Goal: Task Accomplishment & Management: Manage account settings

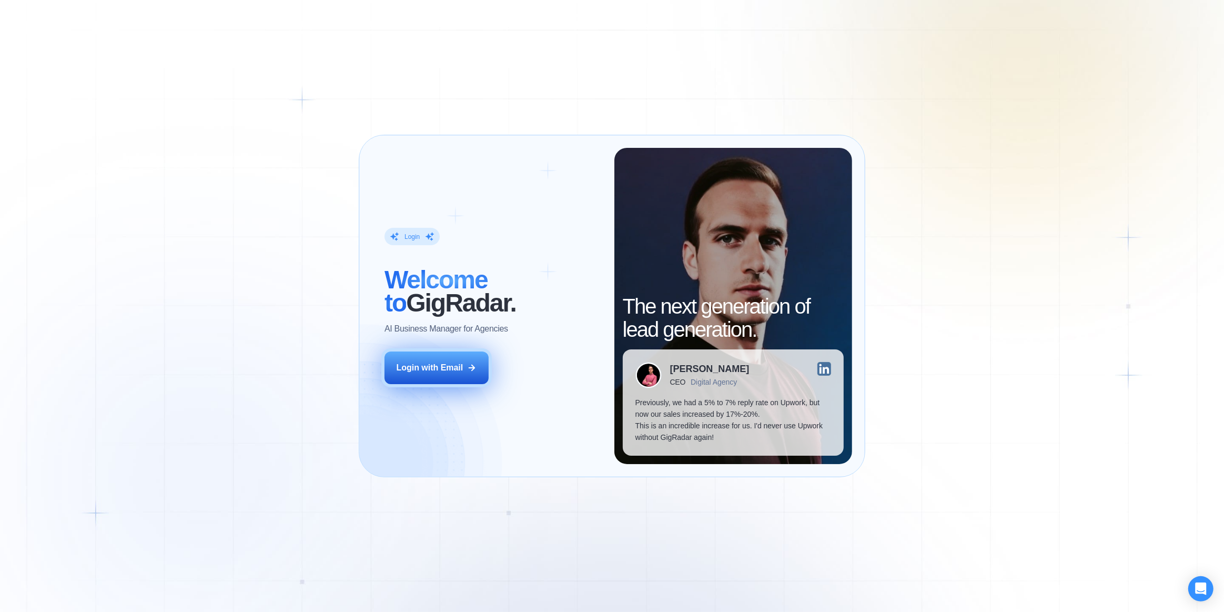
click at [469, 370] on icon at bounding box center [471, 367] width 9 height 9
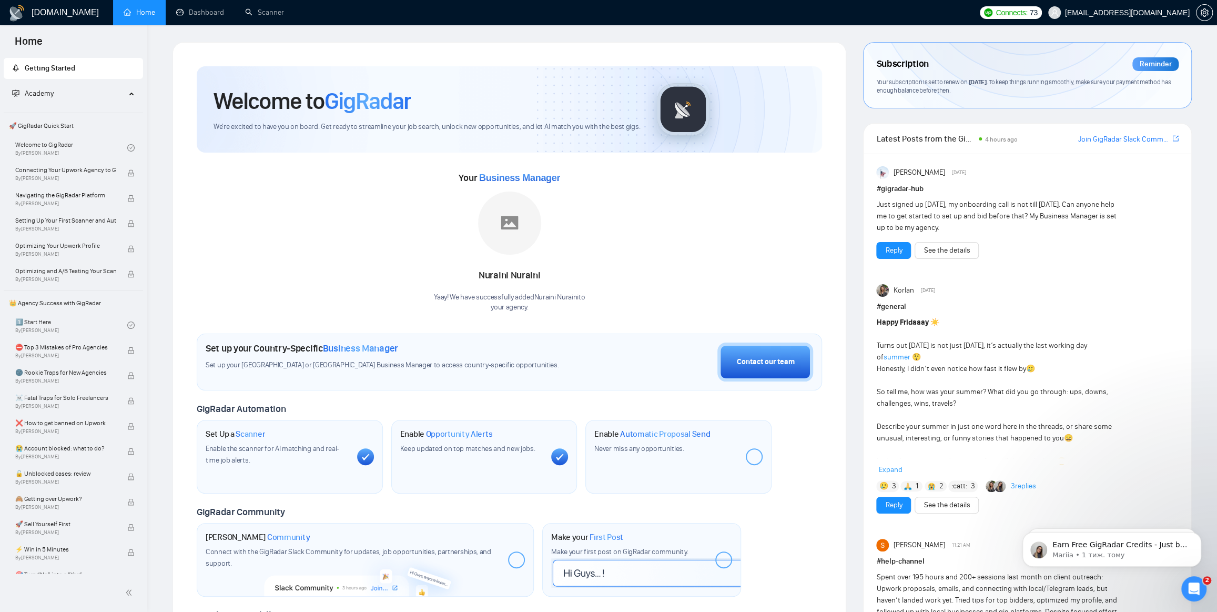
click at [1027, 15] on span "Connects:" at bounding box center [1012, 13] width 32 height 12
click at [263, 9] on link "Scanner" at bounding box center [264, 12] width 39 height 9
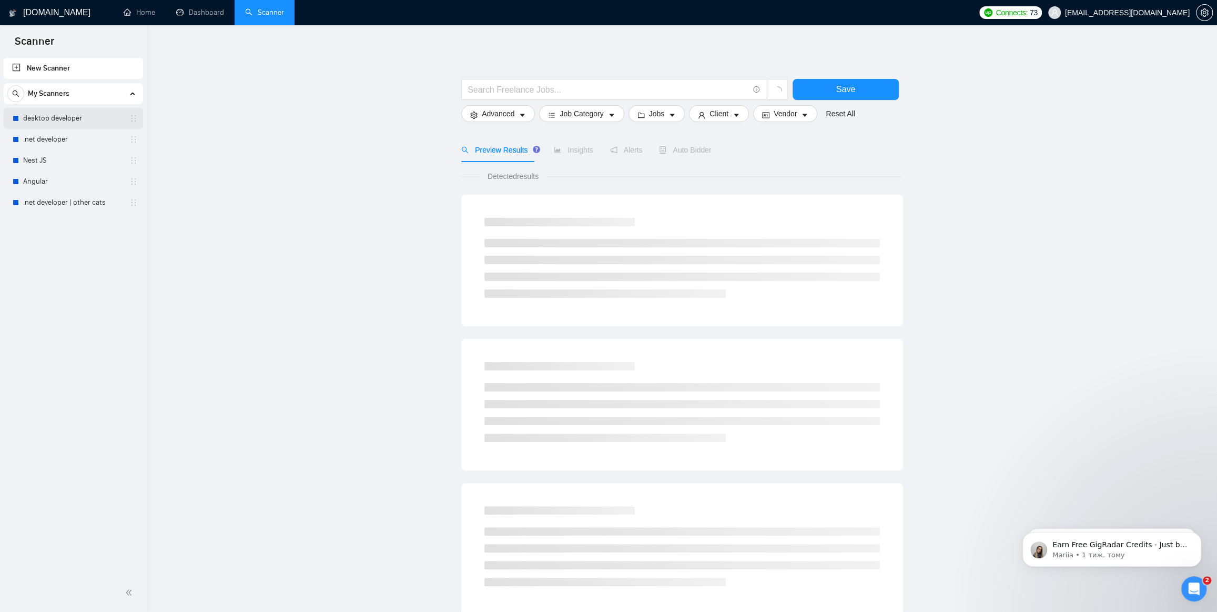
click at [60, 120] on link "desktop developer" at bounding box center [73, 118] width 100 height 21
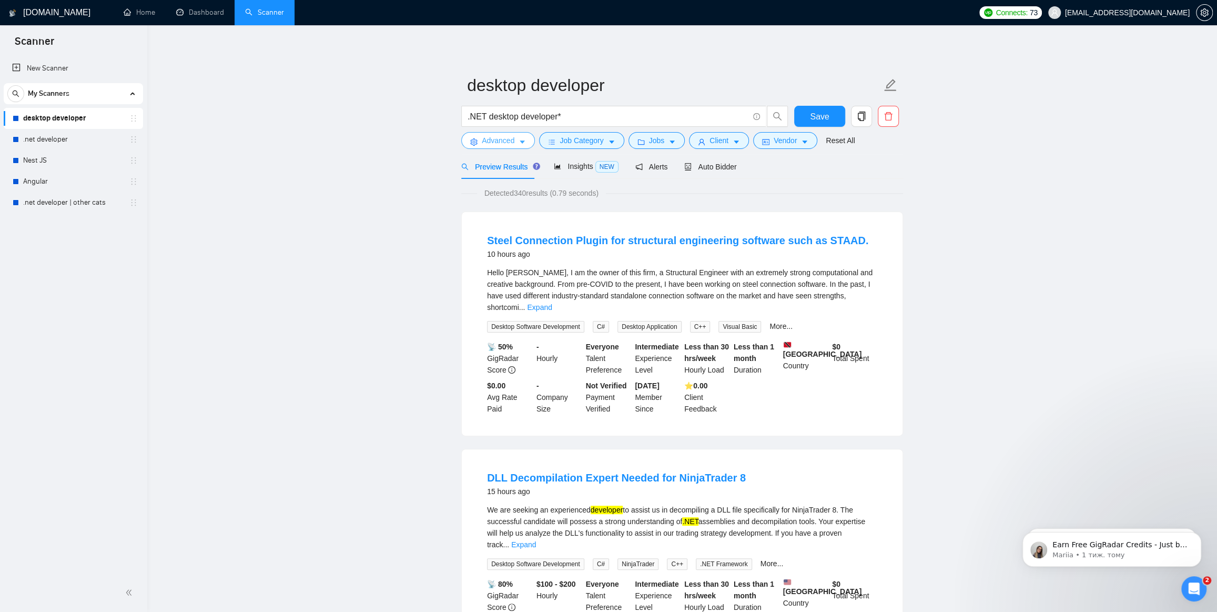
click at [509, 139] on span "Advanced" at bounding box center [498, 141] width 33 height 12
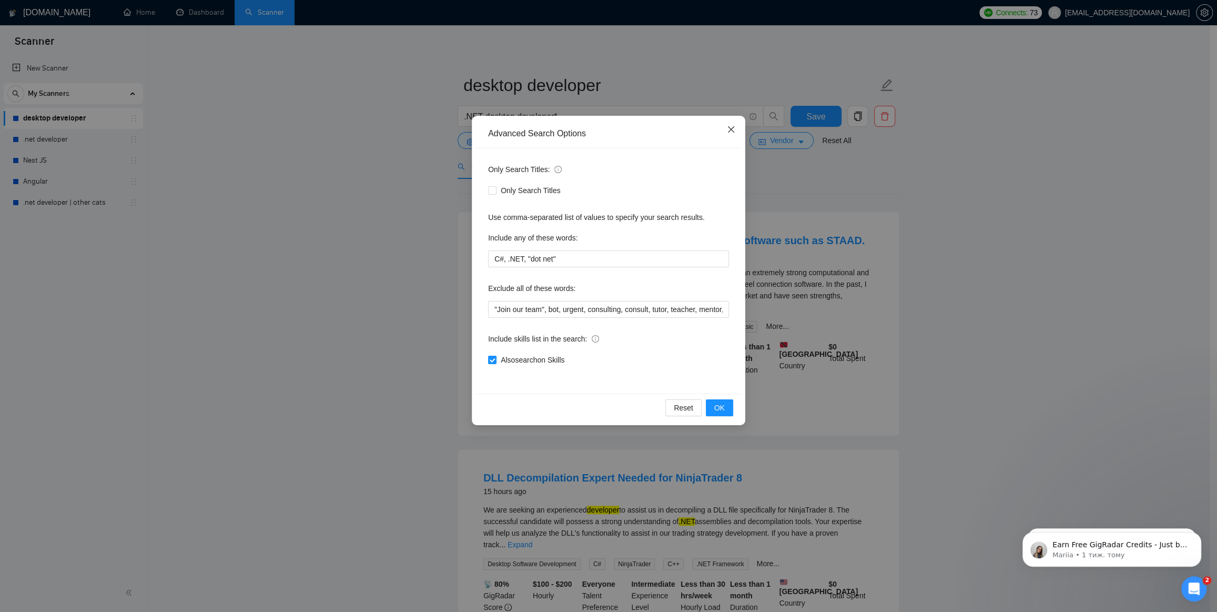
click at [733, 127] on icon "close" at bounding box center [731, 129] width 8 height 8
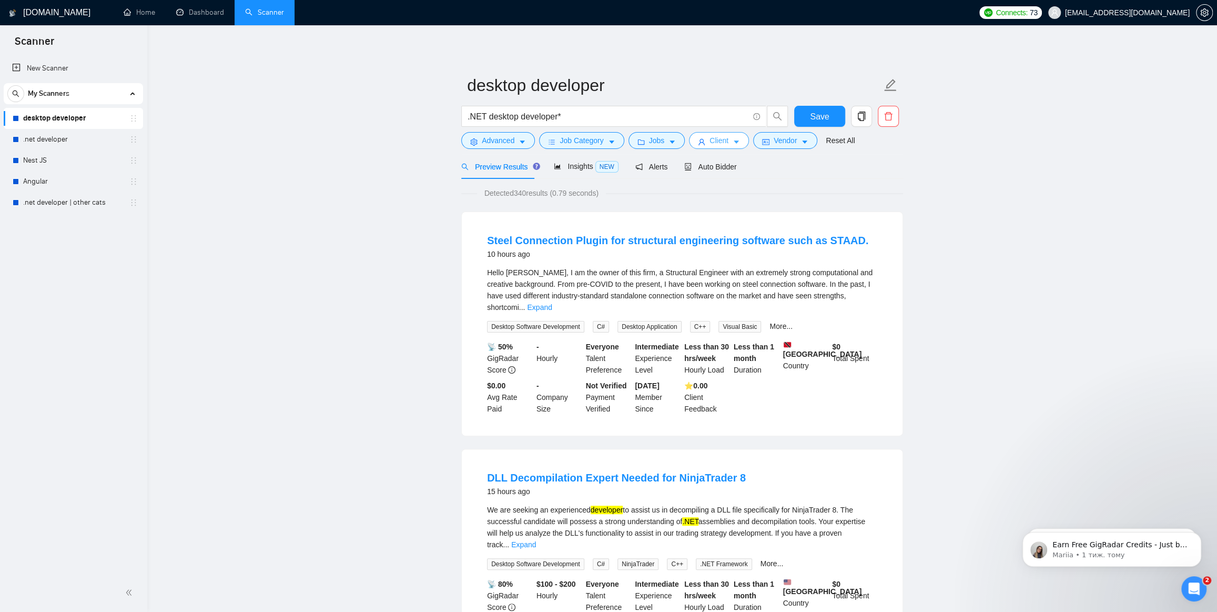
click at [702, 138] on span "user" at bounding box center [701, 142] width 7 height 8
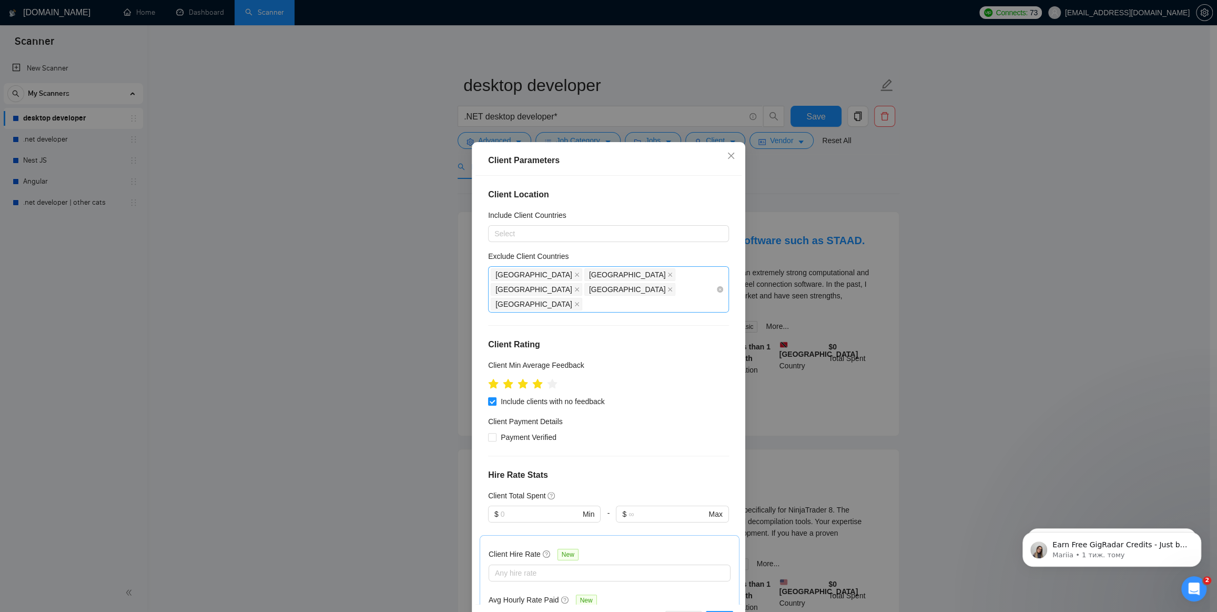
click at [702, 270] on div "[GEOGRAPHIC_DATA] [GEOGRAPHIC_DATA] [GEOGRAPHIC_DATA] [GEOGRAPHIC_DATA] [GEOGRA…" at bounding box center [603, 289] width 225 height 44
type input "Bang"
click at [651, 321] on div "[GEOGRAPHIC_DATA]" at bounding box center [604, 324] width 217 height 12
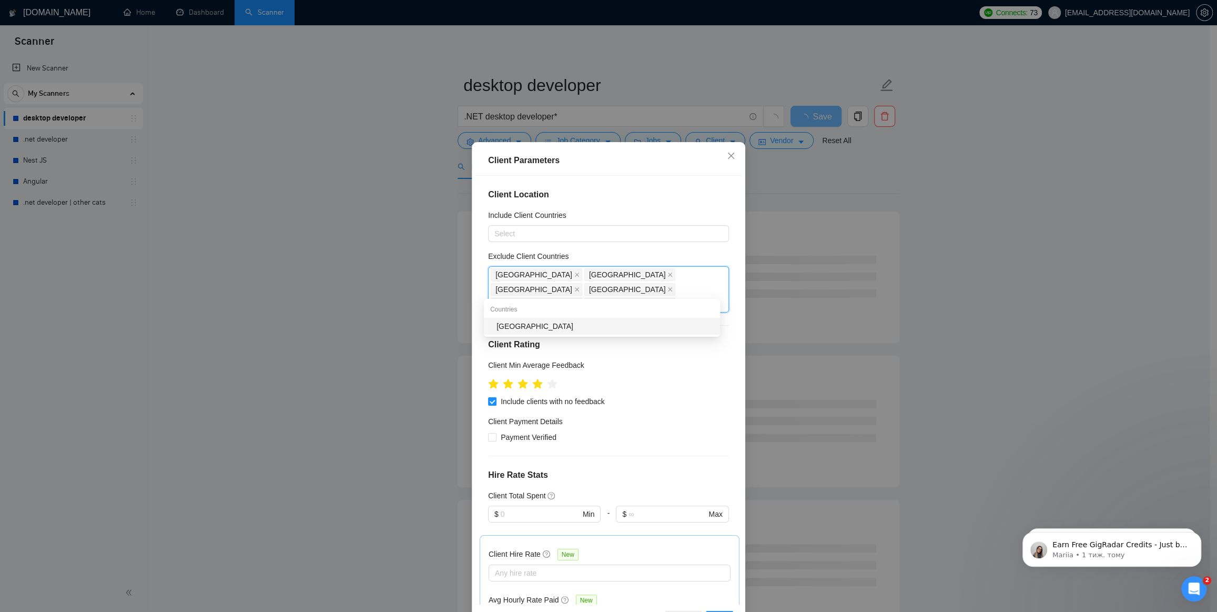
type input "[GEOGRAPHIC_DATA]"
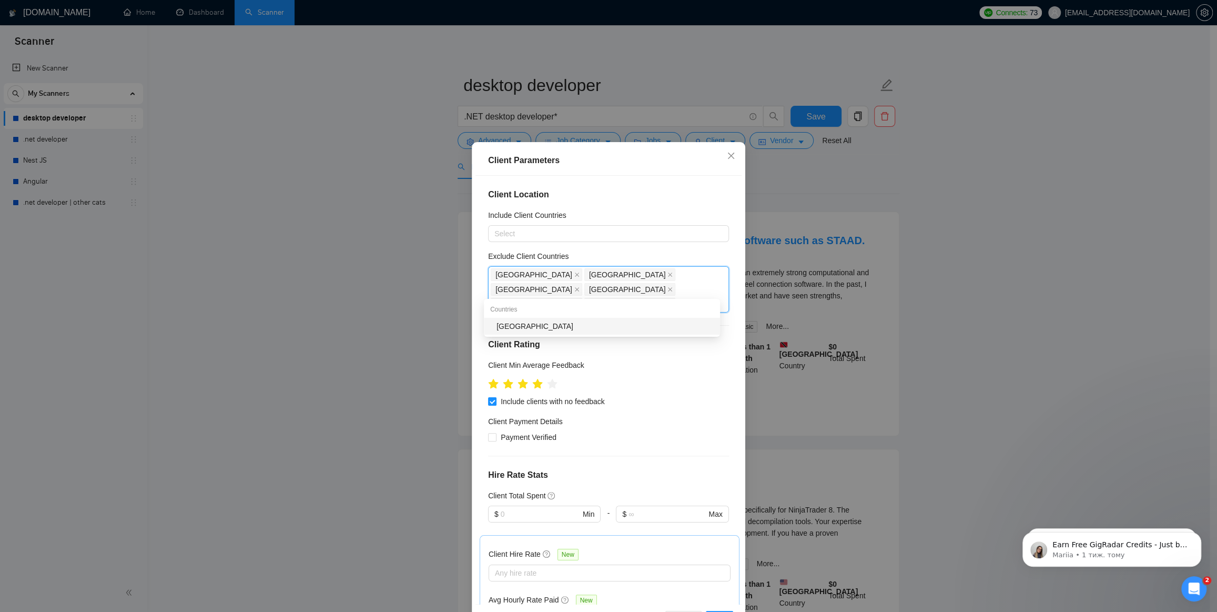
click at [645, 320] on div "[GEOGRAPHIC_DATA]" at bounding box center [604, 326] width 217 height 12
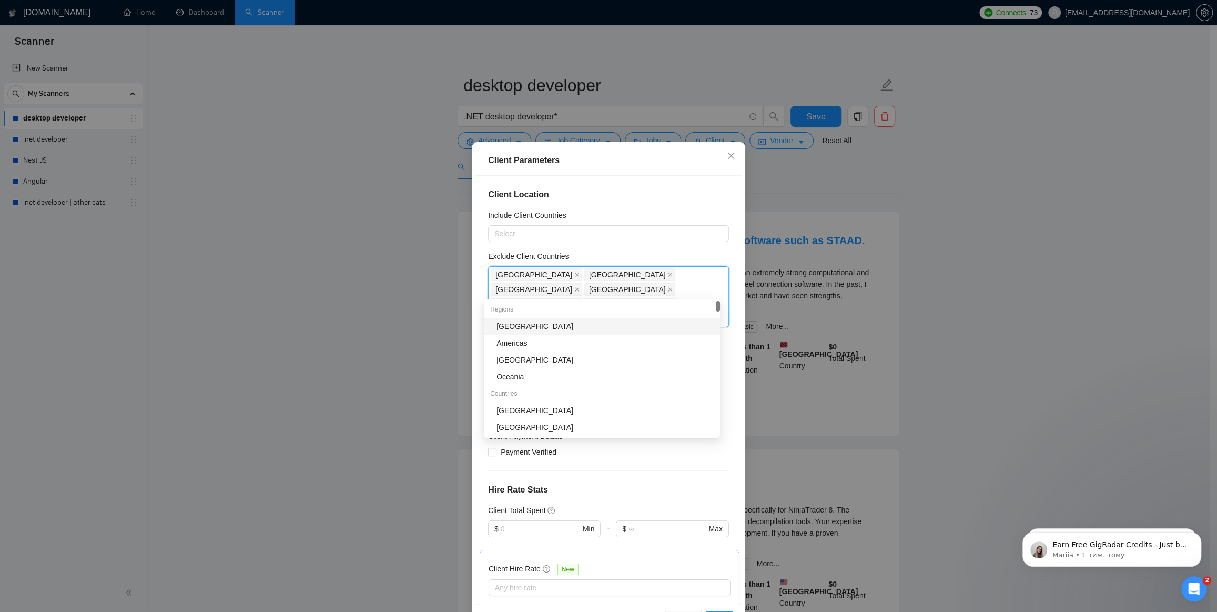
type input "Ch"
click at [638, 321] on div "[GEOGRAPHIC_DATA]" at bounding box center [604, 326] width 217 height 12
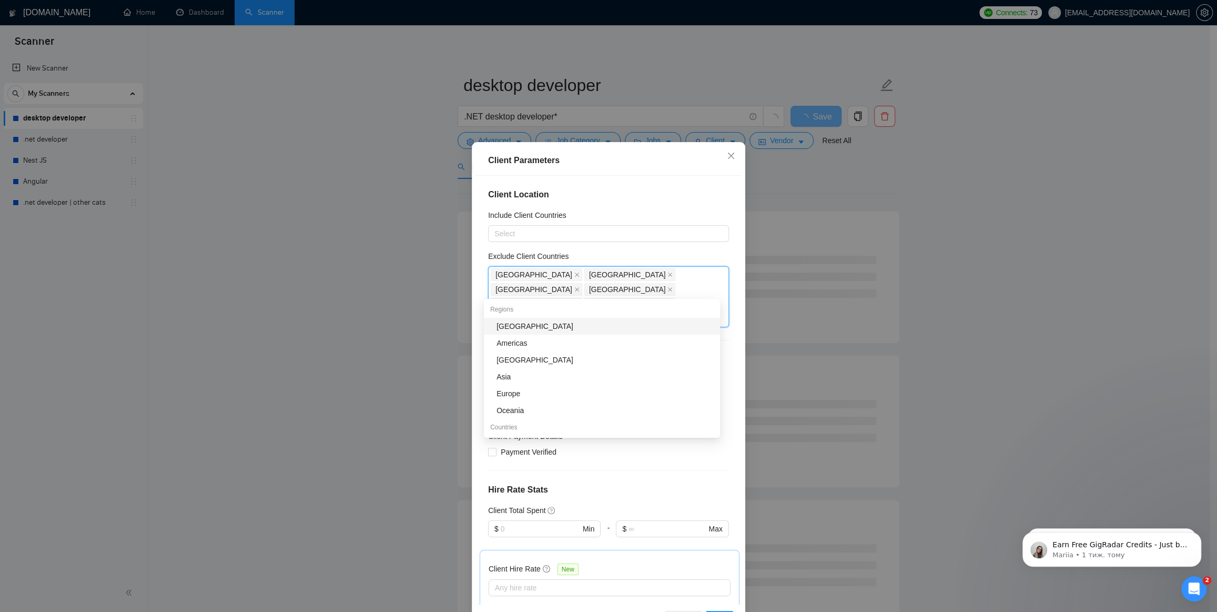
click at [512, 328] on div "[GEOGRAPHIC_DATA]" at bounding box center [604, 326] width 217 height 12
click at [574, 316] on icon "close" at bounding box center [576, 318] width 5 height 5
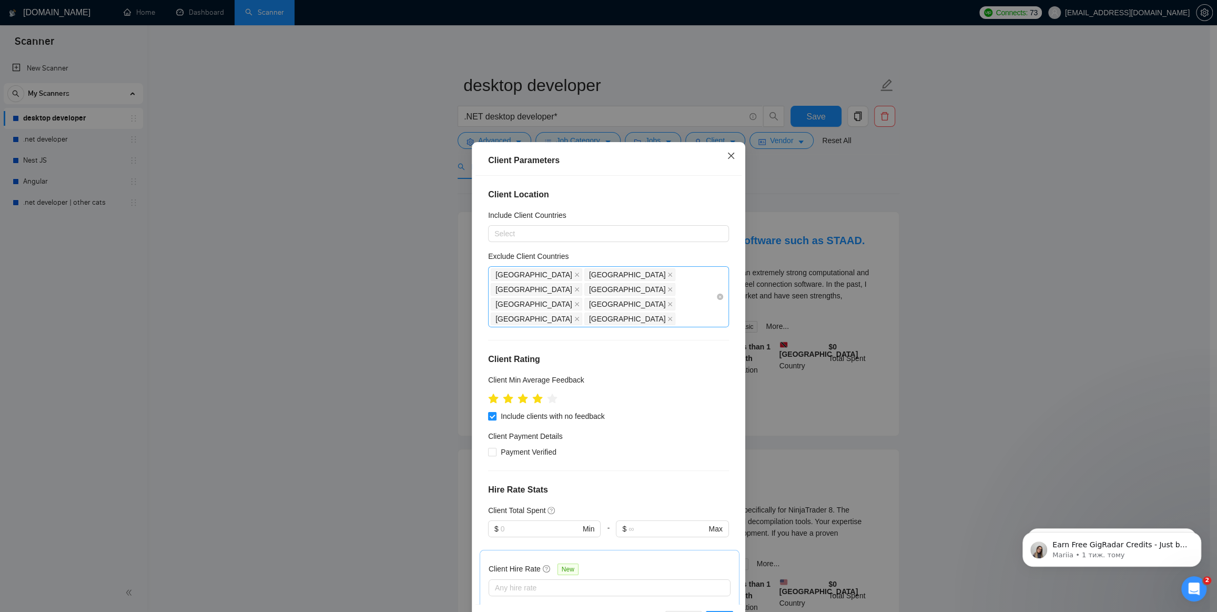
click at [727, 158] on icon "close" at bounding box center [731, 155] width 8 height 8
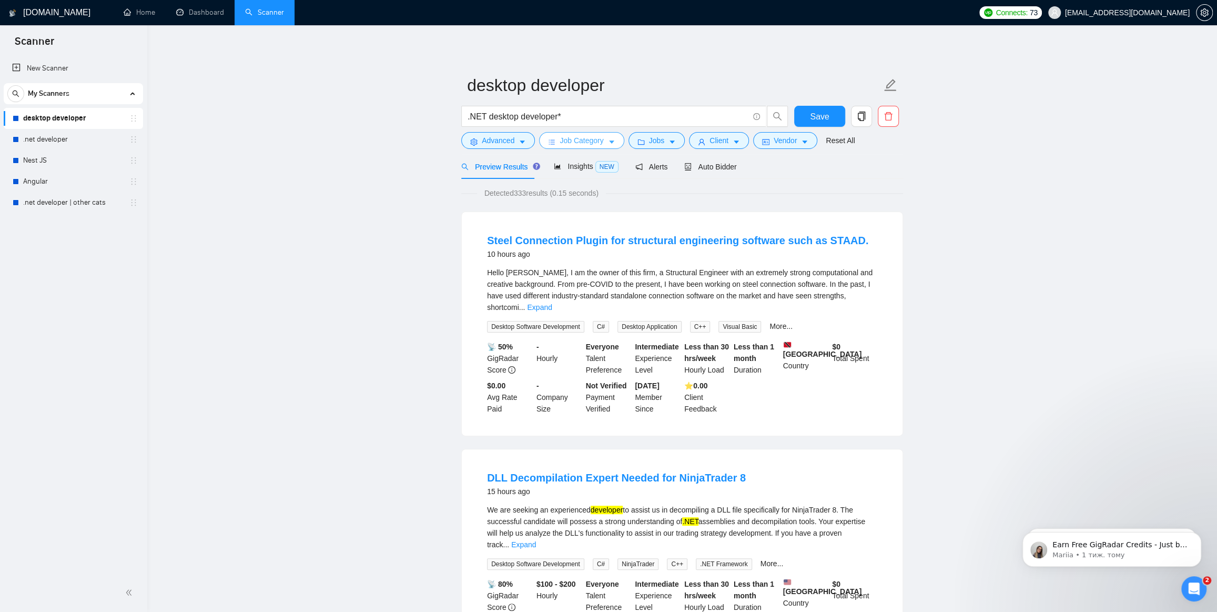
click at [574, 137] on span "Job Category" at bounding box center [582, 141] width 44 height 12
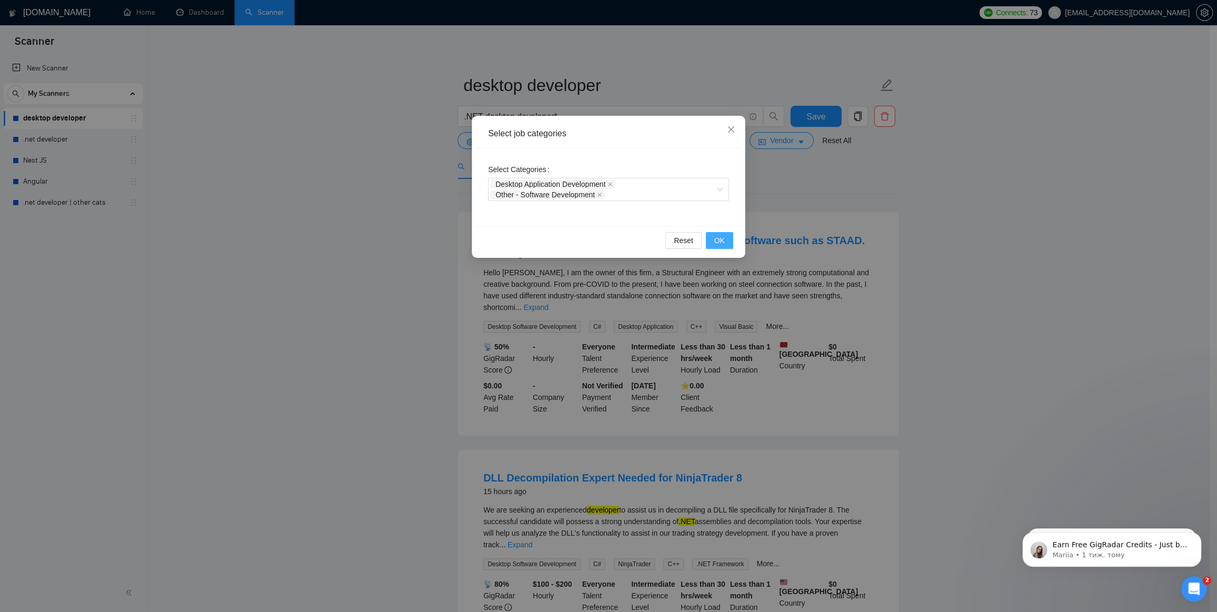
click at [721, 241] on span "OK" at bounding box center [719, 241] width 11 height 12
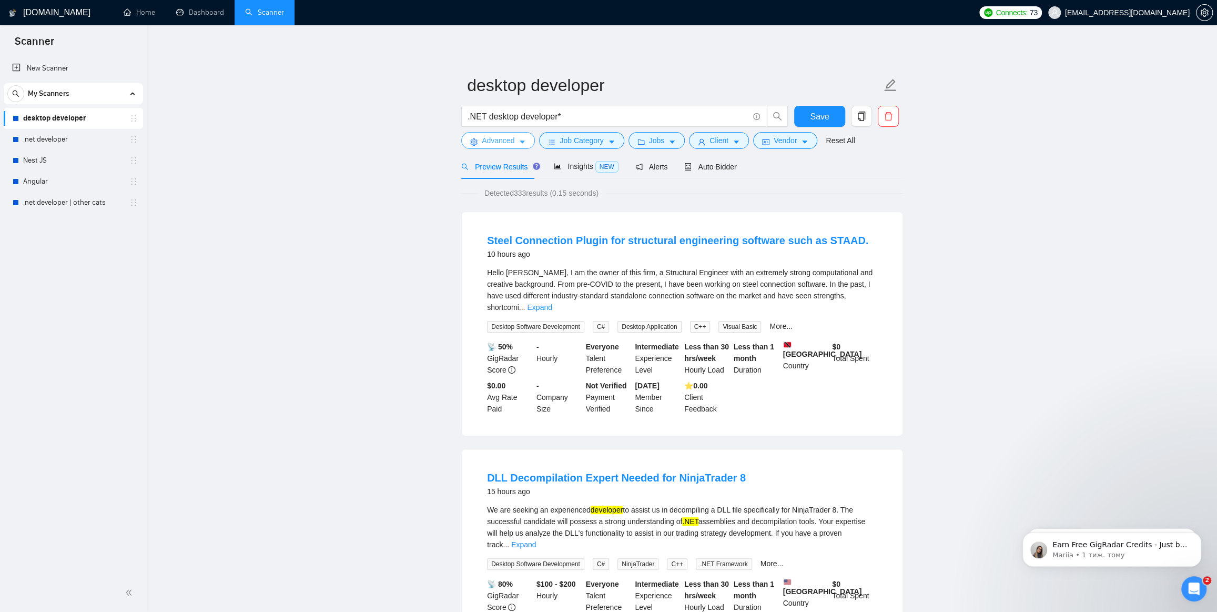
click at [521, 141] on icon "caret-down" at bounding box center [522, 142] width 5 height 3
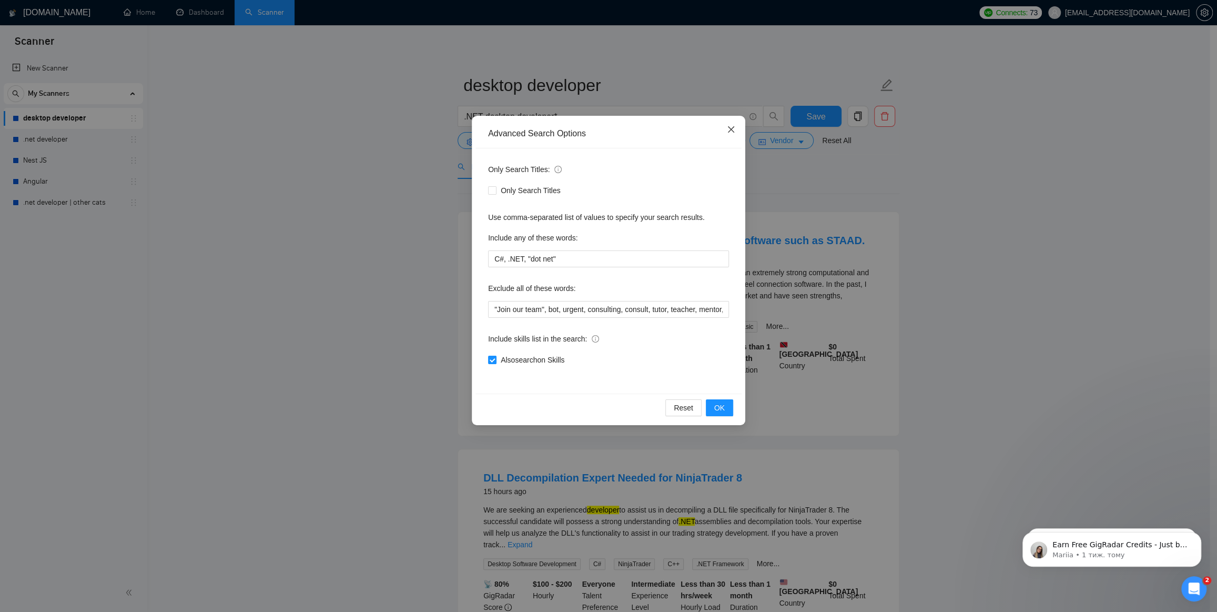
click at [734, 131] on icon "close" at bounding box center [731, 129] width 8 height 8
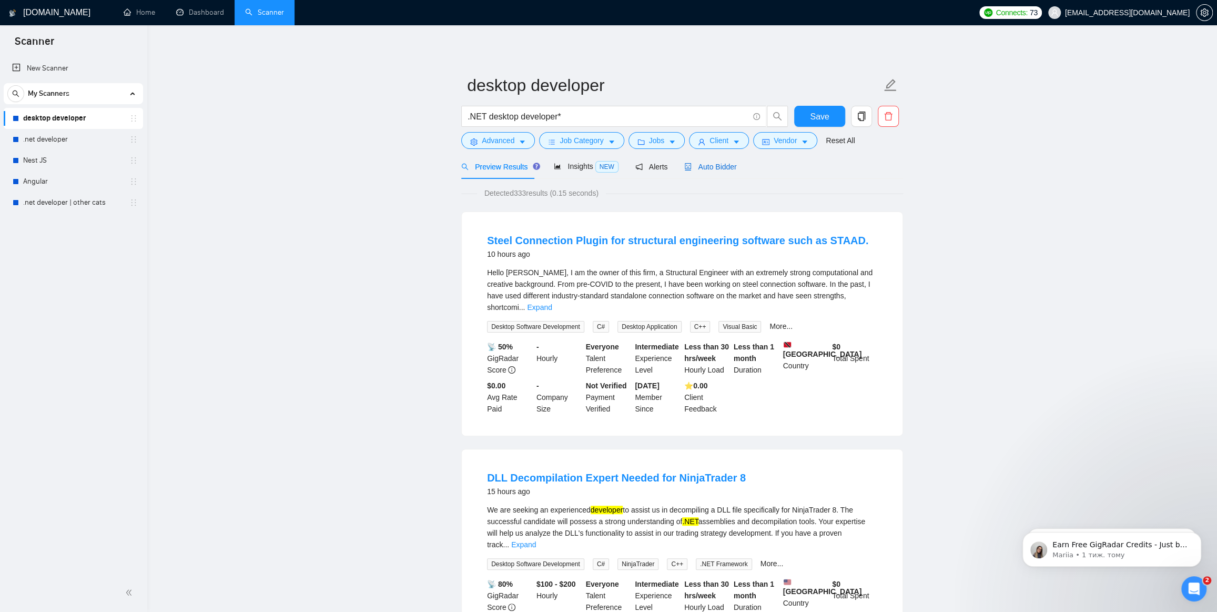
click at [705, 168] on span "Auto Bidder" at bounding box center [710, 167] width 52 height 8
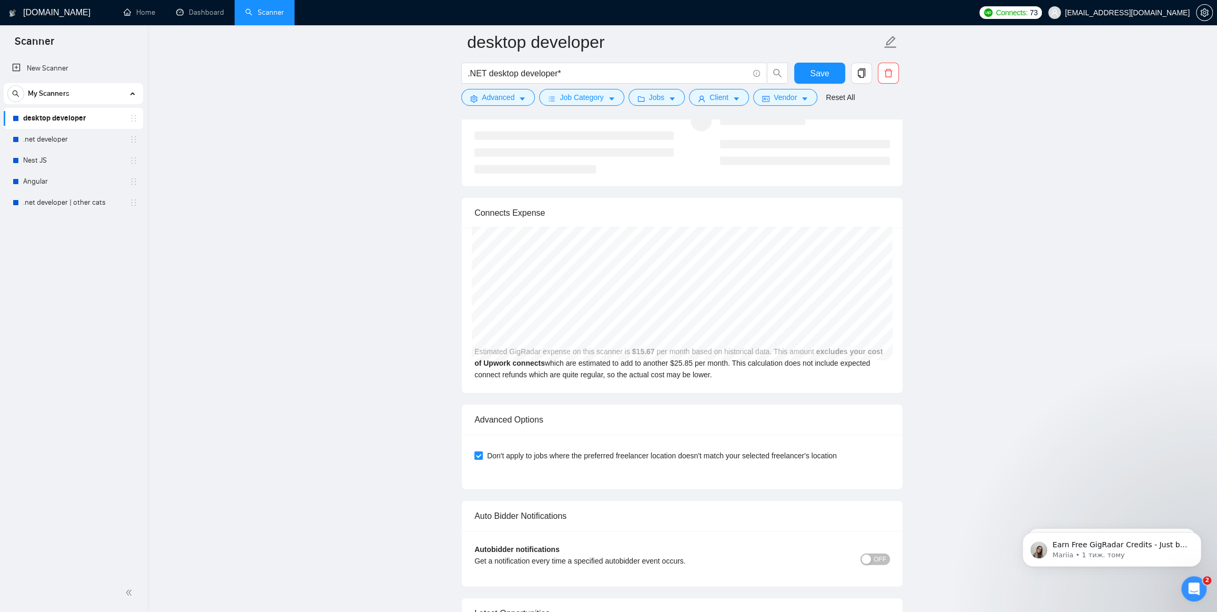
scroll to position [2247, 0]
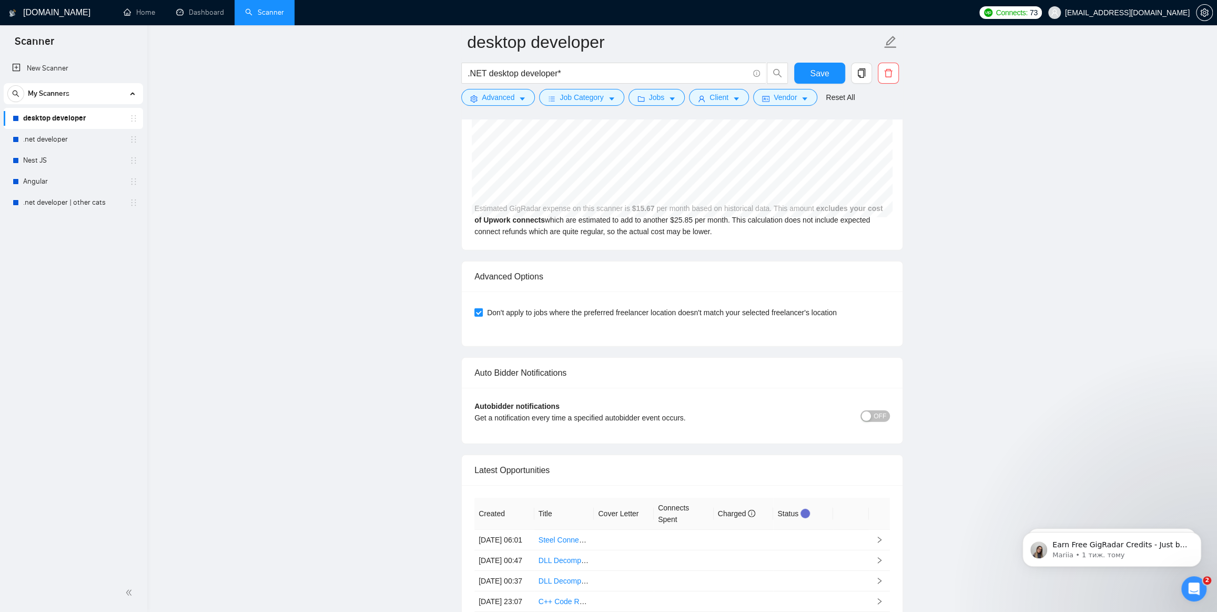
click at [884, 410] on span "OFF" at bounding box center [880, 416] width 13 height 12
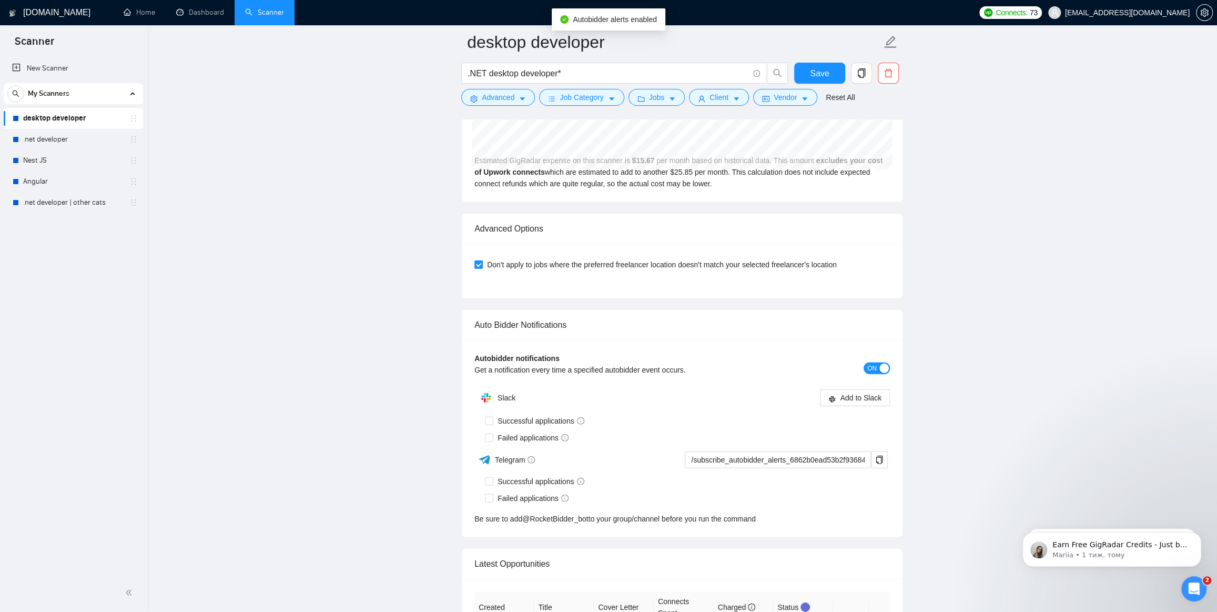
scroll to position [2342, 0]
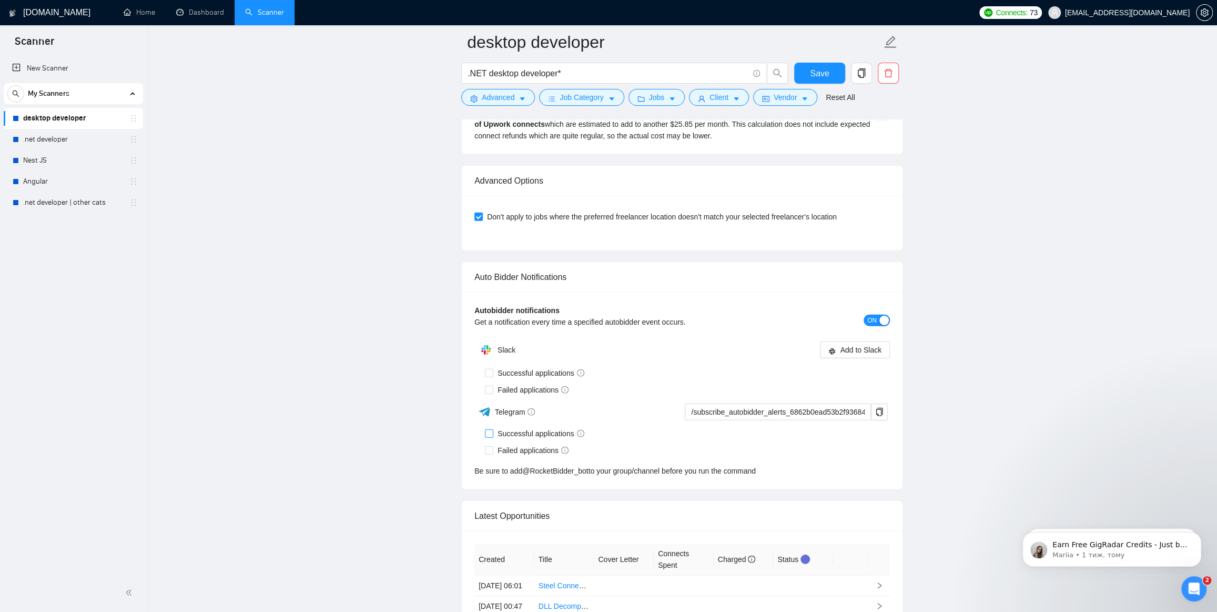
click at [491, 433] on input "Successful applications" at bounding box center [488, 432] width 7 height 7
checkbox input "true"
click at [488, 448] on input "Failed applications" at bounding box center [488, 449] width 7 height 7
checkbox input "true"
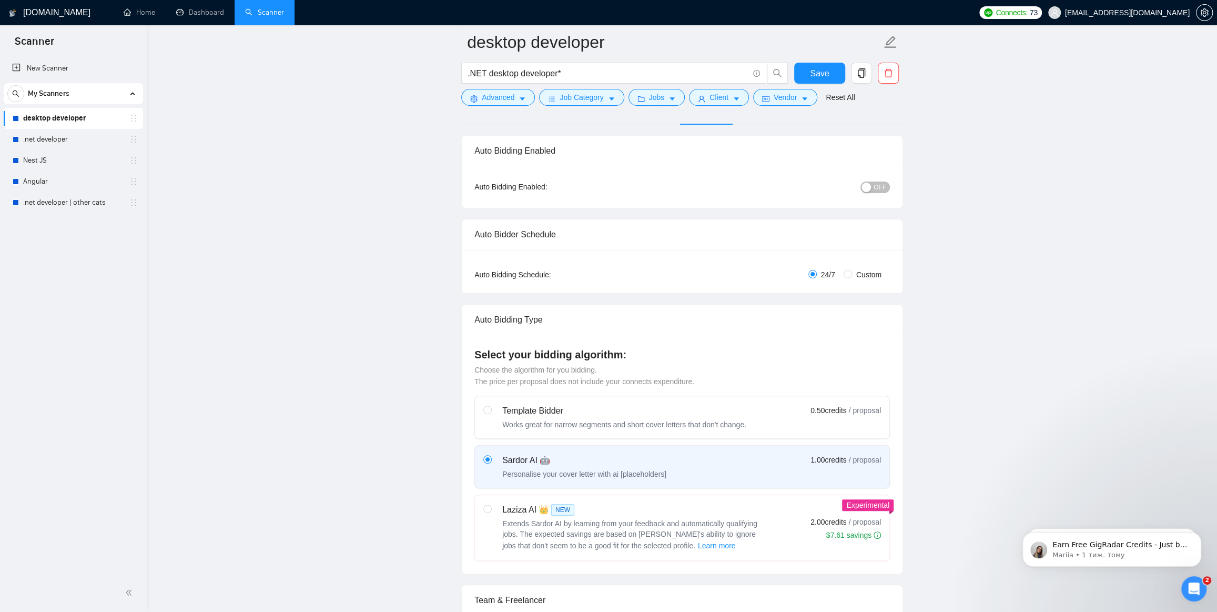
scroll to position [15, 0]
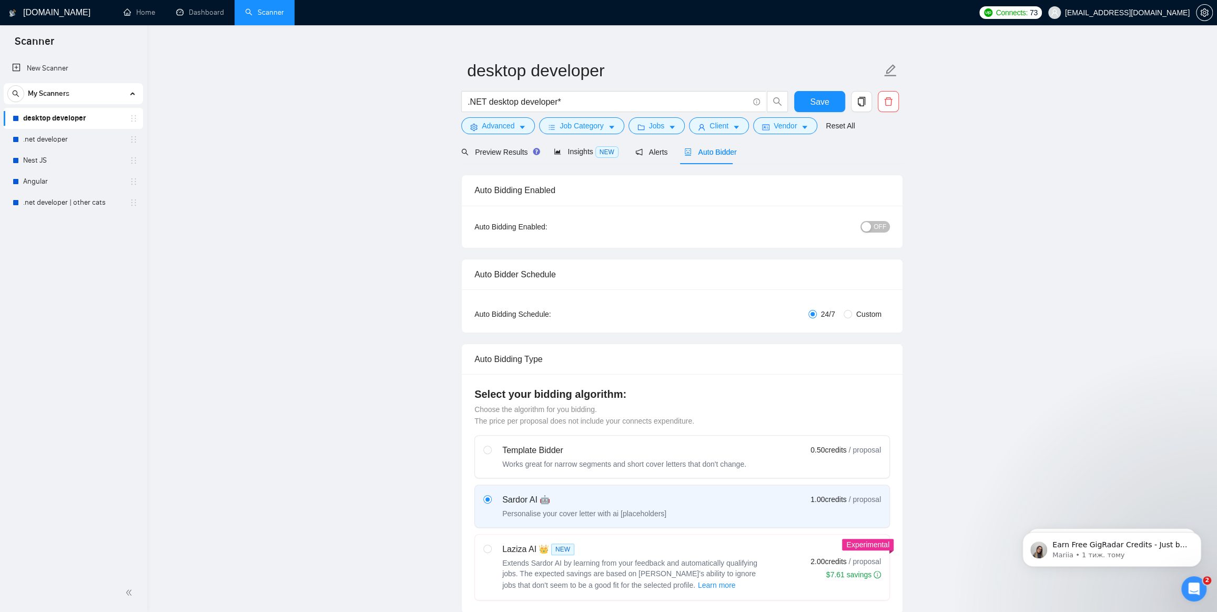
click at [874, 226] on button "OFF" at bounding box center [874, 227] width 29 height 12
click at [839, 100] on button "Save" at bounding box center [819, 101] width 51 height 21
checkbox input "true"
click at [53, 135] on link ".net developer" at bounding box center [73, 139] width 100 height 21
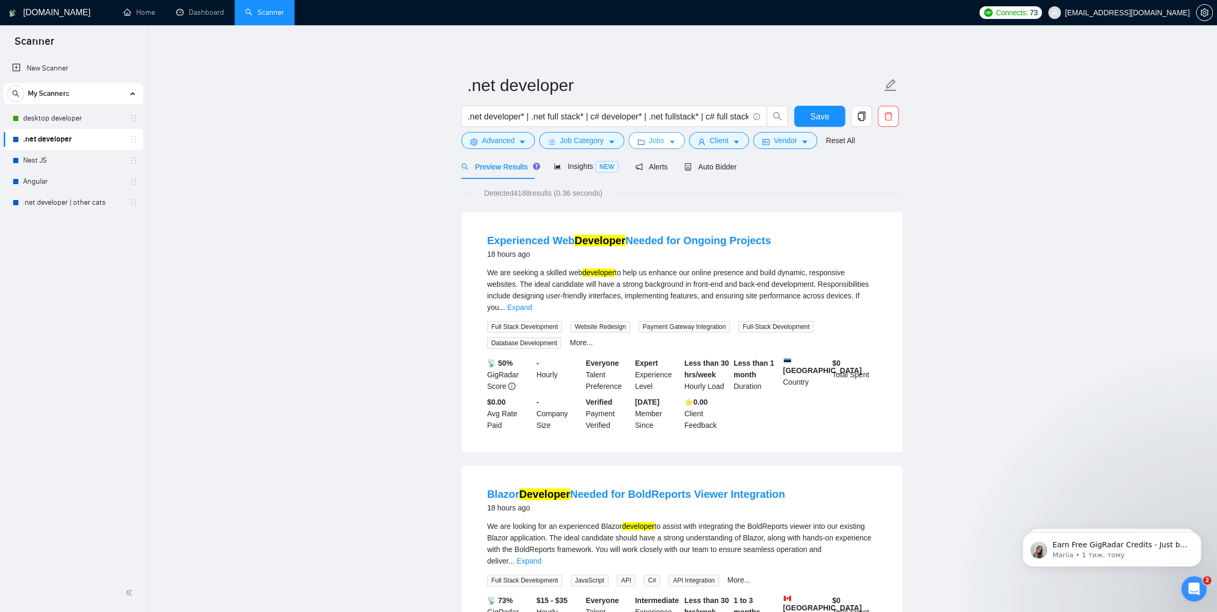
click at [655, 143] on span "Jobs" at bounding box center [657, 141] width 16 height 12
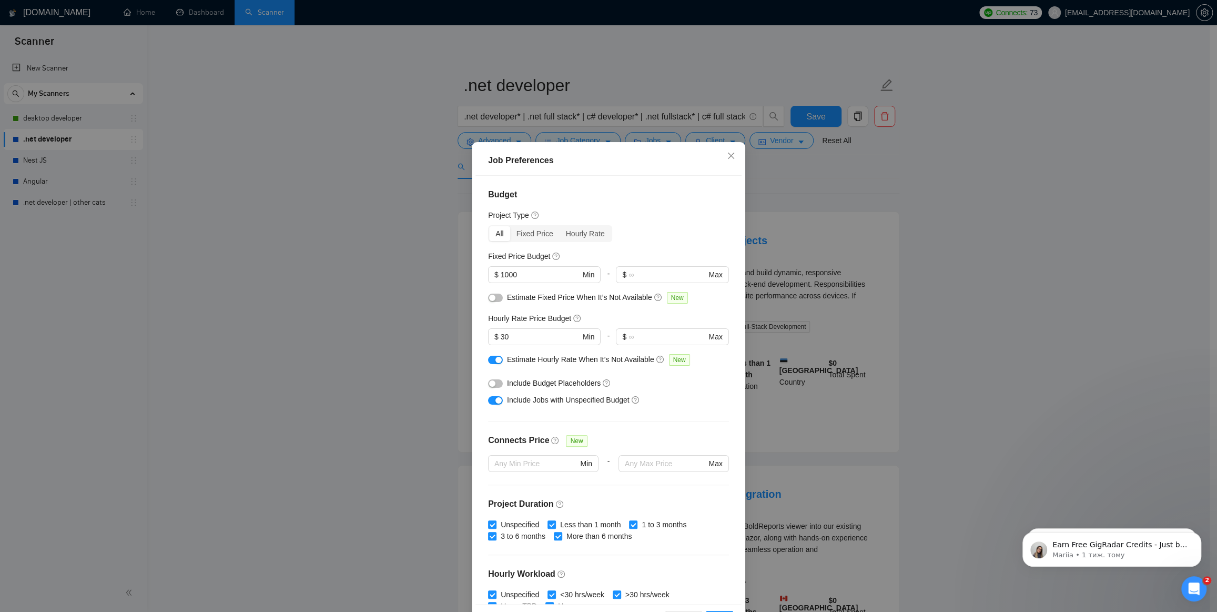
scroll to position [47, 0]
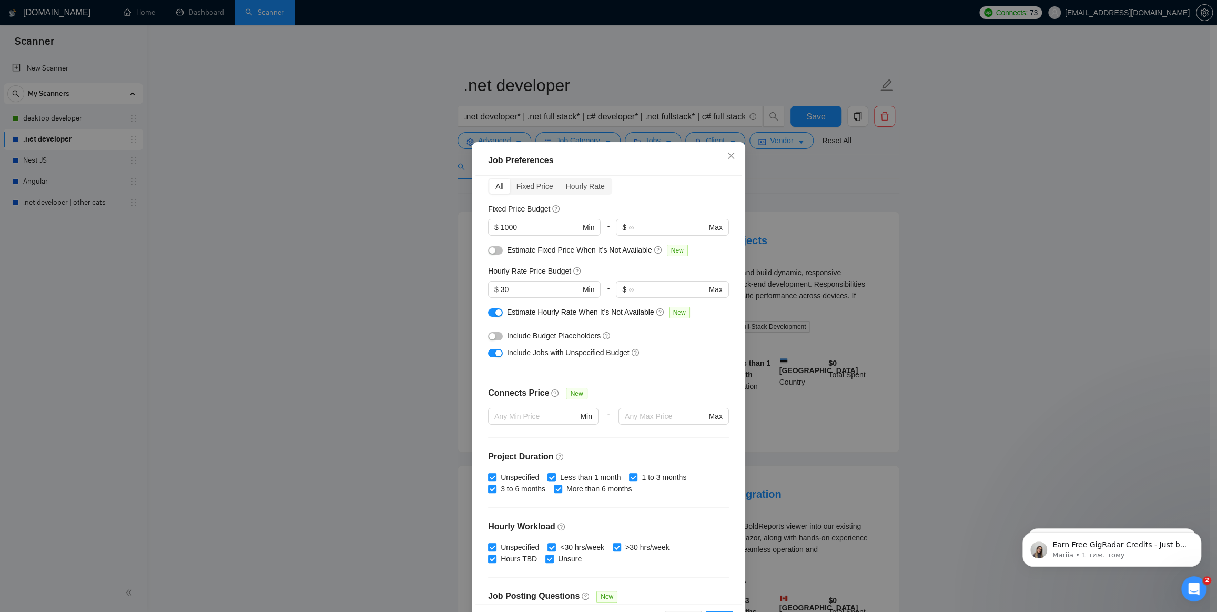
click at [547, 476] on input "Less than 1 month" at bounding box center [550, 476] width 7 height 7
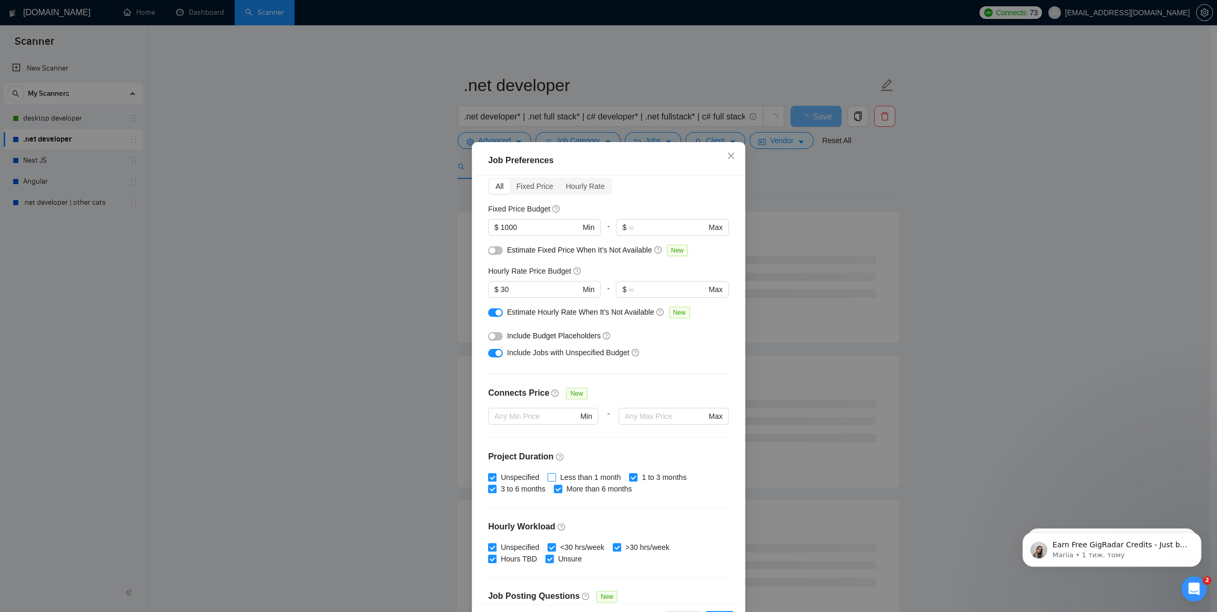
click at [547, 479] on input "Less than 1 month" at bounding box center [550, 476] width 7 height 7
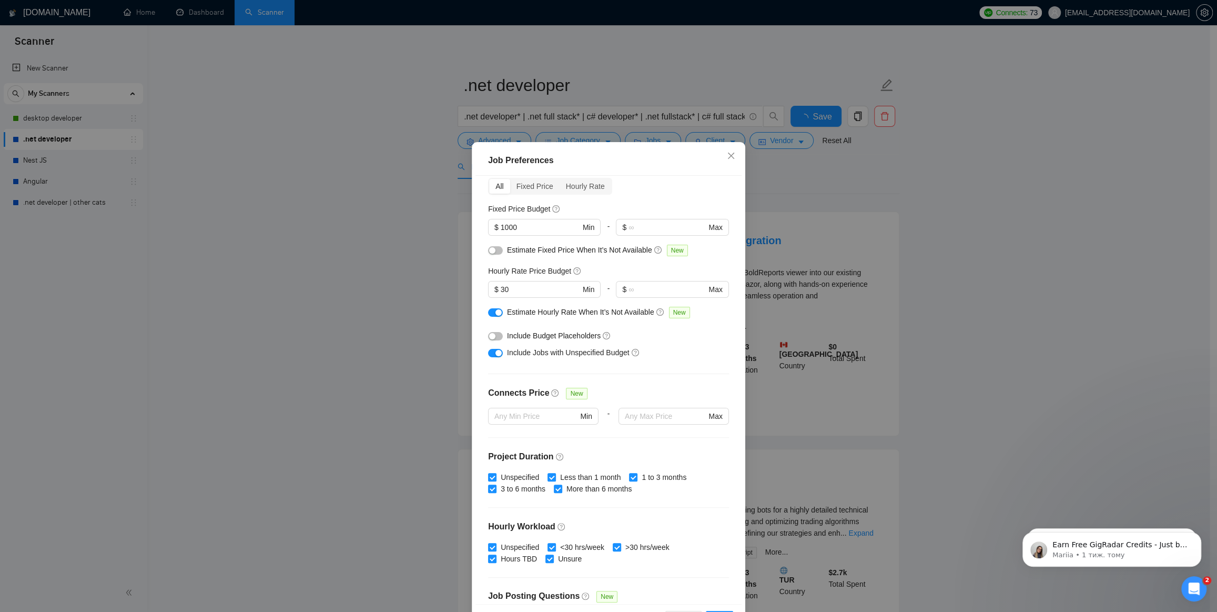
checkbox input "true"
click at [727, 156] on icon "close" at bounding box center [731, 155] width 8 height 8
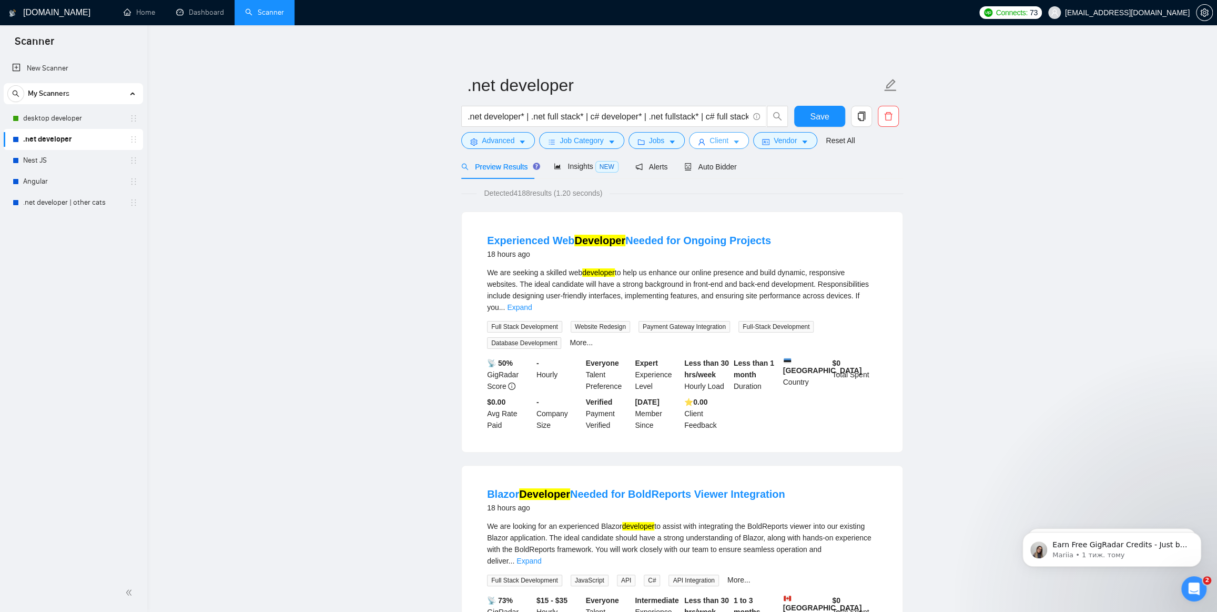
click at [709, 140] on span "Client" at bounding box center [718, 141] width 19 height 12
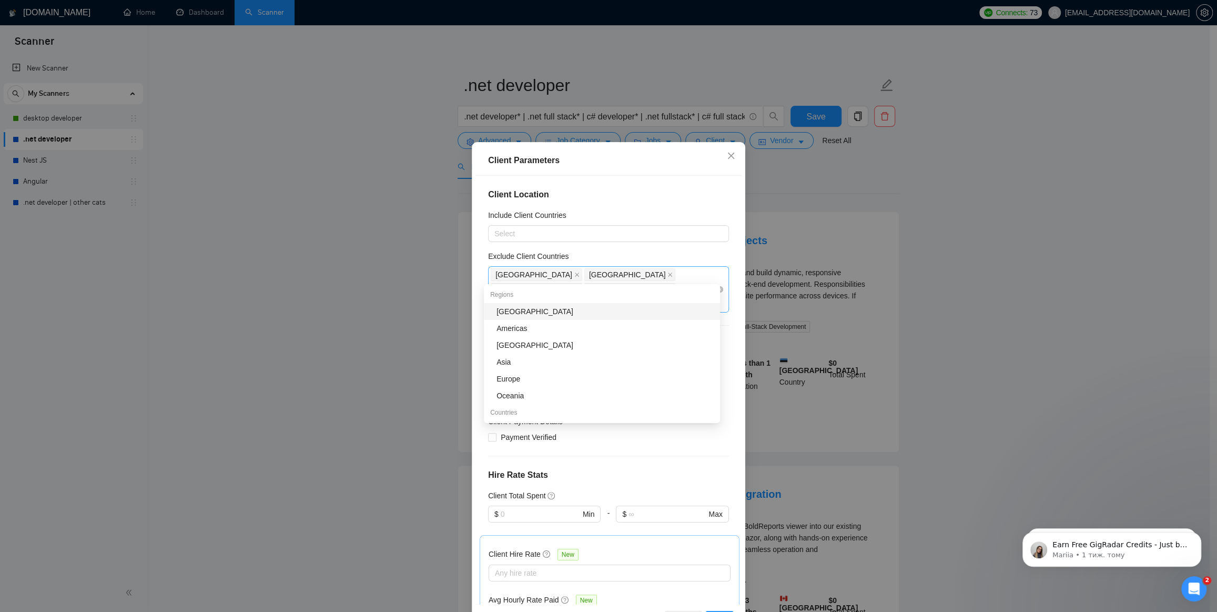
click at [696, 268] on div "[GEOGRAPHIC_DATA] [GEOGRAPHIC_DATA] [GEOGRAPHIC_DATA] [GEOGRAPHIC_DATA] [GEOGRA…" at bounding box center [603, 289] width 225 height 44
click at [528, 311] on div "[GEOGRAPHIC_DATA]" at bounding box center [604, 312] width 217 height 12
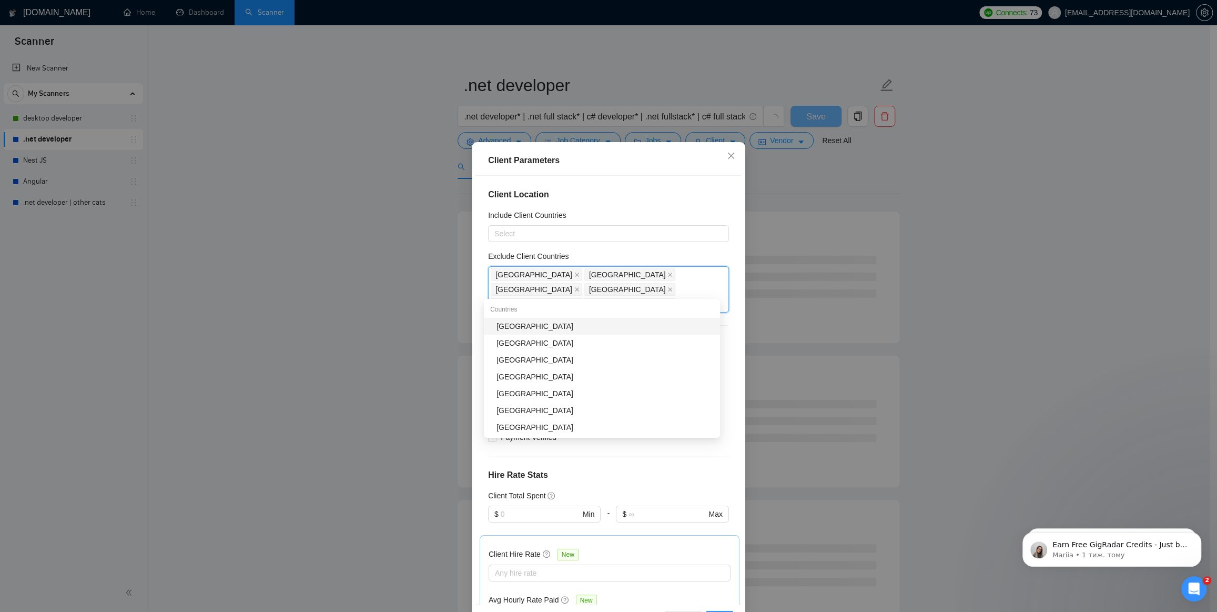
type input "Ba"
click at [533, 326] on div "[GEOGRAPHIC_DATA]" at bounding box center [604, 326] width 217 height 12
type input "Chi"
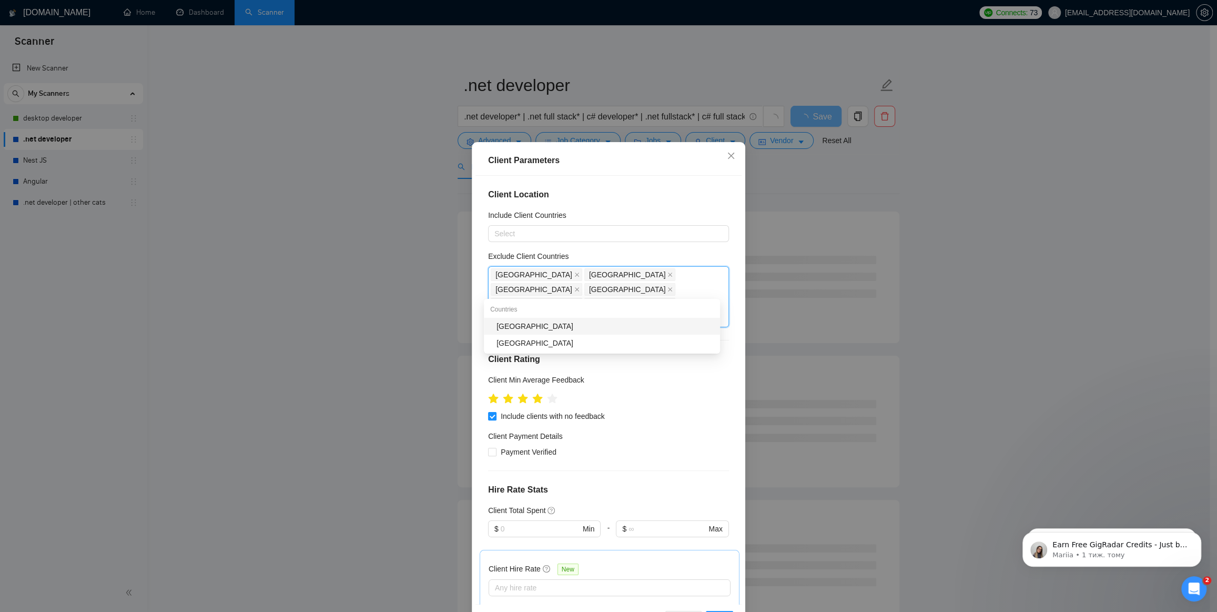
click at [533, 326] on div "[GEOGRAPHIC_DATA]" at bounding box center [604, 326] width 217 height 12
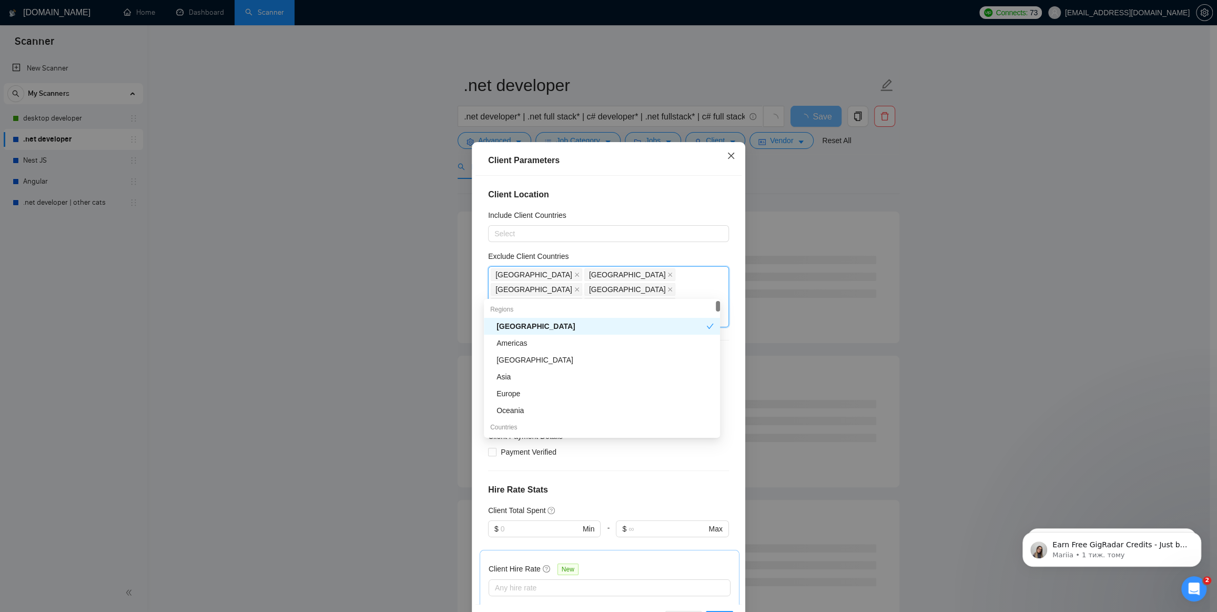
click at [727, 155] on icon "close" at bounding box center [731, 155] width 8 height 8
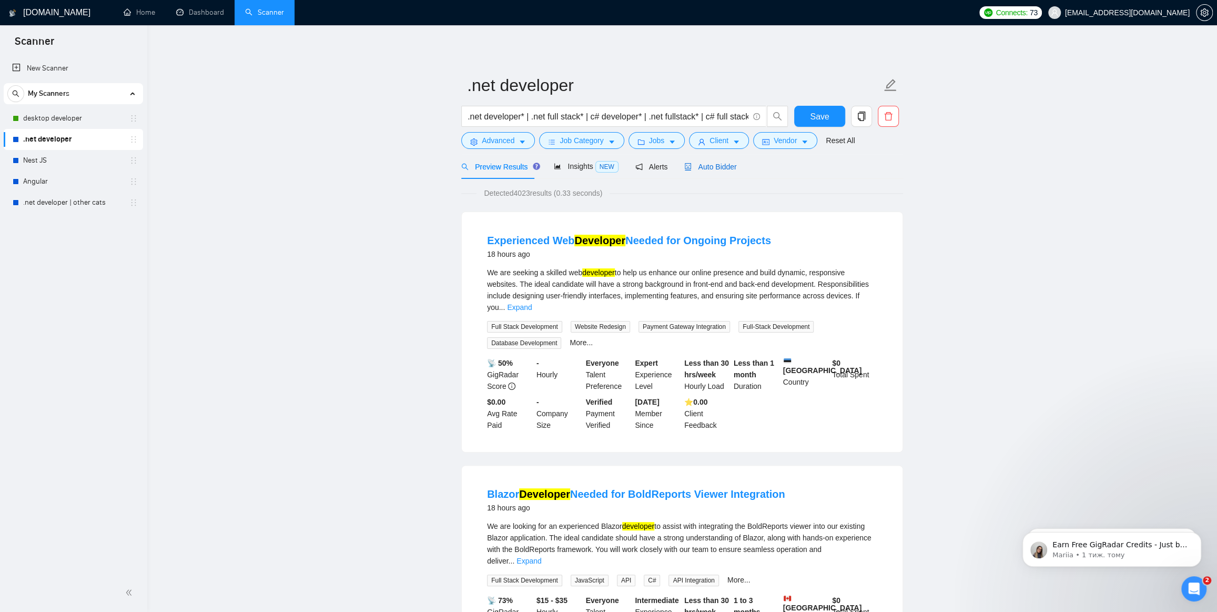
click at [721, 169] on span "Auto Bidder" at bounding box center [710, 167] width 52 height 8
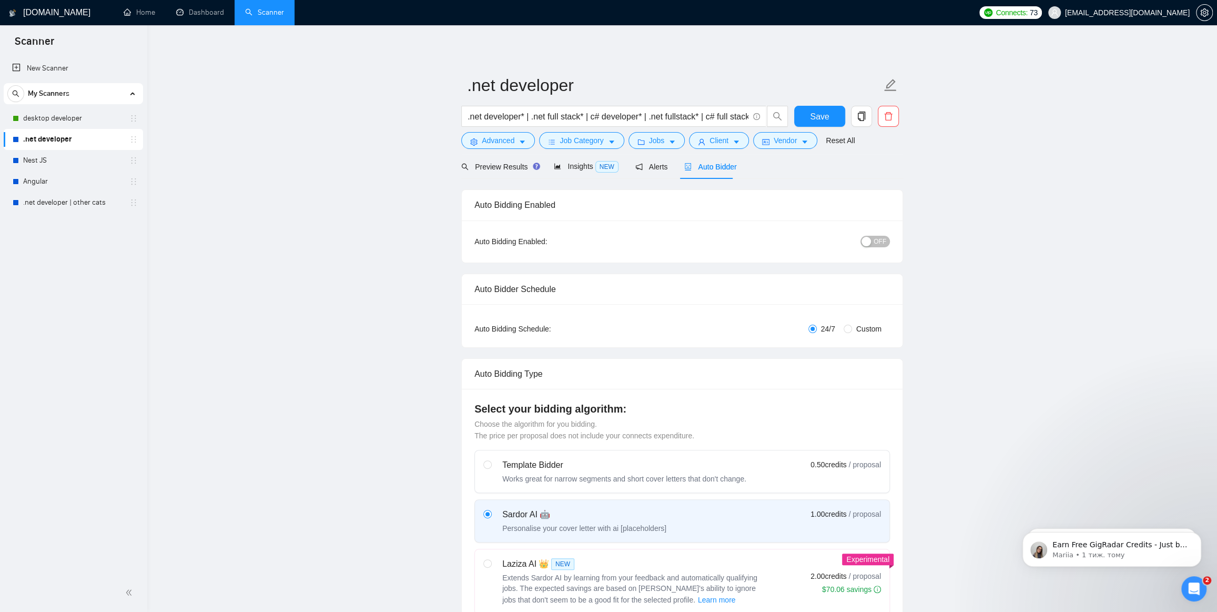
click at [884, 242] on span "OFF" at bounding box center [880, 242] width 13 height 12
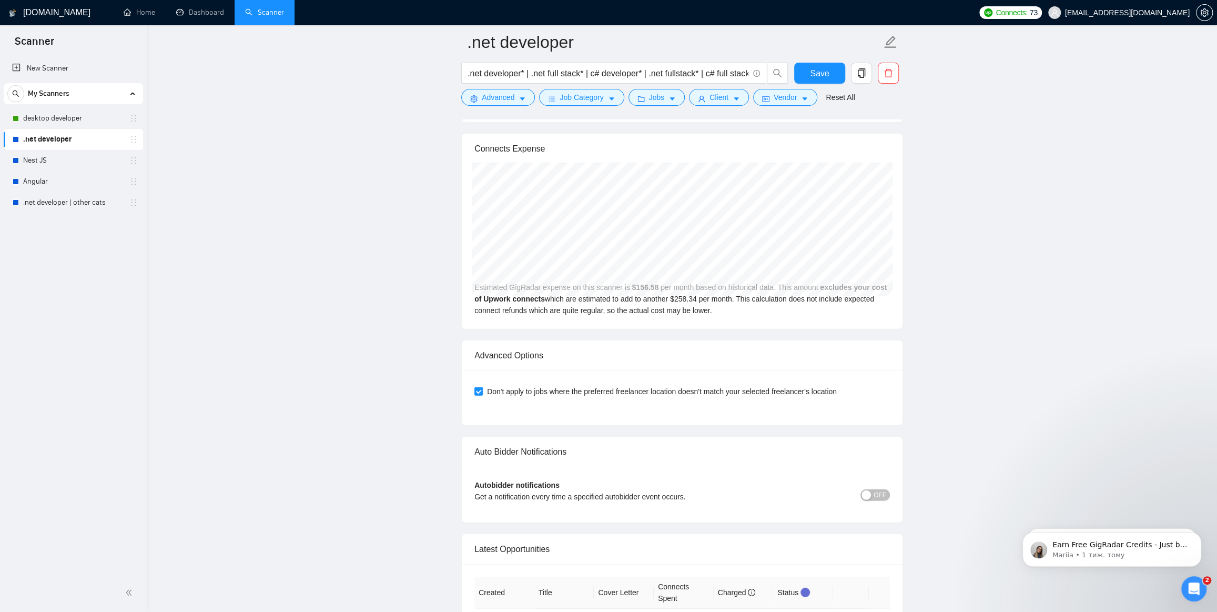
scroll to position [2390, 0]
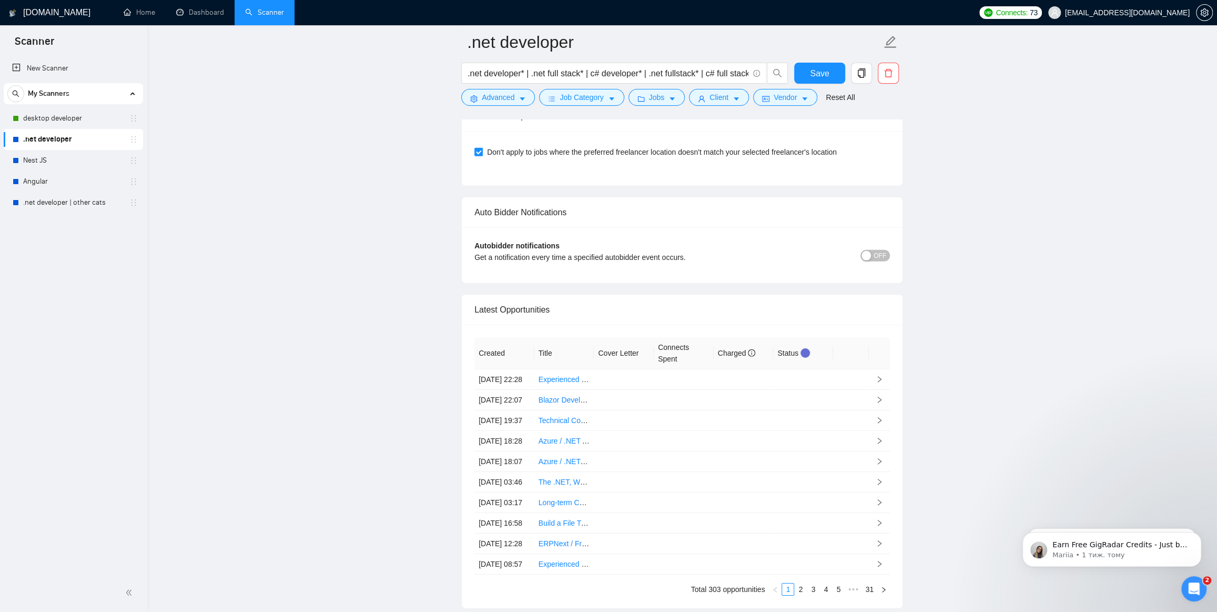
click at [884, 250] on span "OFF" at bounding box center [880, 256] width 13 height 12
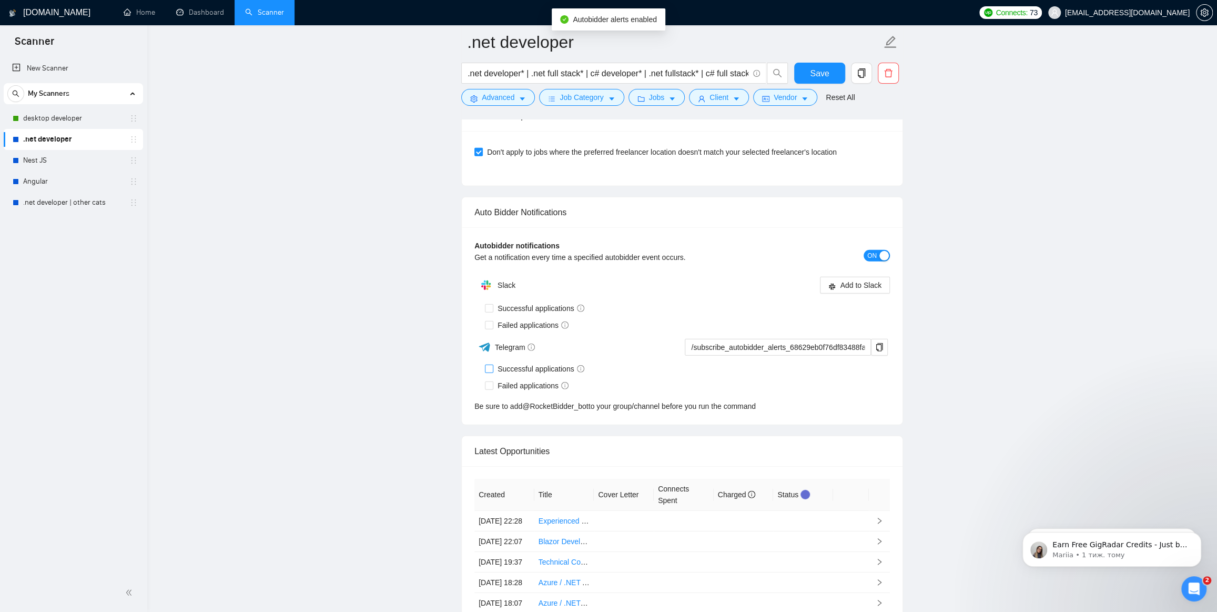
click at [489, 364] on input "Successful applications" at bounding box center [488, 367] width 7 height 7
checkbox input "true"
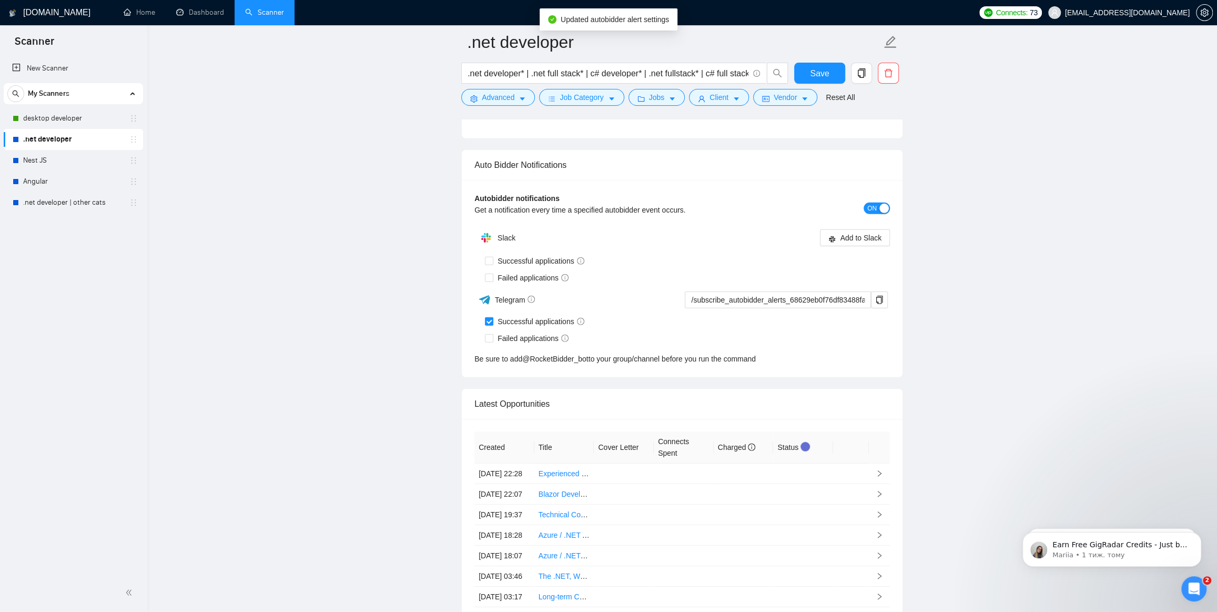
click at [489, 368] on div "Autobidder notifications Get a notification every time a specified autobidder e…" at bounding box center [682, 278] width 441 height 197
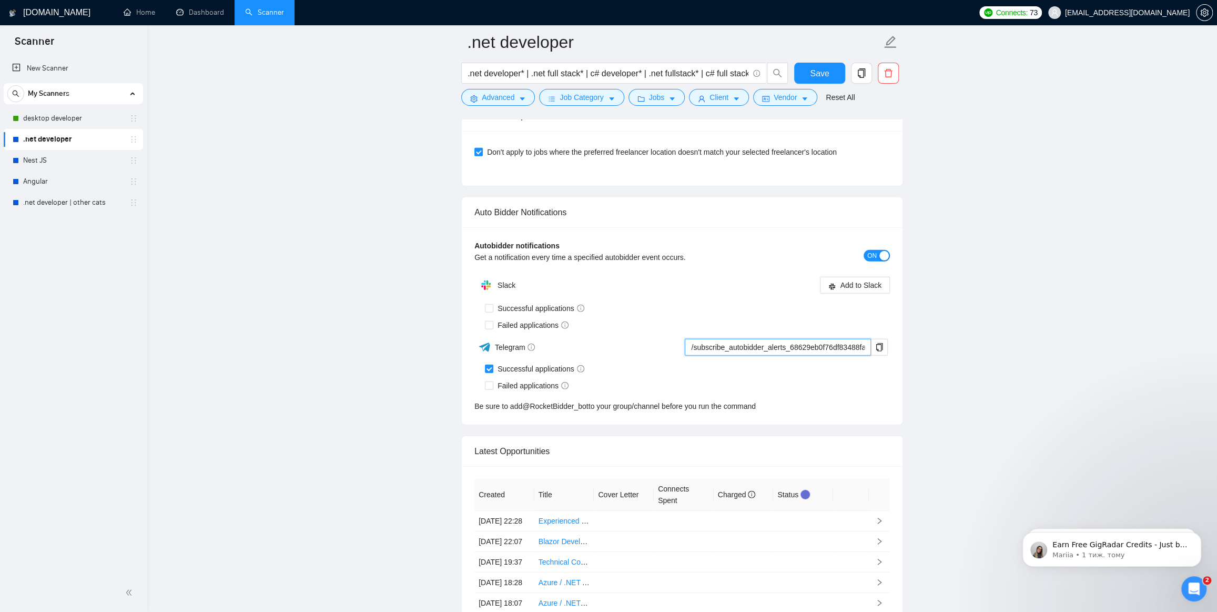
scroll to position [0, 78]
drag, startPoint x: 689, startPoint y: 330, endPoint x: 907, endPoint y: 340, distance: 218.5
click at [826, 73] on span "Save" at bounding box center [819, 73] width 19 height 13
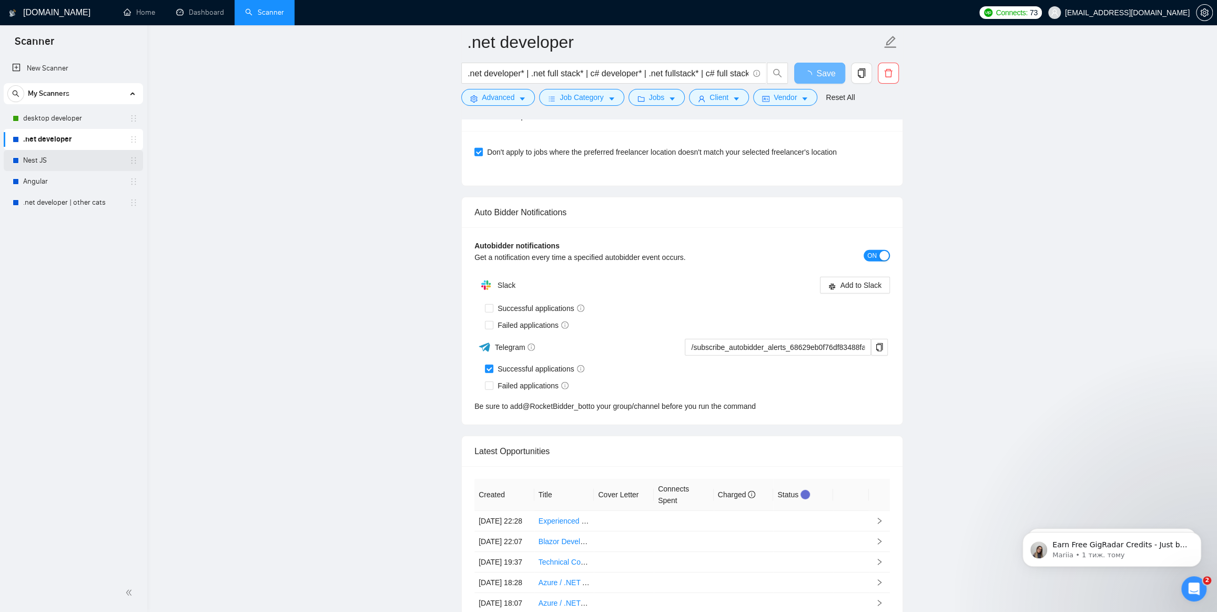
click at [32, 161] on link "Nest JS" at bounding box center [73, 160] width 100 height 21
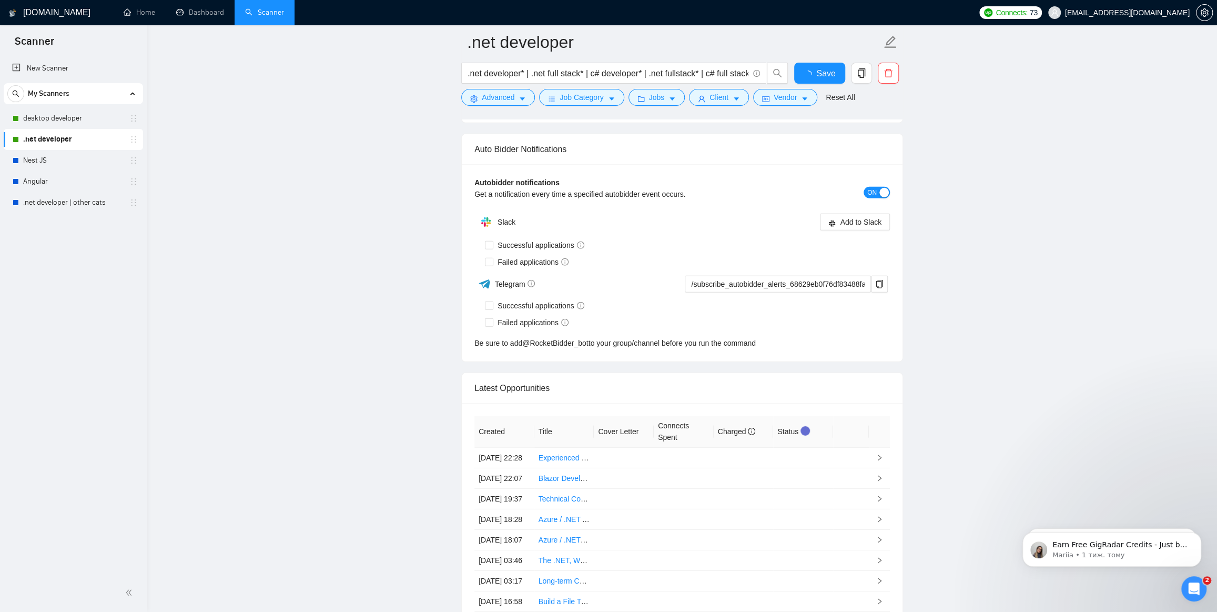
checkbox input "true"
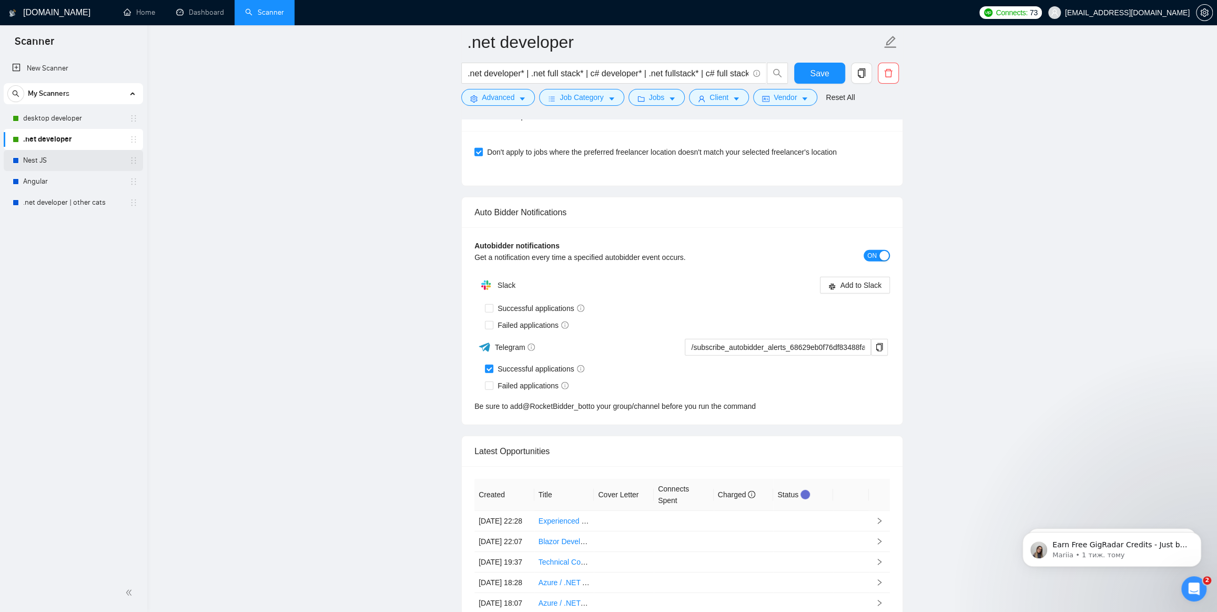
click at [35, 159] on link "Nest JS" at bounding box center [73, 160] width 100 height 21
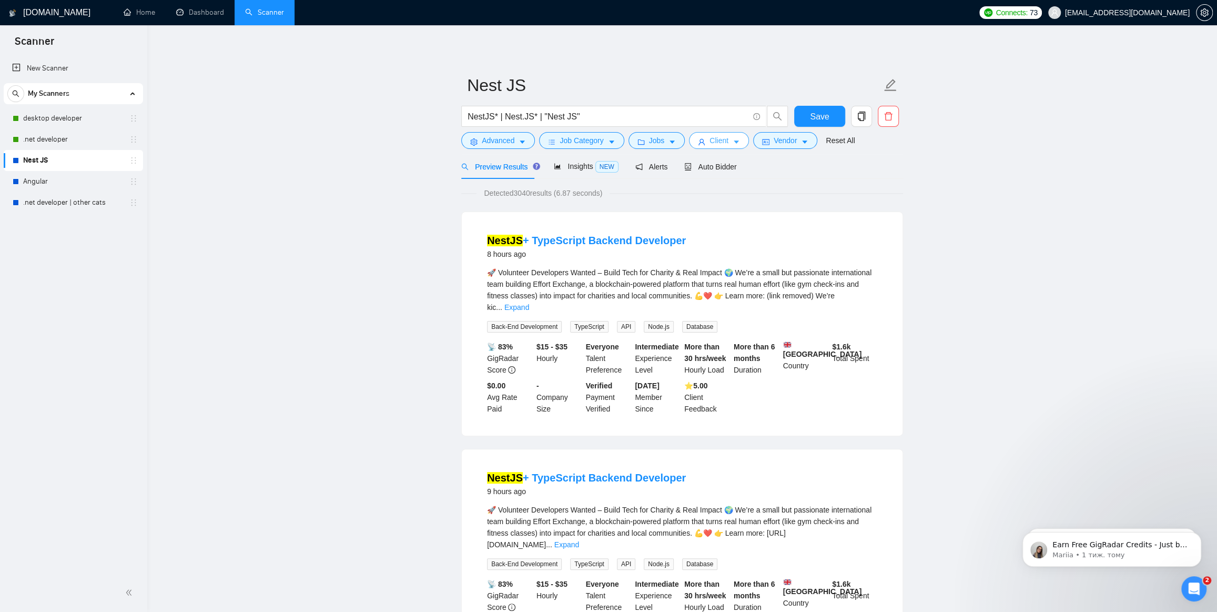
click at [705, 141] on button "Client" at bounding box center [719, 140] width 60 height 17
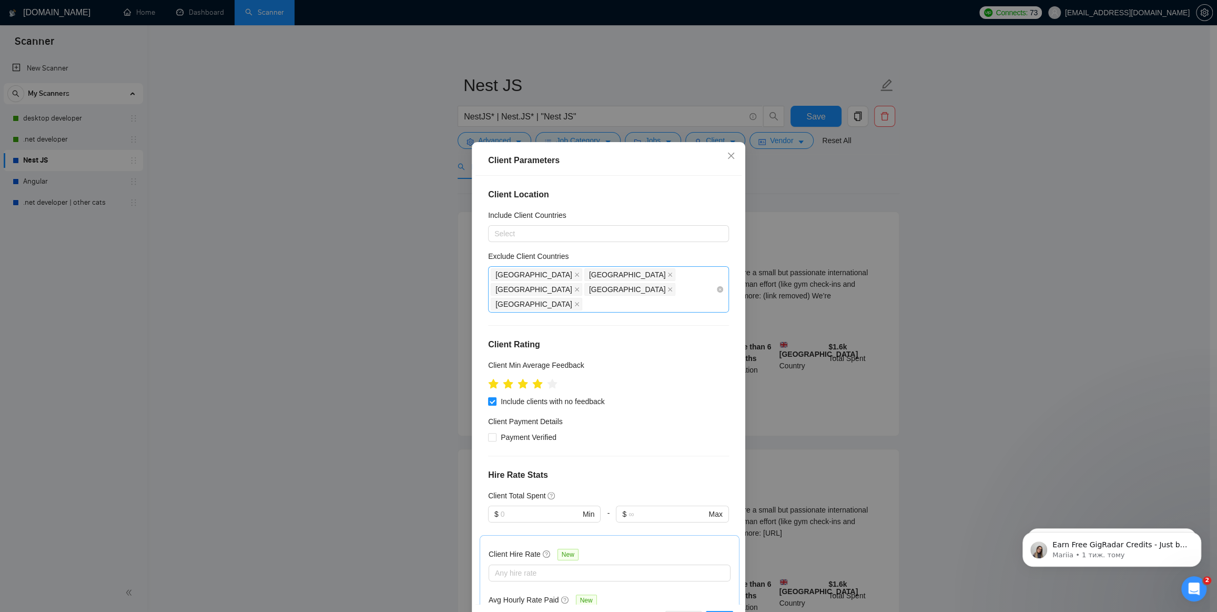
click at [706, 278] on div "[GEOGRAPHIC_DATA] [GEOGRAPHIC_DATA] [GEOGRAPHIC_DATA] [GEOGRAPHIC_DATA] [GEOGRA…" at bounding box center [603, 289] width 225 height 44
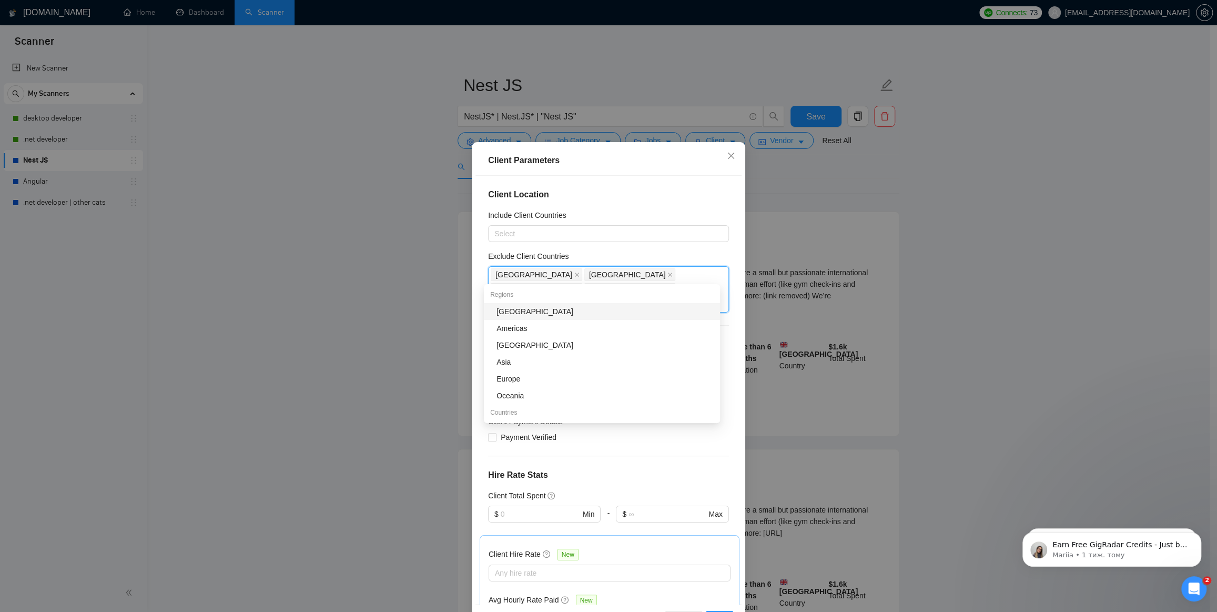
click at [568, 316] on div "[GEOGRAPHIC_DATA]" at bounding box center [604, 312] width 217 height 12
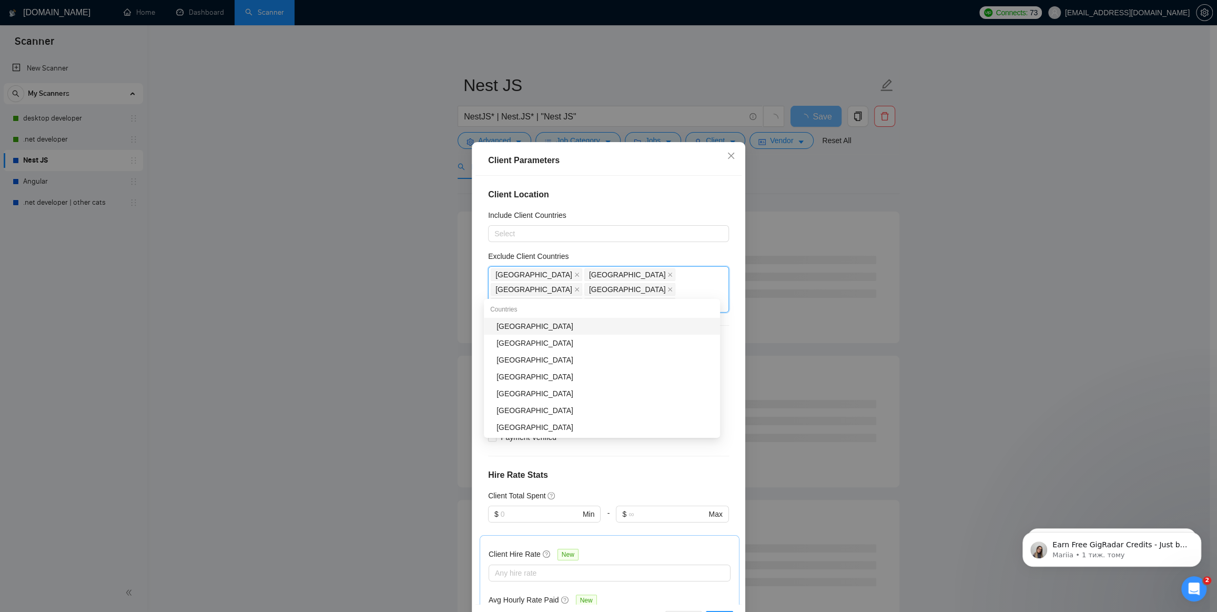
type input "Ban"
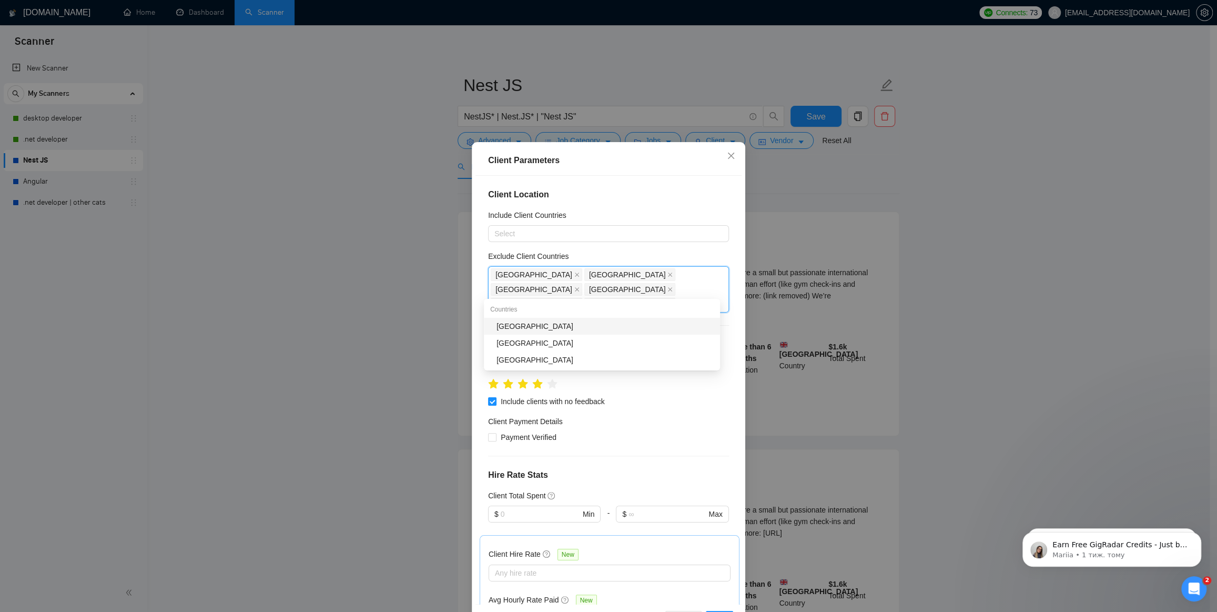
click at [560, 329] on div "[GEOGRAPHIC_DATA]" at bounding box center [604, 326] width 217 height 12
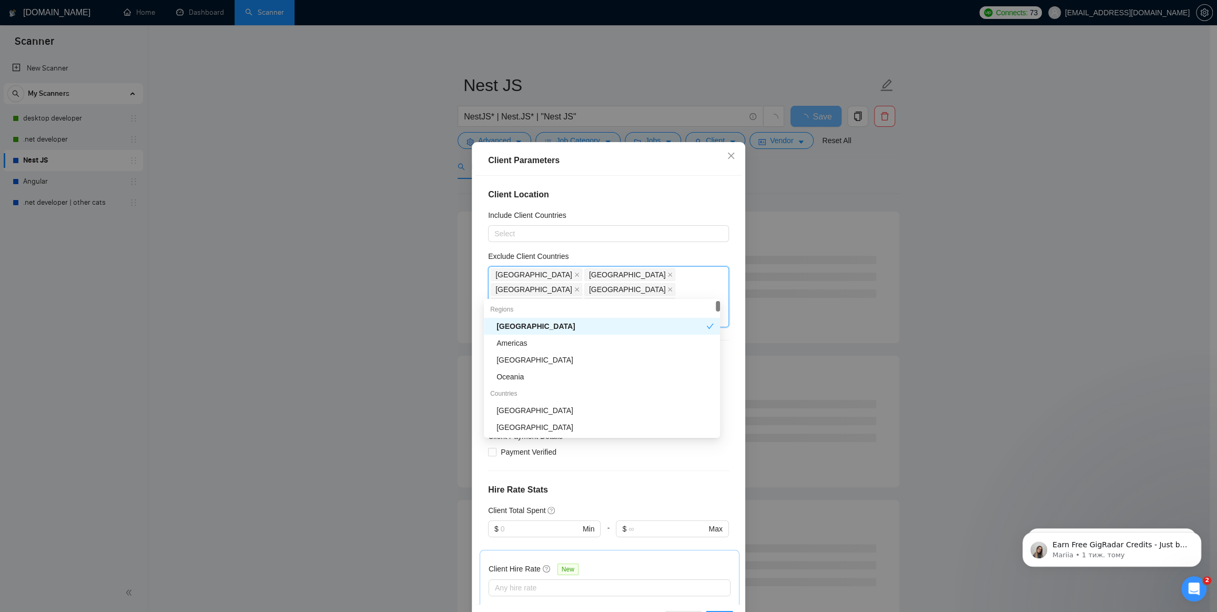
type input "Ch"
click at [569, 327] on div "[GEOGRAPHIC_DATA]" at bounding box center [604, 326] width 217 height 12
click at [728, 154] on icon "close" at bounding box center [731, 156] width 6 height 6
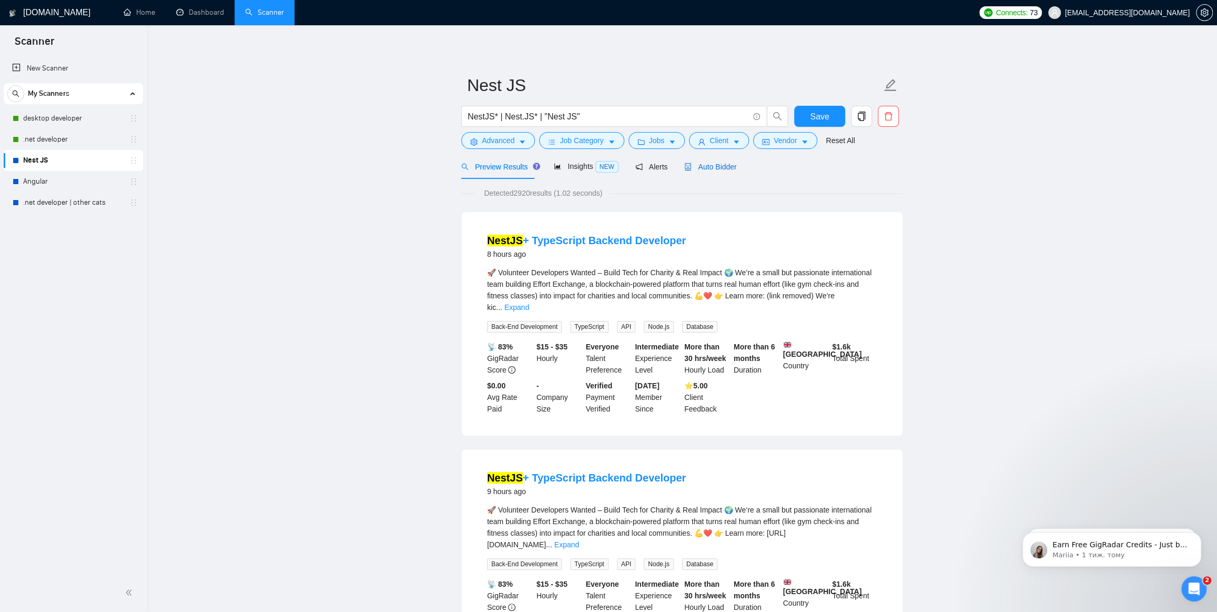
click at [721, 168] on span "Auto Bidder" at bounding box center [710, 167] width 52 height 8
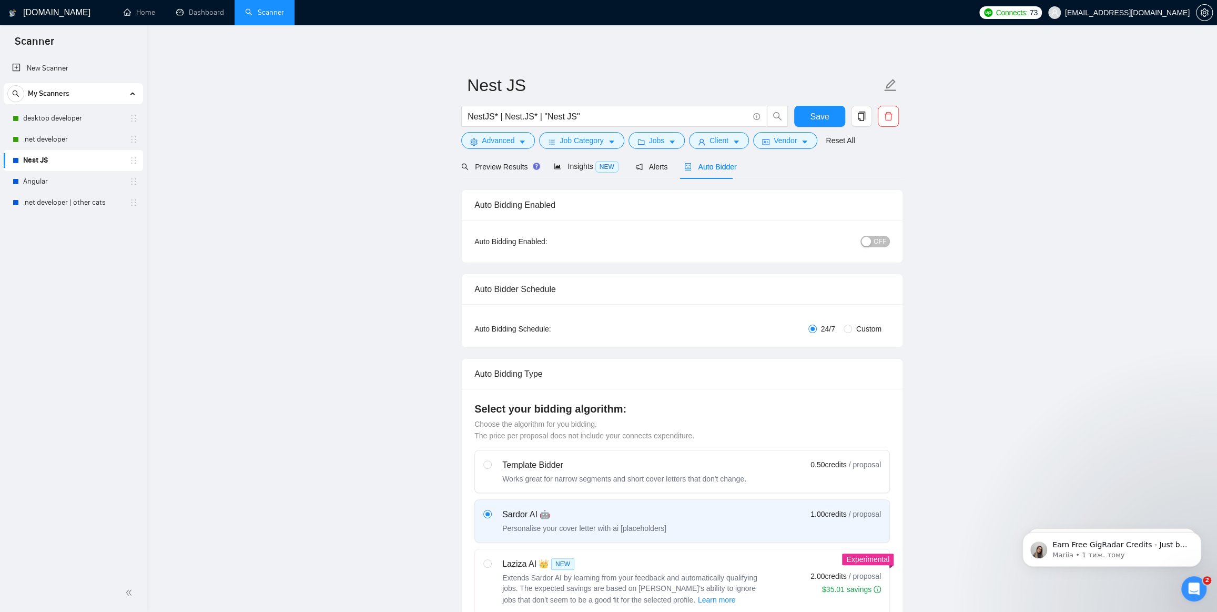
click at [878, 239] on span "OFF" at bounding box center [880, 242] width 13 height 12
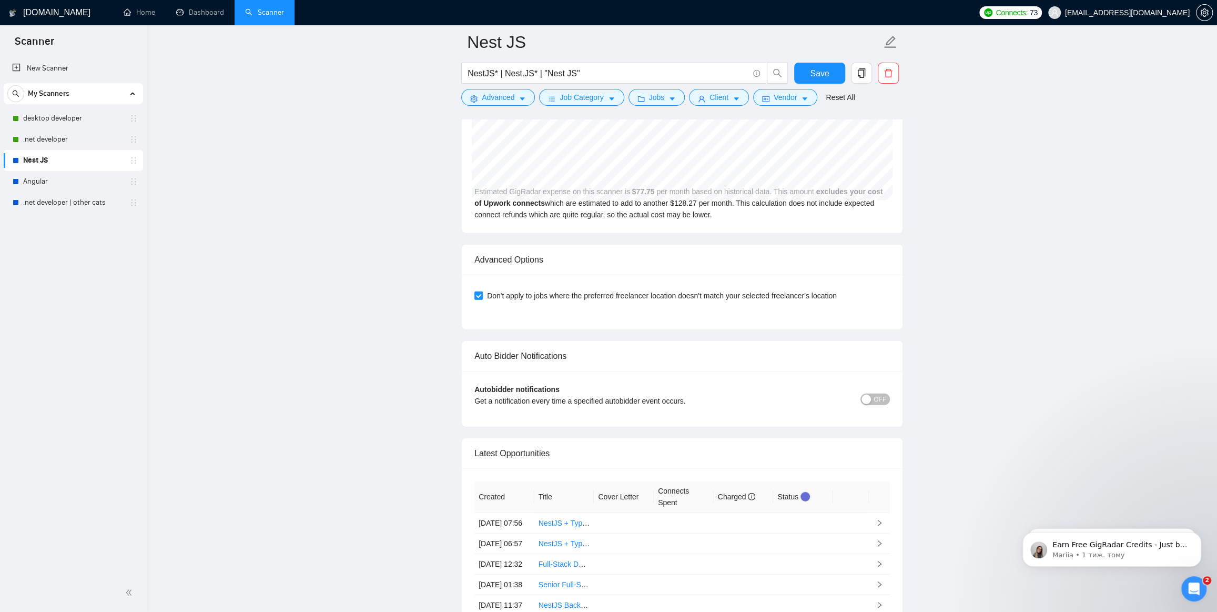
scroll to position [2295, 0]
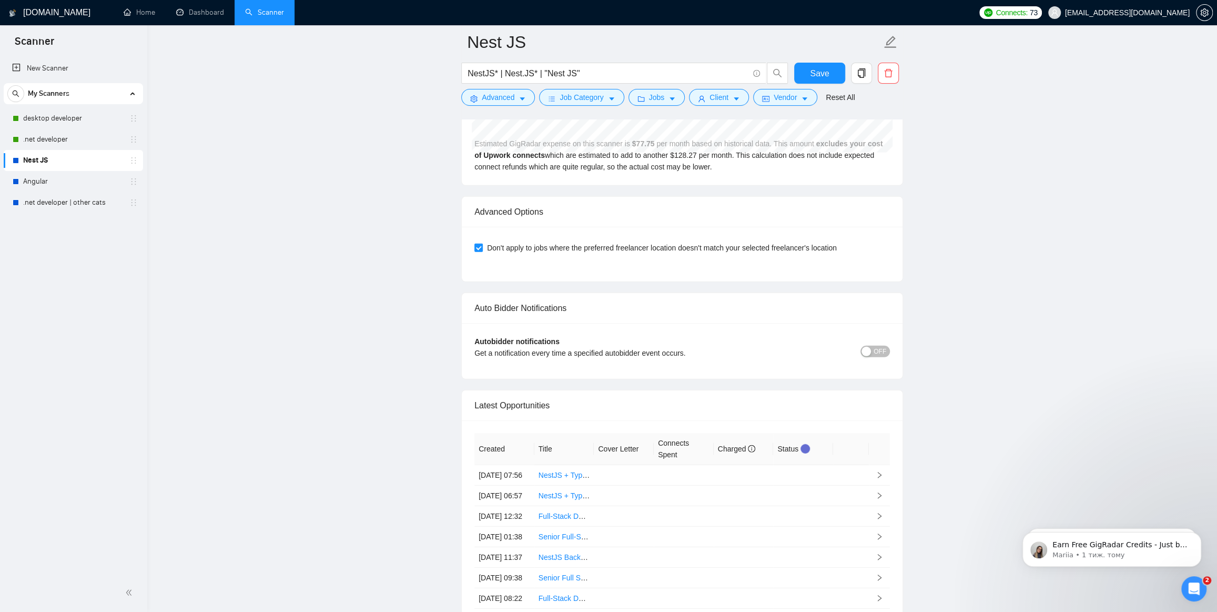
click at [880, 346] on span "OFF" at bounding box center [880, 352] width 13 height 12
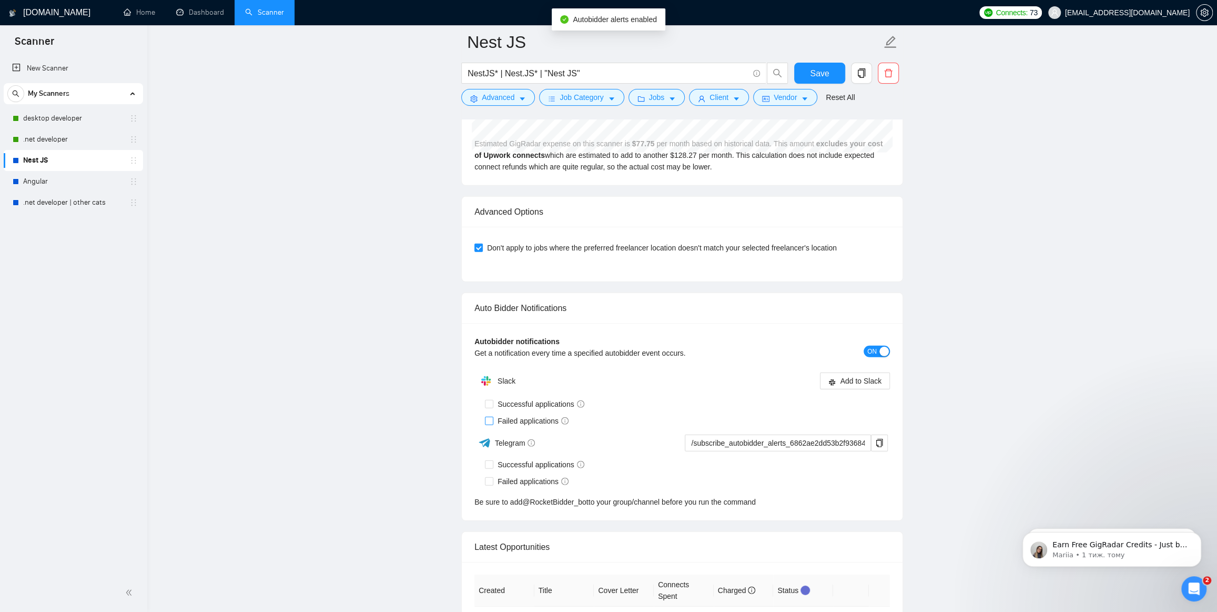
click at [493, 415] on span "Failed applications" at bounding box center [532, 421] width 79 height 12
click at [492, 417] on input "Failed applications" at bounding box center [488, 420] width 7 height 7
click at [490, 417] on input "Failed applications" at bounding box center [488, 420] width 7 height 7
checkbox input "false"
click at [486, 460] on input "Successful applications" at bounding box center [488, 463] width 7 height 7
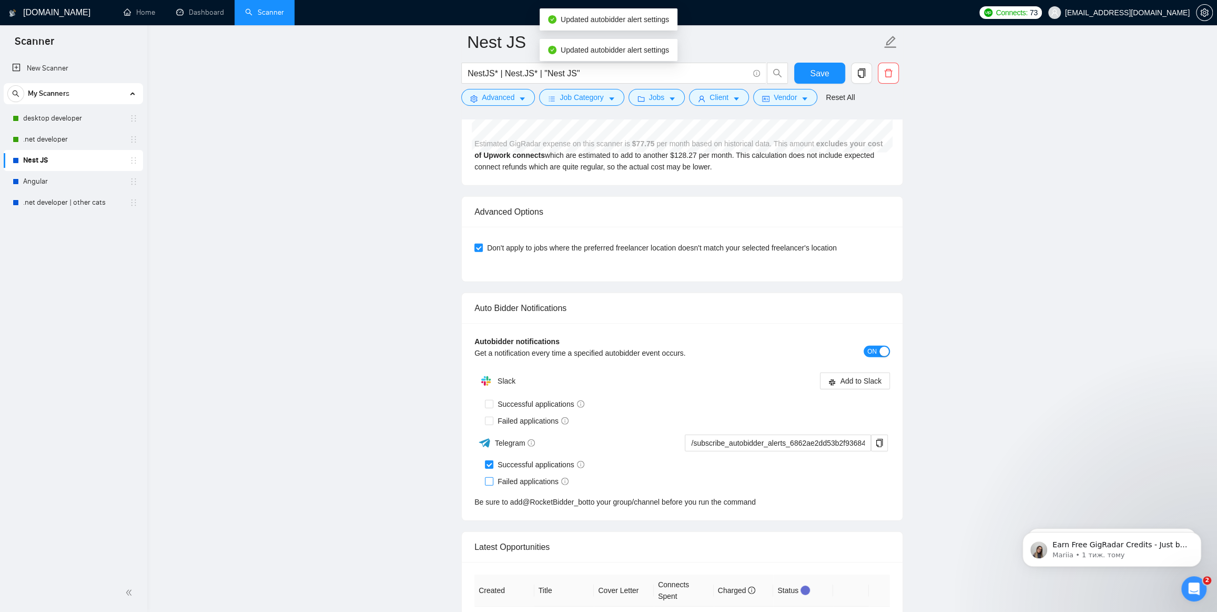
click at [489, 460] on input "Successful applications" at bounding box center [488, 463] width 7 height 7
checkbox input "true"
click at [491, 477] on input "Failed applications" at bounding box center [488, 480] width 7 height 7
checkbox input "true"
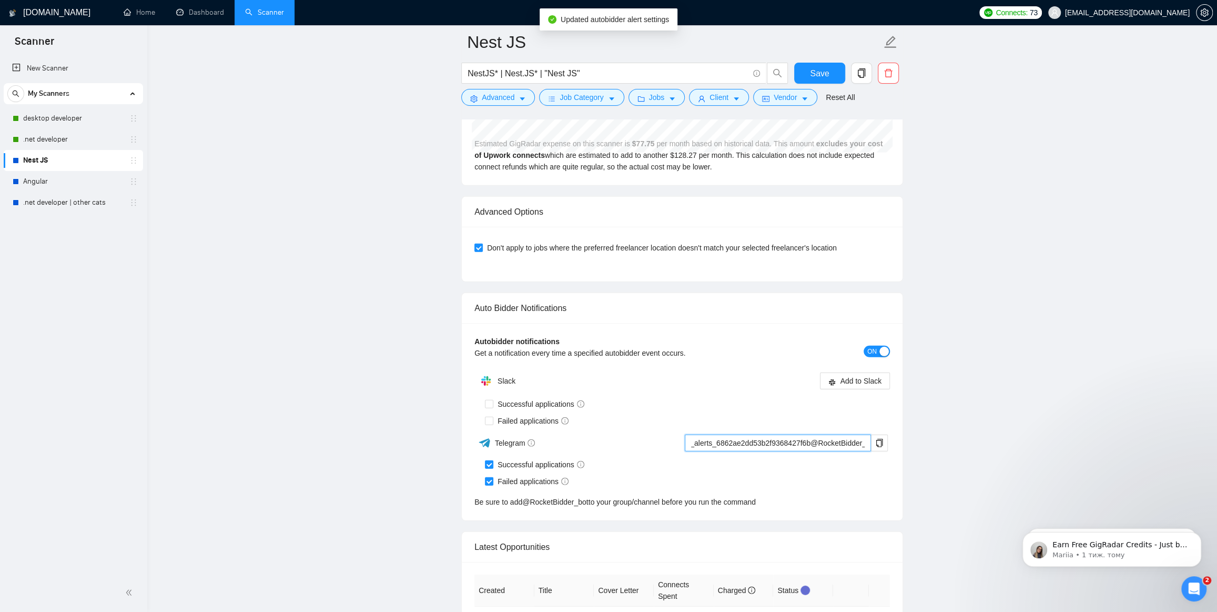
scroll to position [0, 79]
drag, startPoint x: 847, startPoint y: 422, endPoint x: 865, endPoint y: 422, distance: 17.9
click at [865, 434] on input "/subscribe_autobidder_alerts_6862ae2dd53b2f9368427f6b@RocketBidder_bot" at bounding box center [778, 442] width 186 height 17
click at [803, 459] on div "Successful applications" at bounding box center [687, 465] width 405 height 12
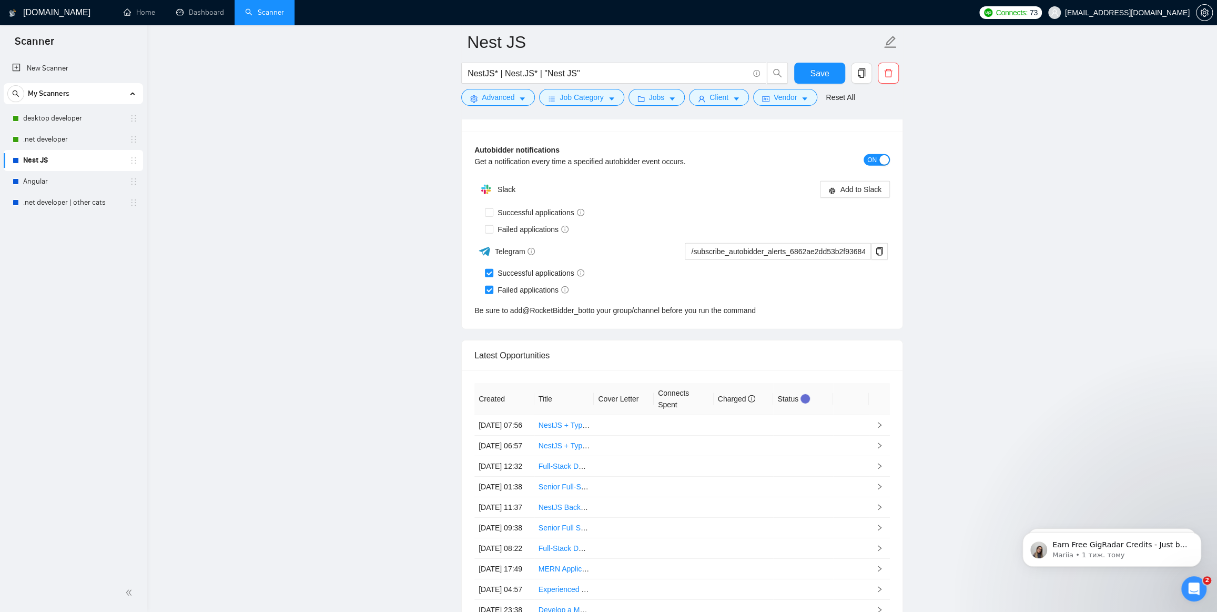
scroll to position [2677, 0]
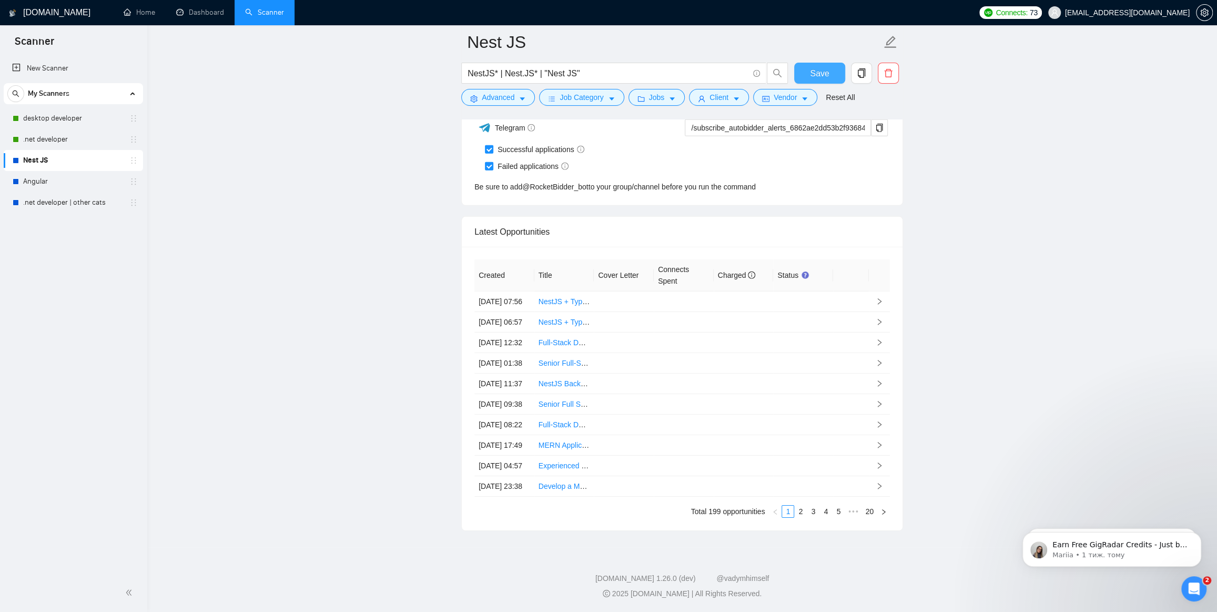
click at [806, 72] on button "Save" at bounding box center [819, 73] width 51 height 21
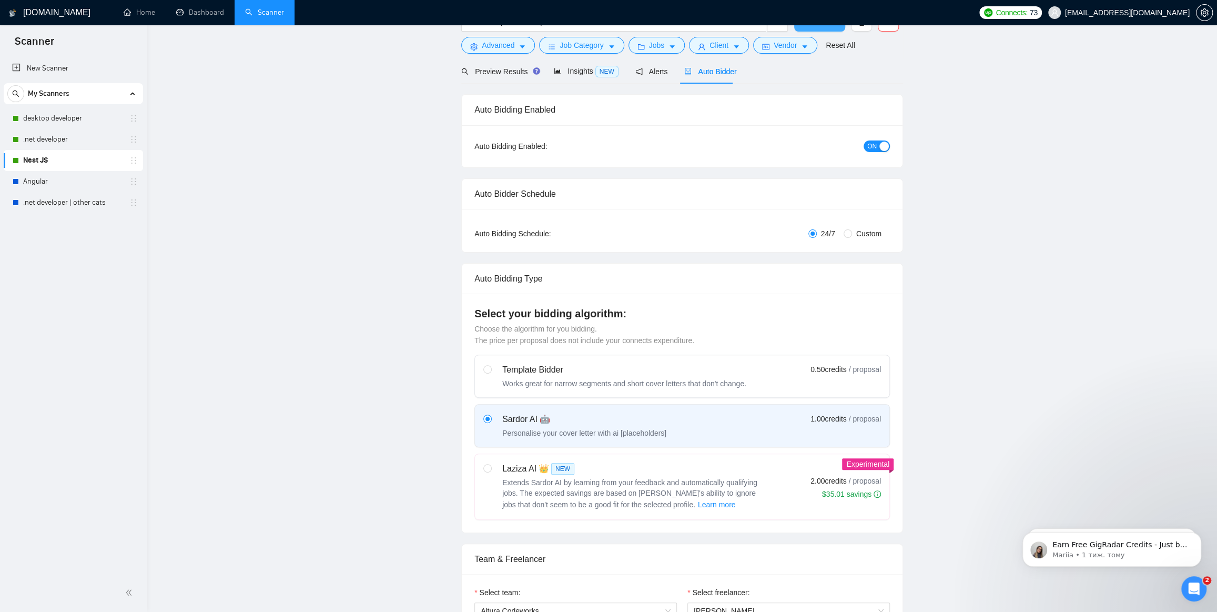
scroll to position [0, 0]
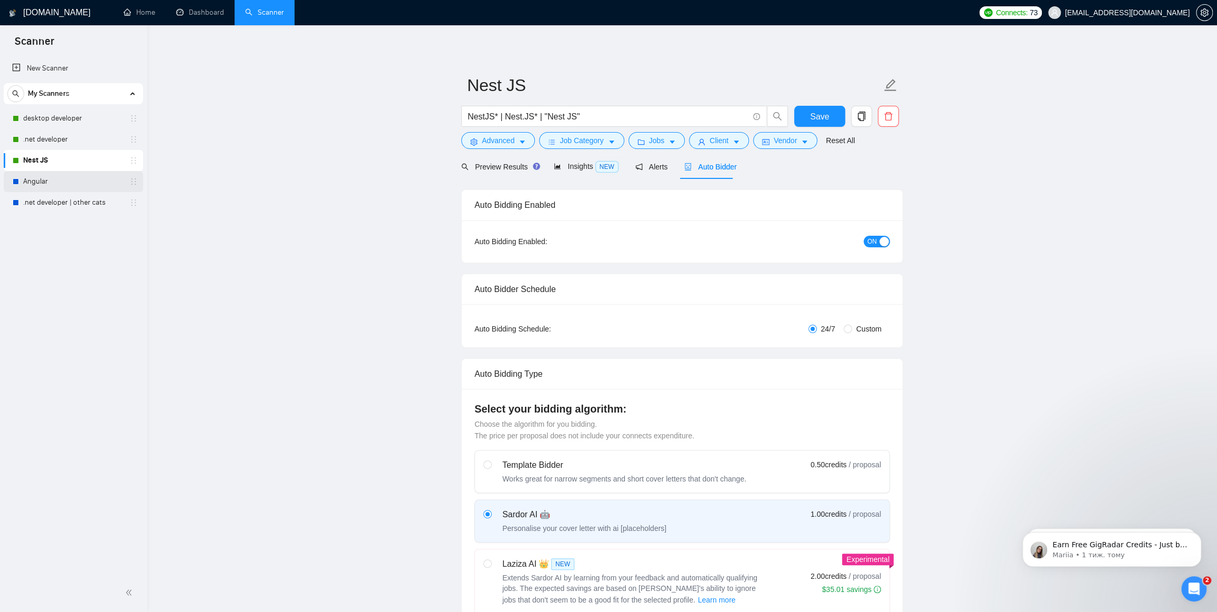
click at [27, 181] on link "Angular" at bounding box center [73, 181] width 100 height 21
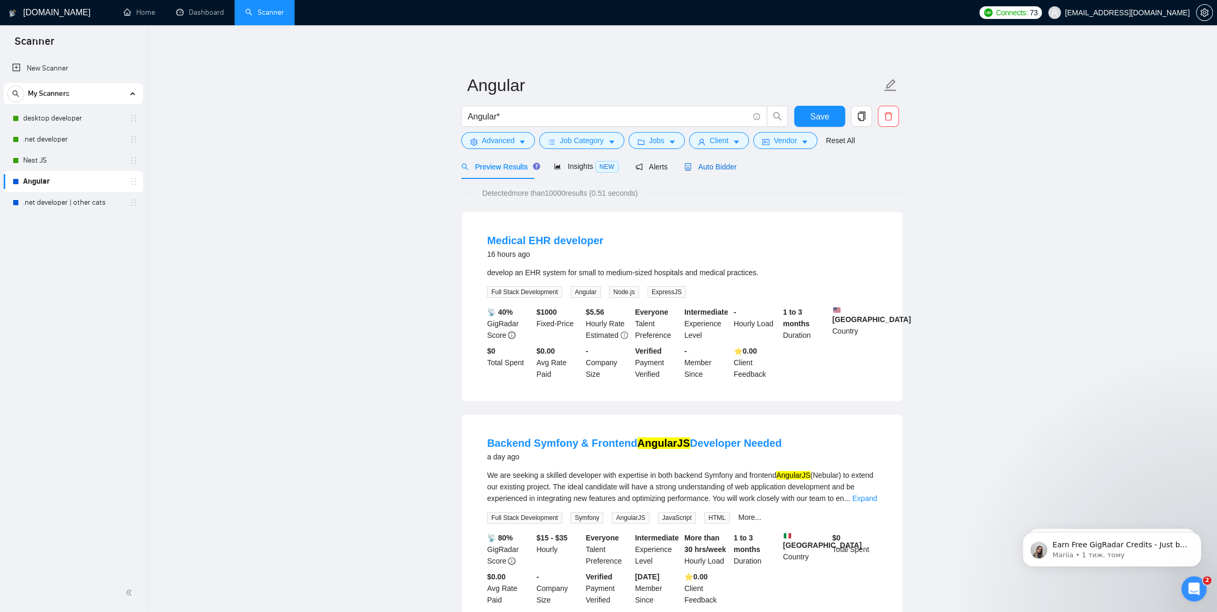
click at [709, 167] on span "Auto Bidder" at bounding box center [710, 167] width 52 height 8
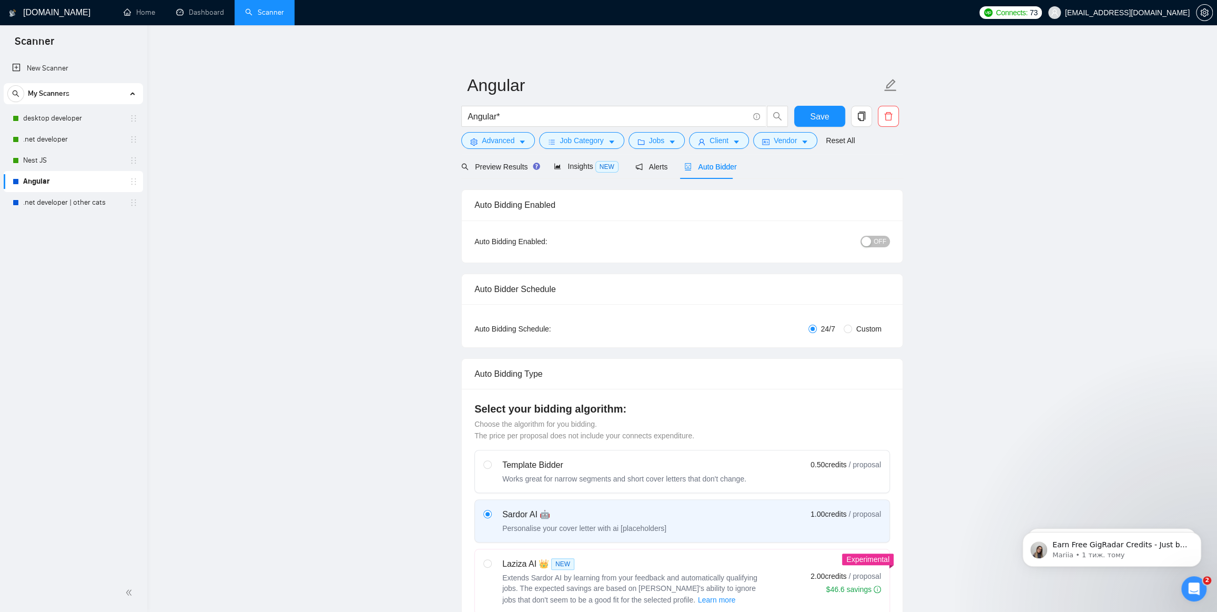
click at [871, 245] on div "button" at bounding box center [865, 241] width 9 height 9
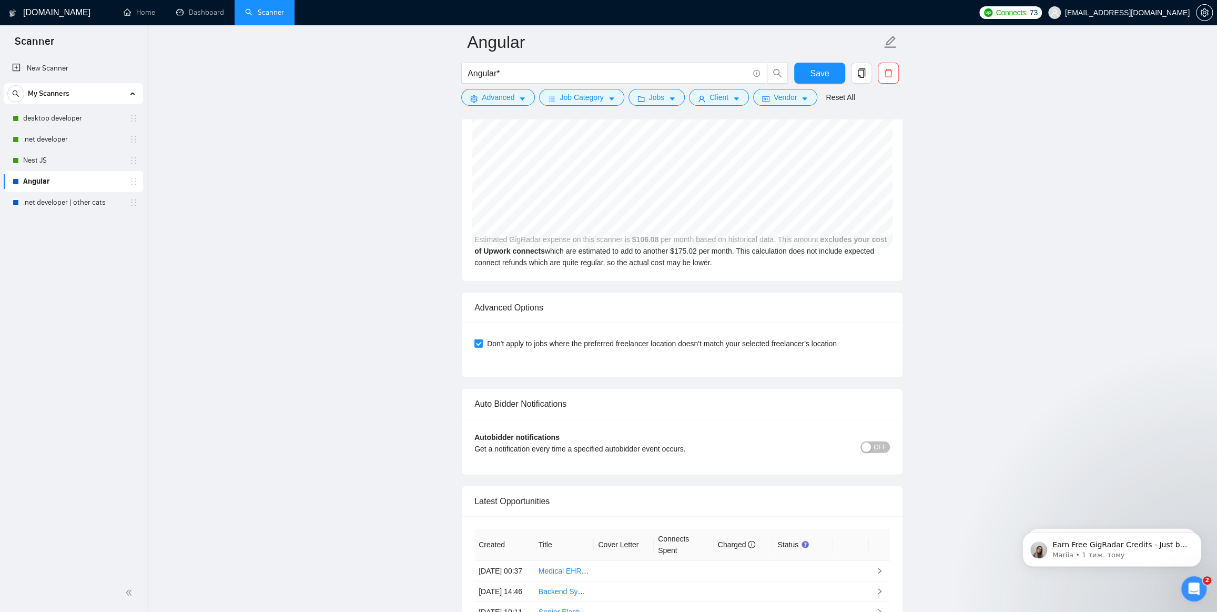
scroll to position [2390, 0]
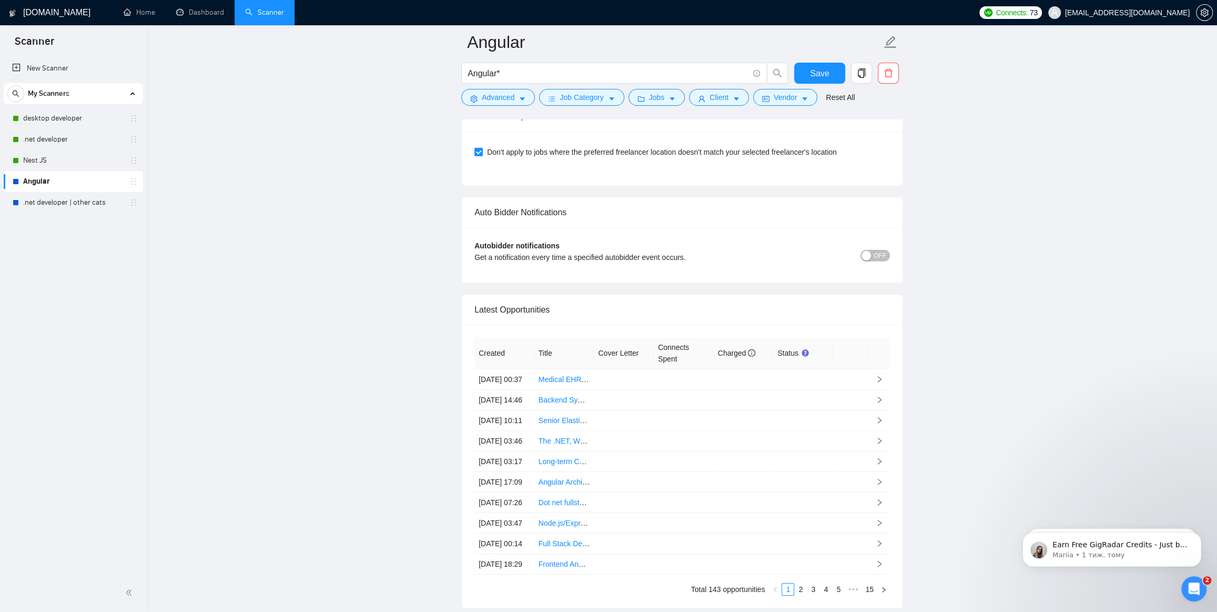
click at [871, 253] on div "button" at bounding box center [865, 255] width 9 height 9
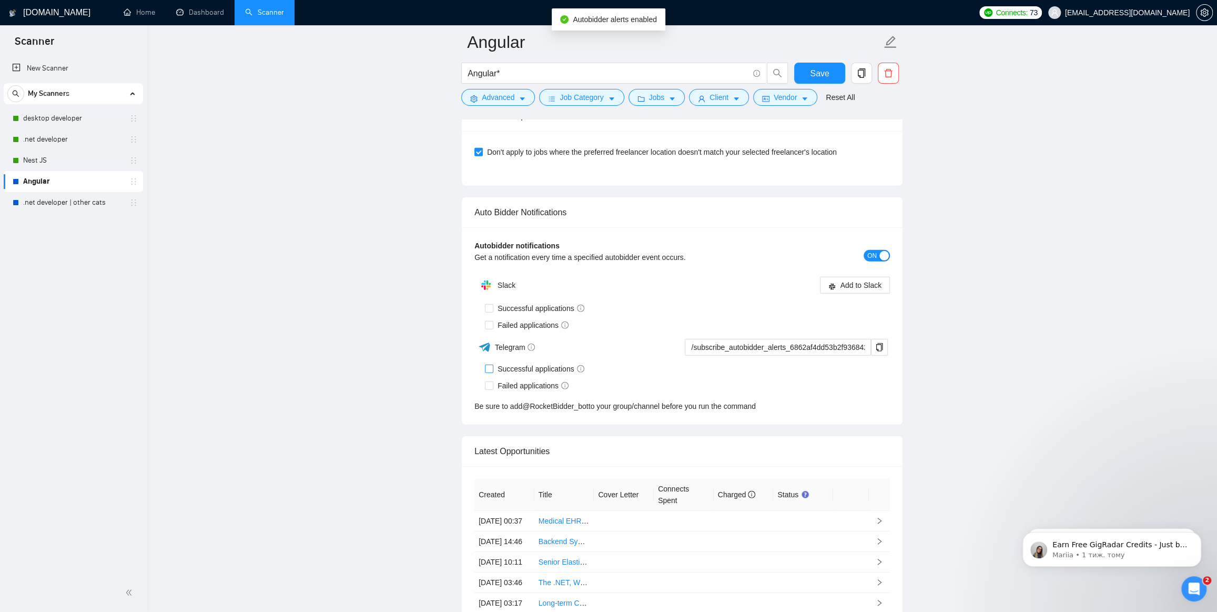
click at [489, 370] on span at bounding box center [489, 368] width 8 height 8
click at [489, 370] on input "Successful applications" at bounding box center [488, 367] width 7 height 7
checkbox input "true"
click at [488, 386] on input "Failed applications" at bounding box center [488, 384] width 7 height 7
checkbox input "true"
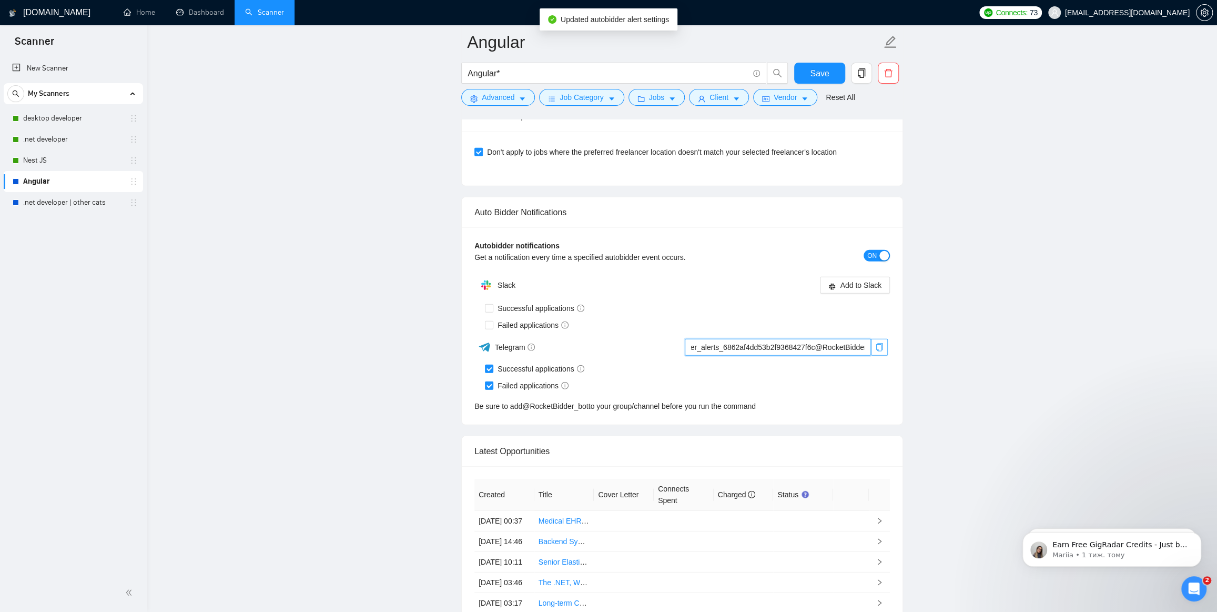
scroll to position [0, 77]
drag, startPoint x: 817, startPoint y: 341, endPoint x: 885, endPoint y: 342, distance: 67.3
click at [885, 342] on div "/subscribe_autobidder_alerts_6862af4dd53b2f9368427f6c@RocketBidder_bot" at bounding box center [784, 347] width 207 height 17
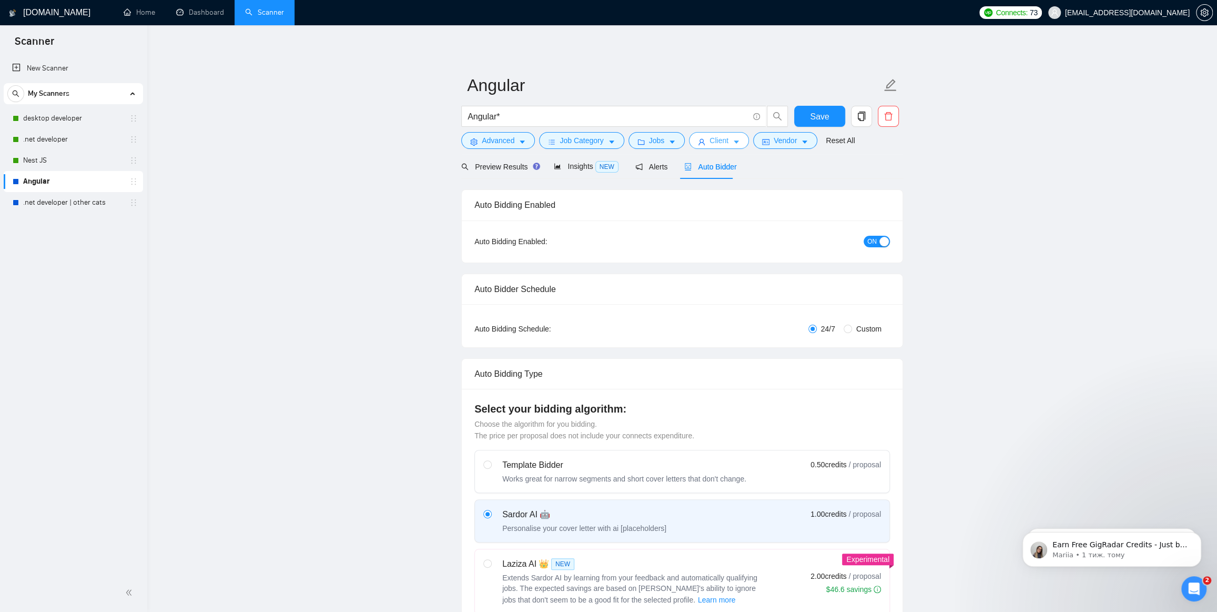
click at [703, 140] on button "Client" at bounding box center [719, 140] width 60 height 17
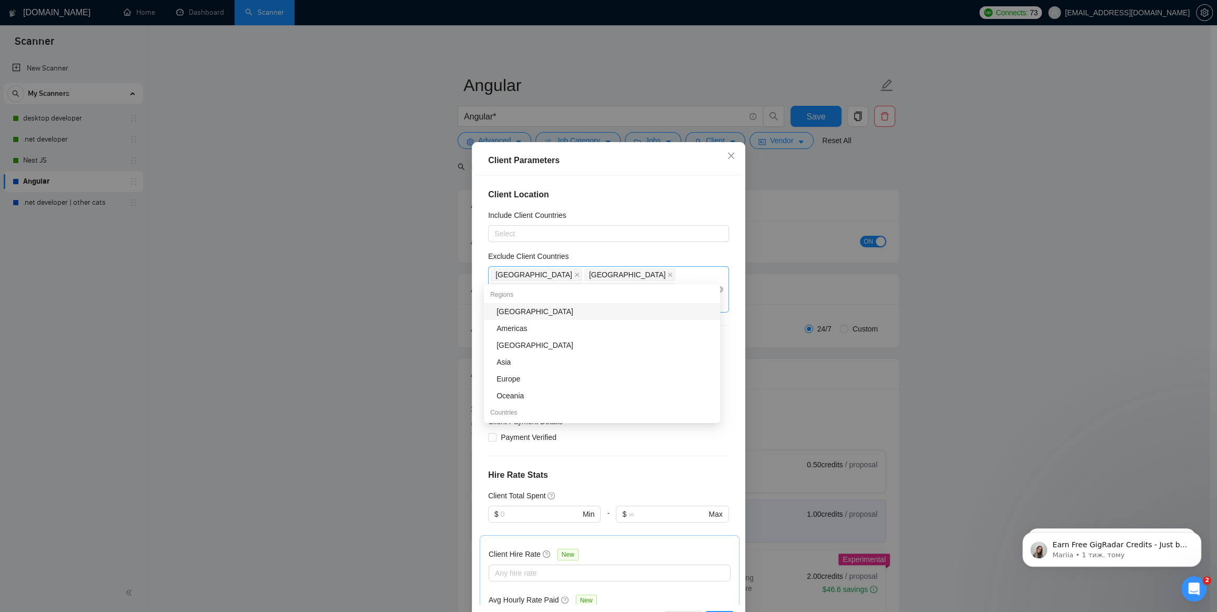
click at [703, 277] on div "[GEOGRAPHIC_DATA] [GEOGRAPHIC_DATA] [GEOGRAPHIC_DATA] [GEOGRAPHIC_DATA] [GEOGRA…" at bounding box center [603, 289] width 225 height 44
click at [572, 310] on div "[GEOGRAPHIC_DATA]" at bounding box center [604, 312] width 217 height 12
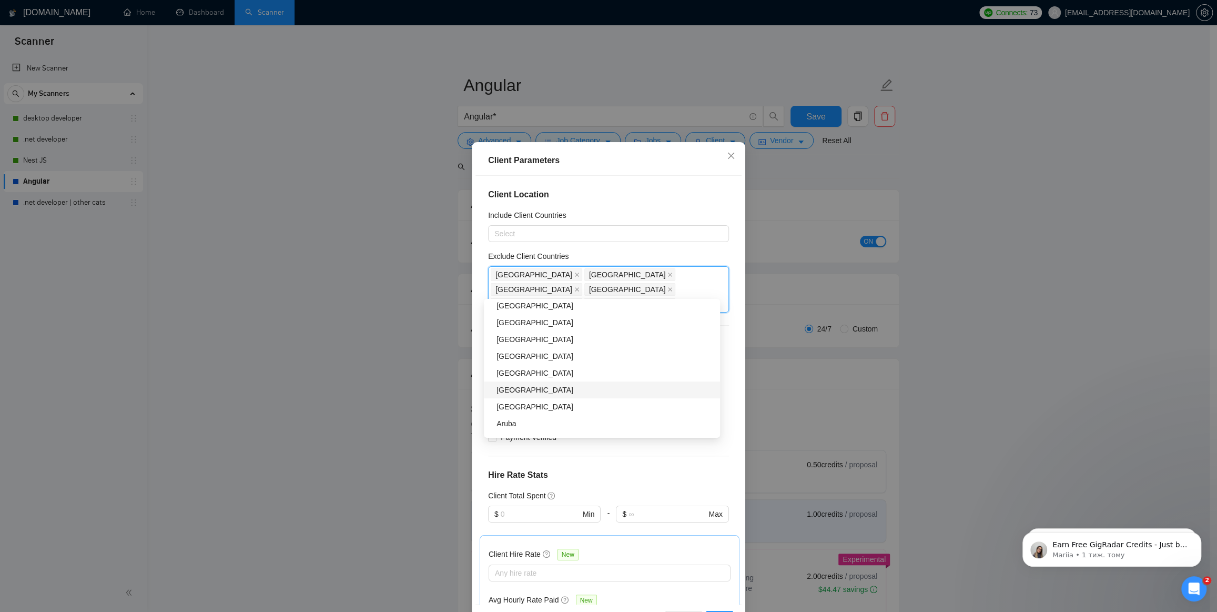
scroll to position [79, 0]
type input "Ban"
click at [524, 326] on div "[GEOGRAPHIC_DATA]" at bounding box center [604, 326] width 217 height 12
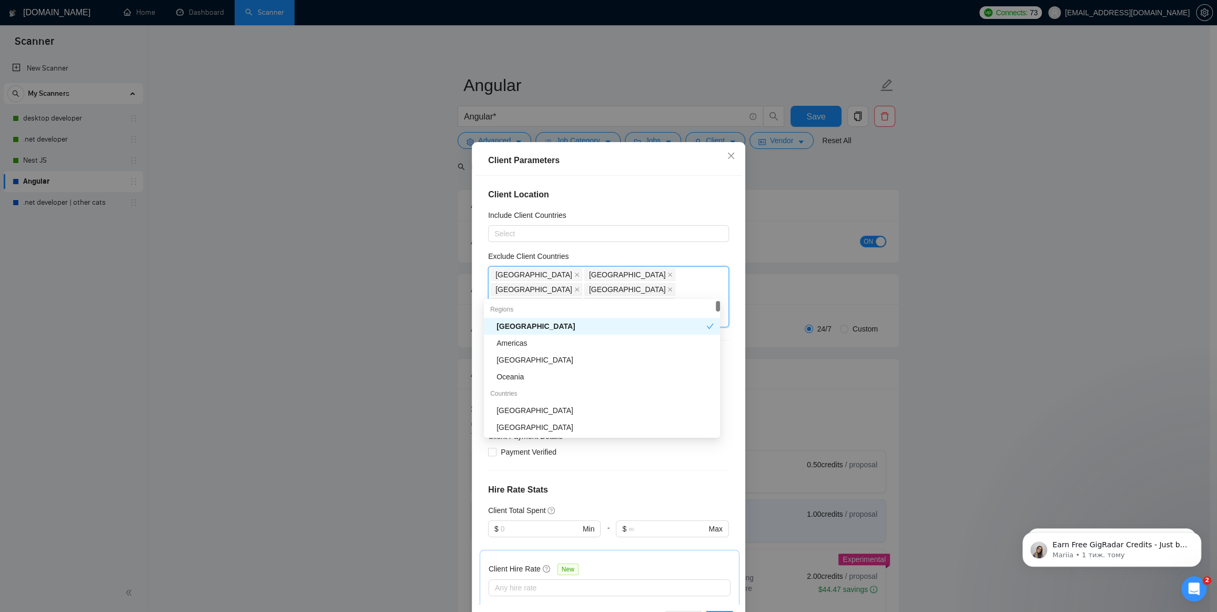
type input "Ch"
click at [535, 321] on div "[GEOGRAPHIC_DATA]" at bounding box center [604, 326] width 217 height 12
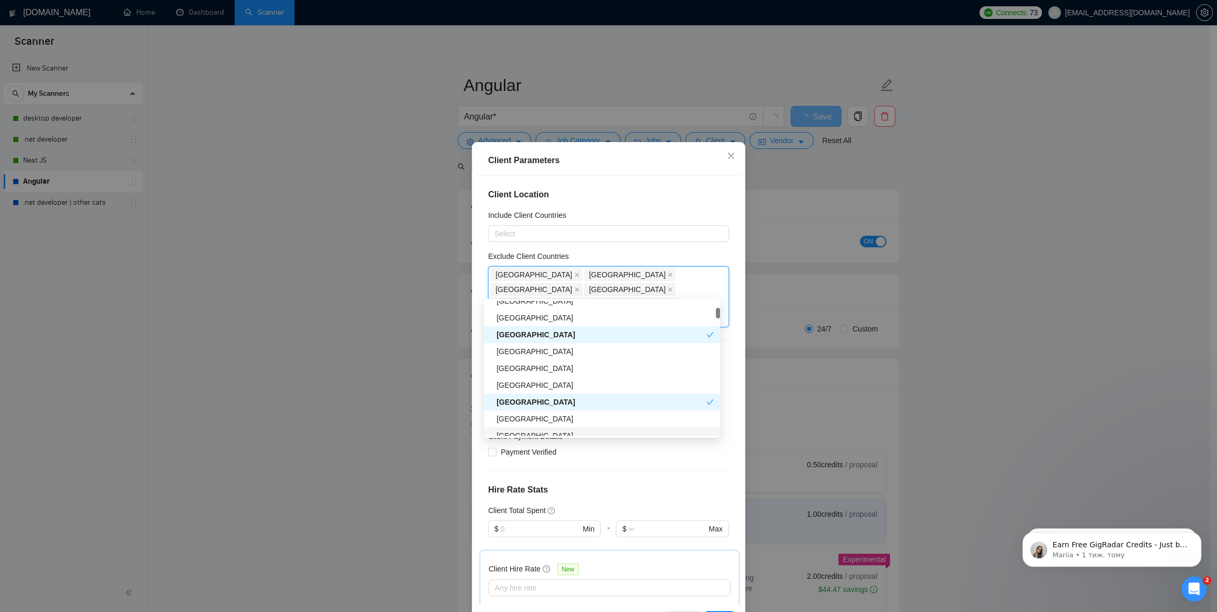
scroll to position [143, 0]
click at [728, 252] on div "Client Location Include Client Countries Select Exclude Client Countries [GEOGR…" at bounding box center [608, 390] width 266 height 428
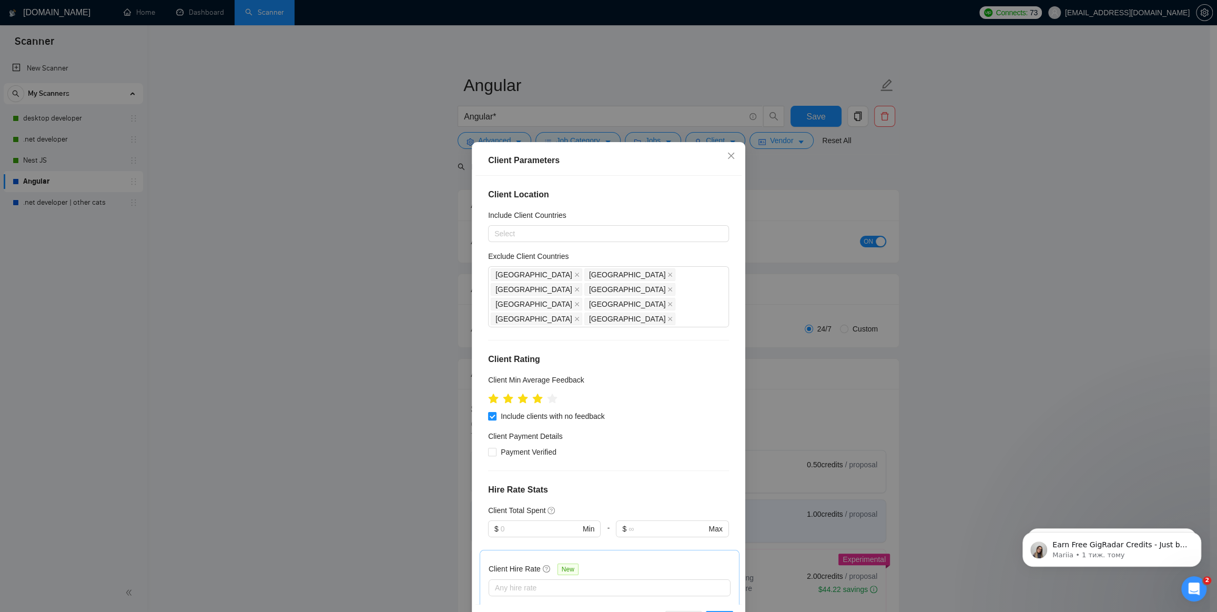
scroll to position [38, 0]
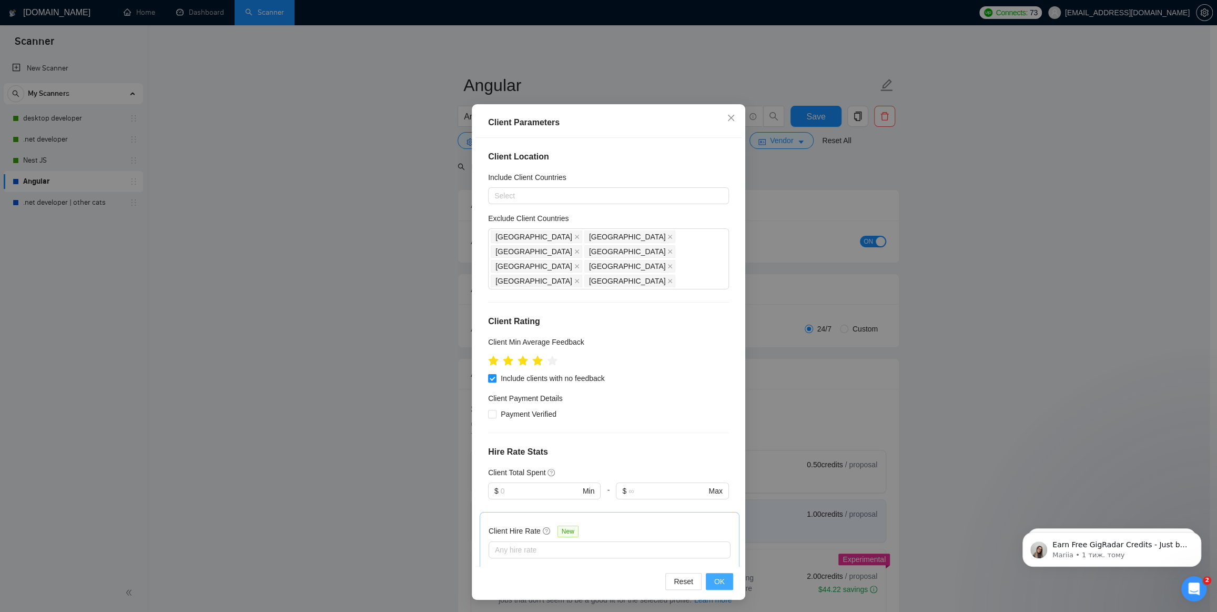
click at [718, 580] on span "OK" at bounding box center [719, 581] width 11 height 12
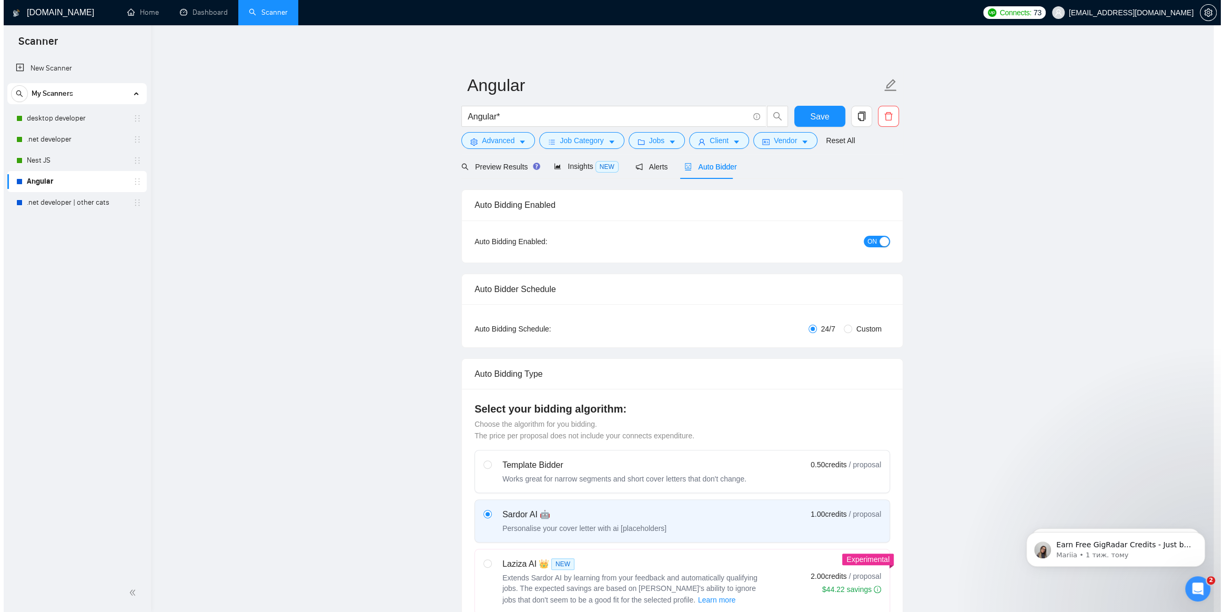
scroll to position [0, 0]
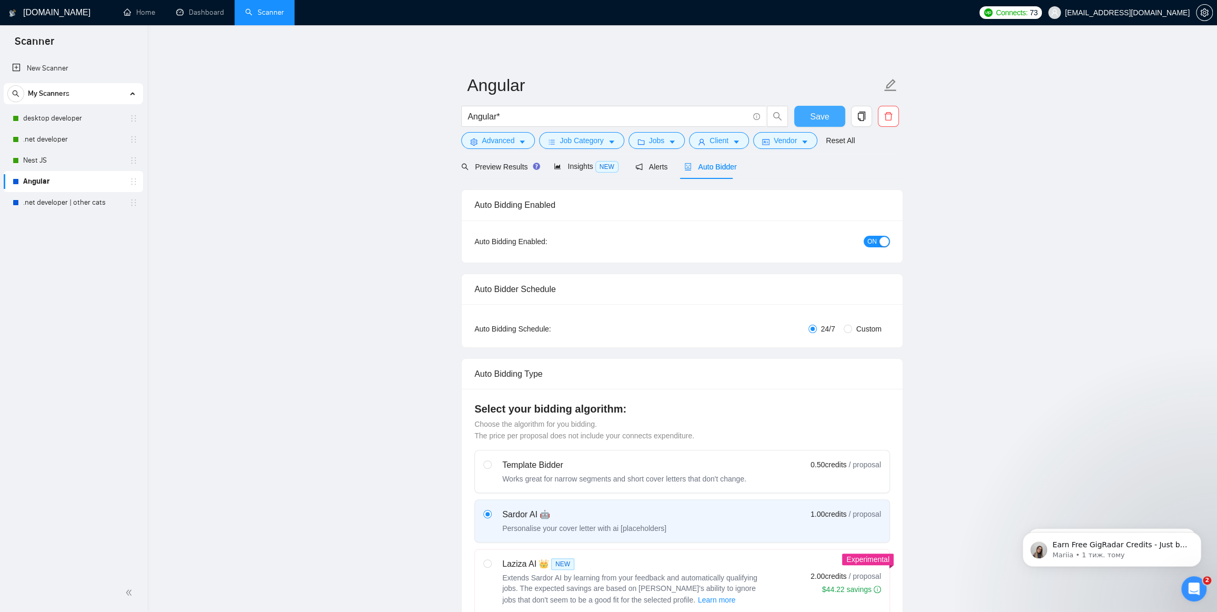
drag, startPoint x: 824, startPoint y: 118, endPoint x: 784, endPoint y: 178, distance: 72.5
click at [823, 118] on span "Save" at bounding box center [819, 116] width 19 height 13
checkbox input "true"
drag, startPoint x: 84, startPoint y: 201, endPoint x: 155, endPoint y: 210, distance: 71.6
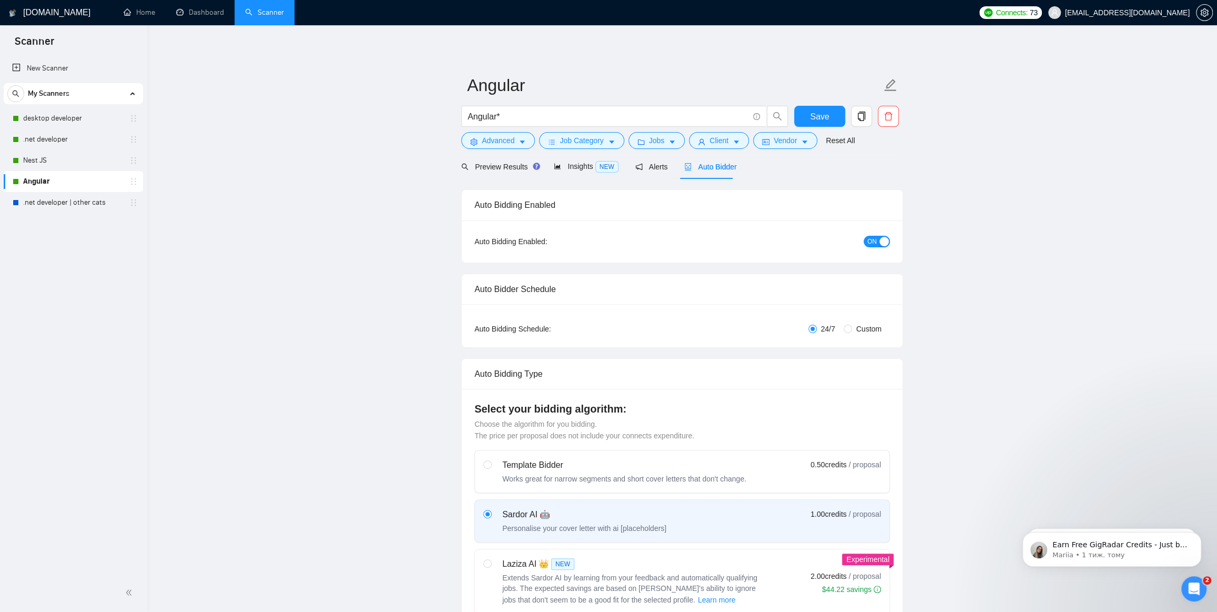
click at [84, 201] on link ".net developer | other cats" at bounding box center [73, 202] width 100 height 21
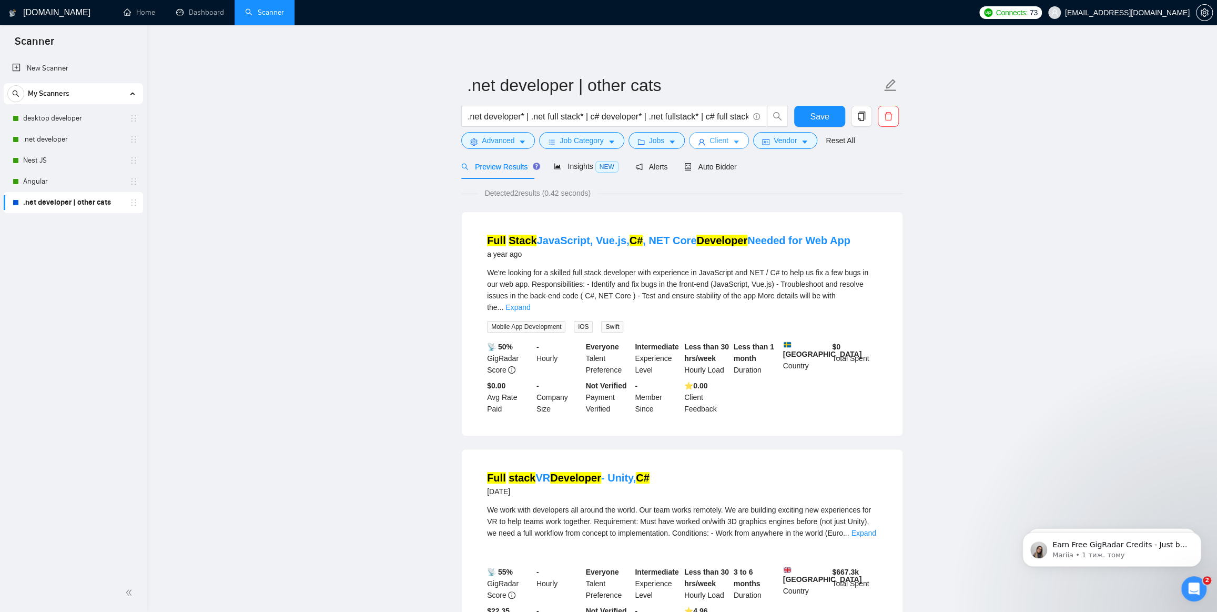
click at [725, 142] on button "Client" at bounding box center [719, 140] width 60 height 17
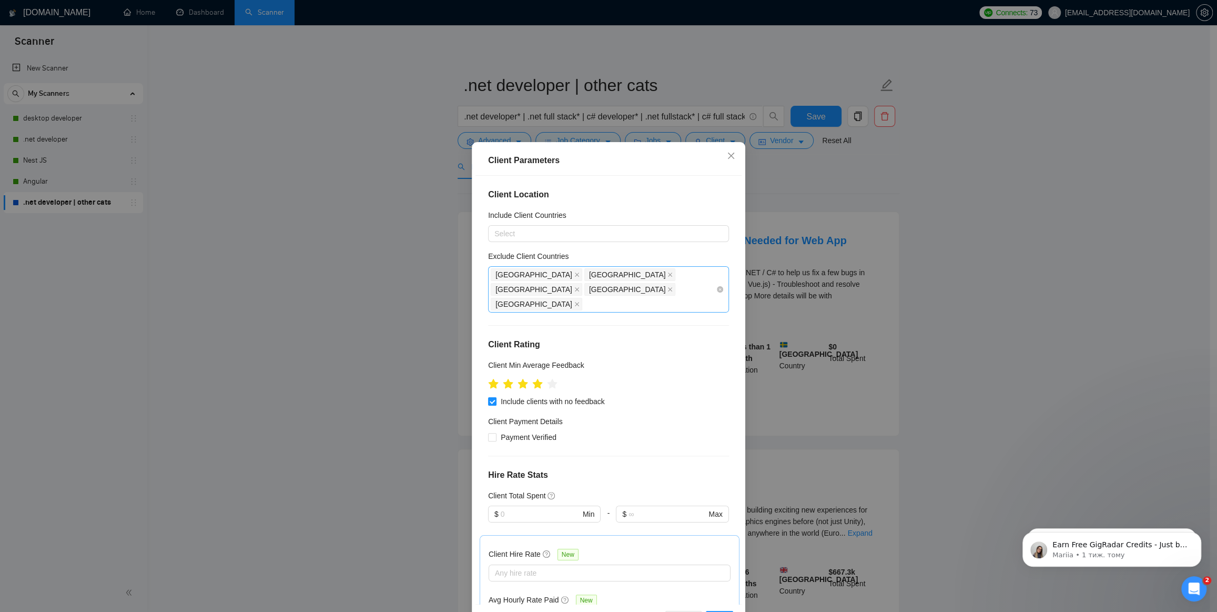
click at [698, 272] on div "[GEOGRAPHIC_DATA] [GEOGRAPHIC_DATA] [GEOGRAPHIC_DATA] [GEOGRAPHIC_DATA] [GEOGRA…" at bounding box center [603, 289] width 225 height 44
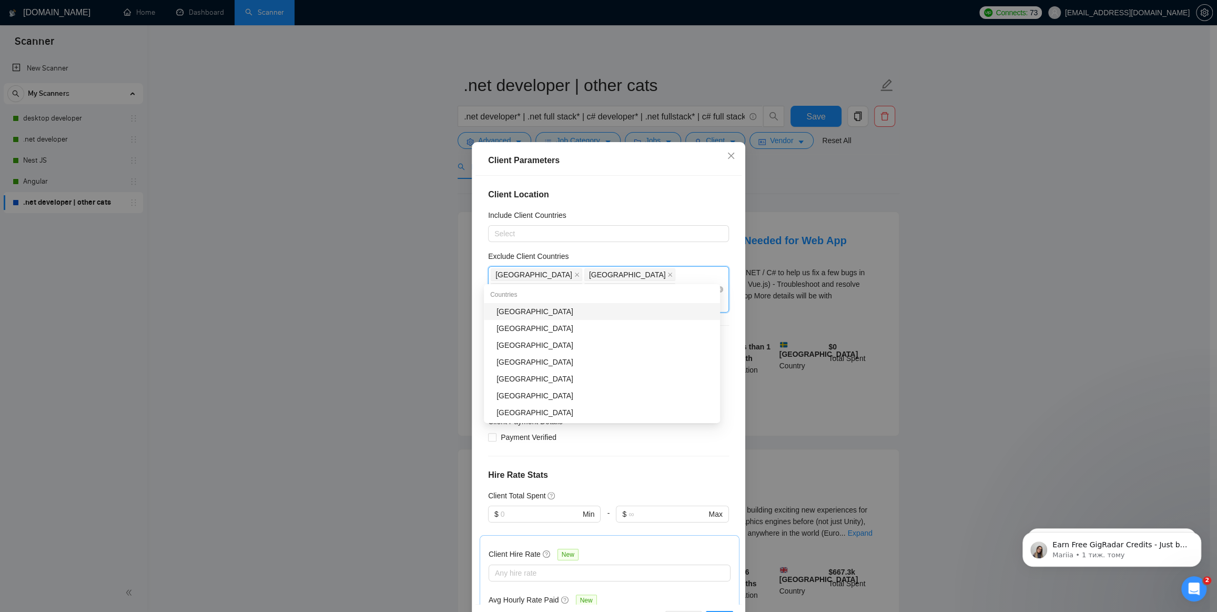
type input "Ba"
click at [566, 307] on div "[GEOGRAPHIC_DATA]" at bounding box center [604, 312] width 217 height 12
click at [521, 323] on div "[GEOGRAPHIC_DATA]" at bounding box center [604, 326] width 217 height 12
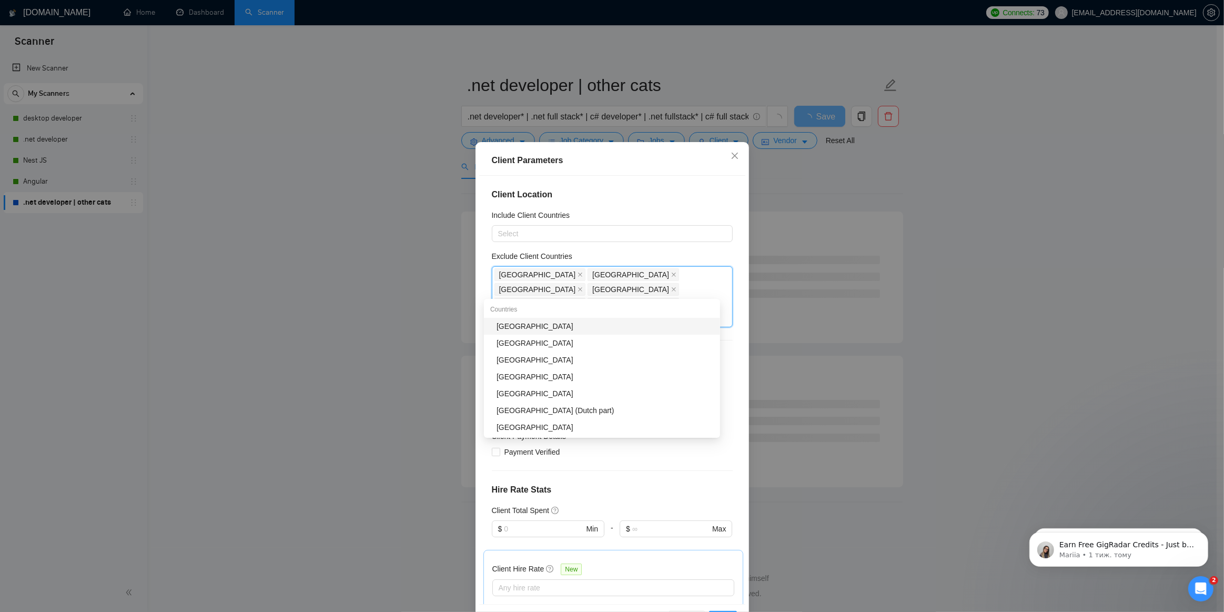
type input "Chi"
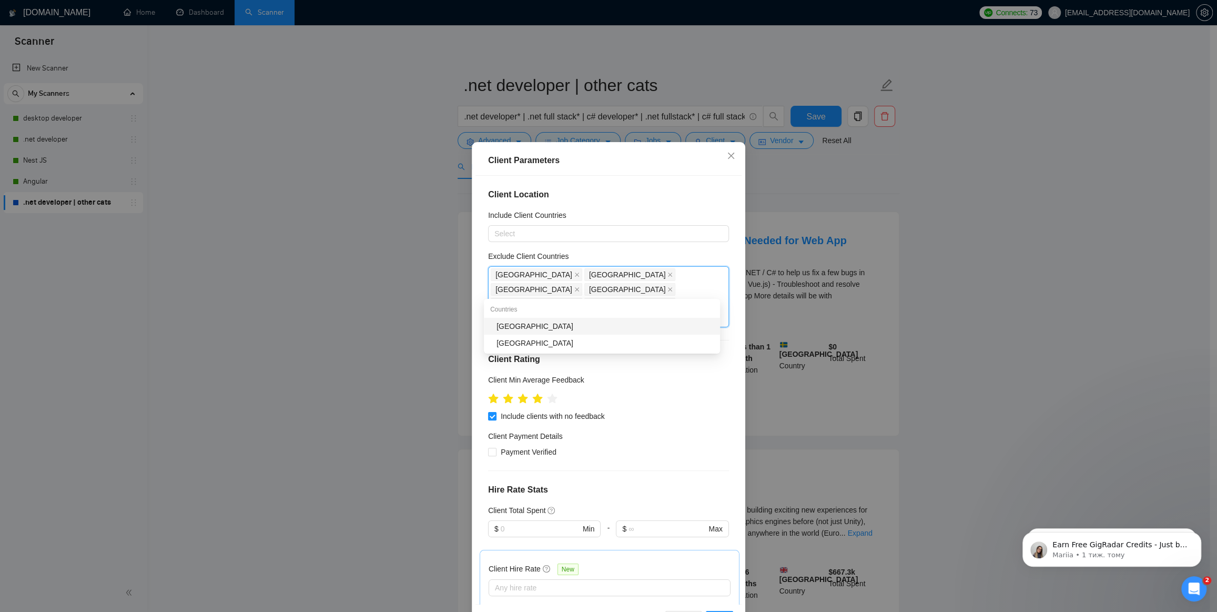
click at [551, 322] on div "[GEOGRAPHIC_DATA]" at bounding box center [604, 326] width 217 height 12
click at [728, 247] on div "Client Location Include Client Countries Select Exclude Client Countries [GEOGR…" at bounding box center [608, 390] width 266 height 428
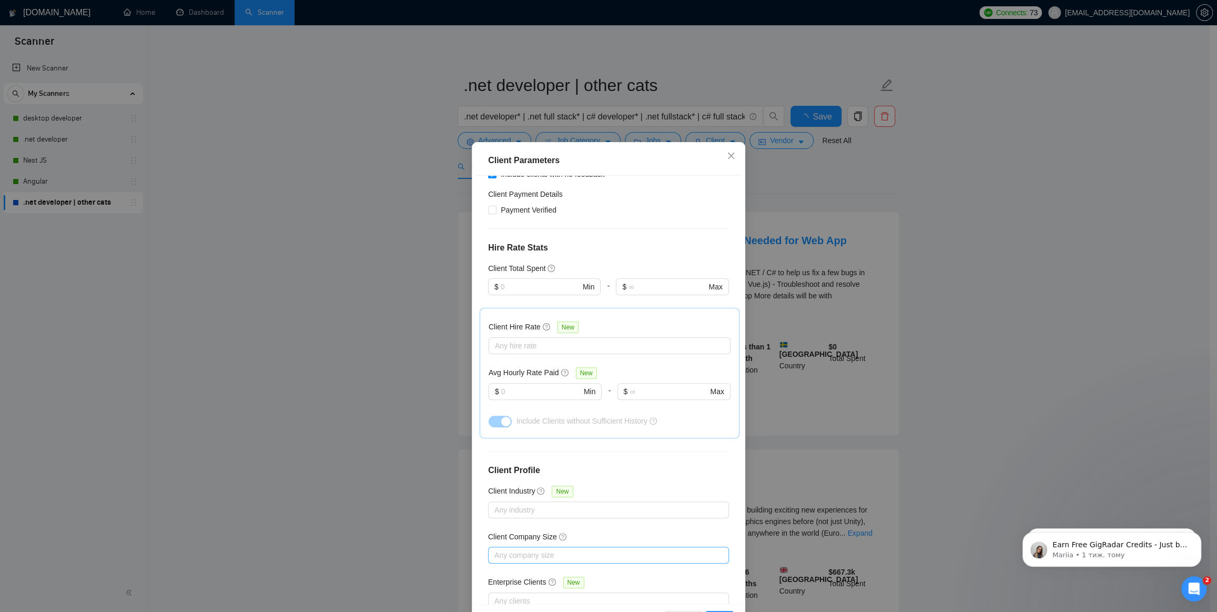
scroll to position [38, 0]
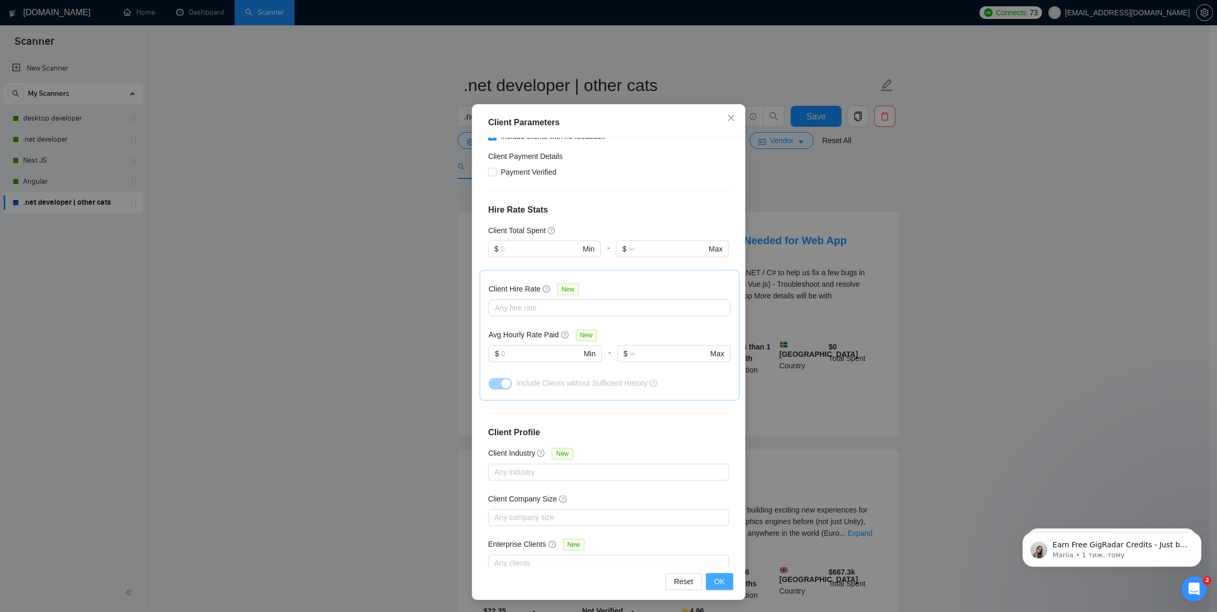
click at [710, 576] on button "OK" at bounding box center [719, 581] width 27 height 17
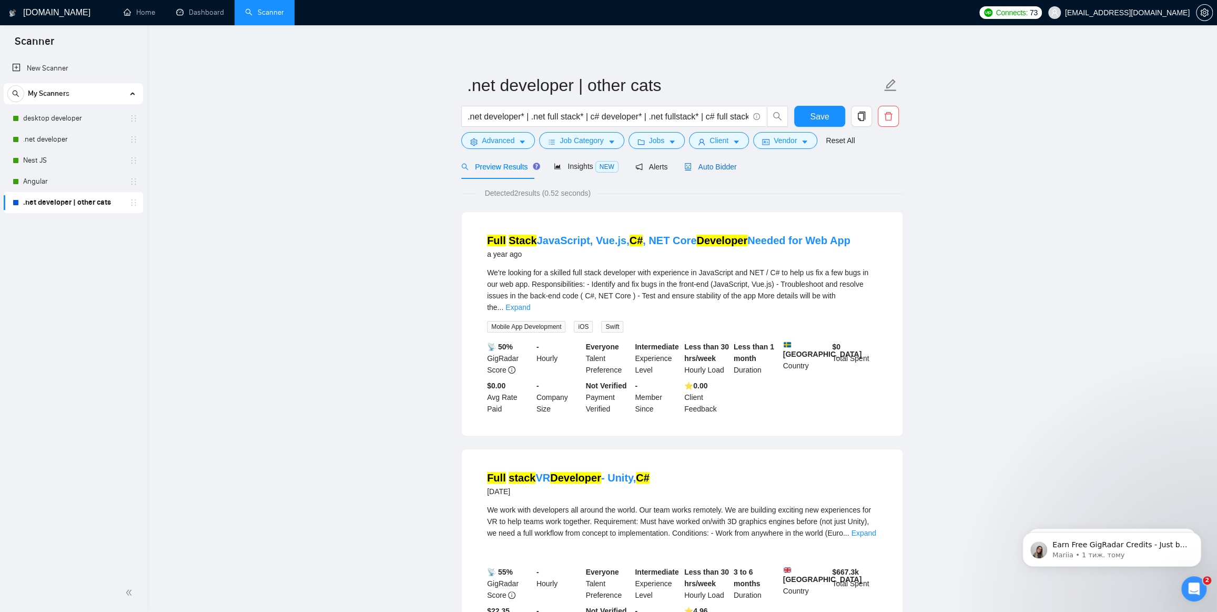
drag, startPoint x: 722, startPoint y: 165, endPoint x: 728, endPoint y: 180, distance: 15.8
click at [722, 165] on span "Auto Bidder" at bounding box center [710, 167] width 52 height 8
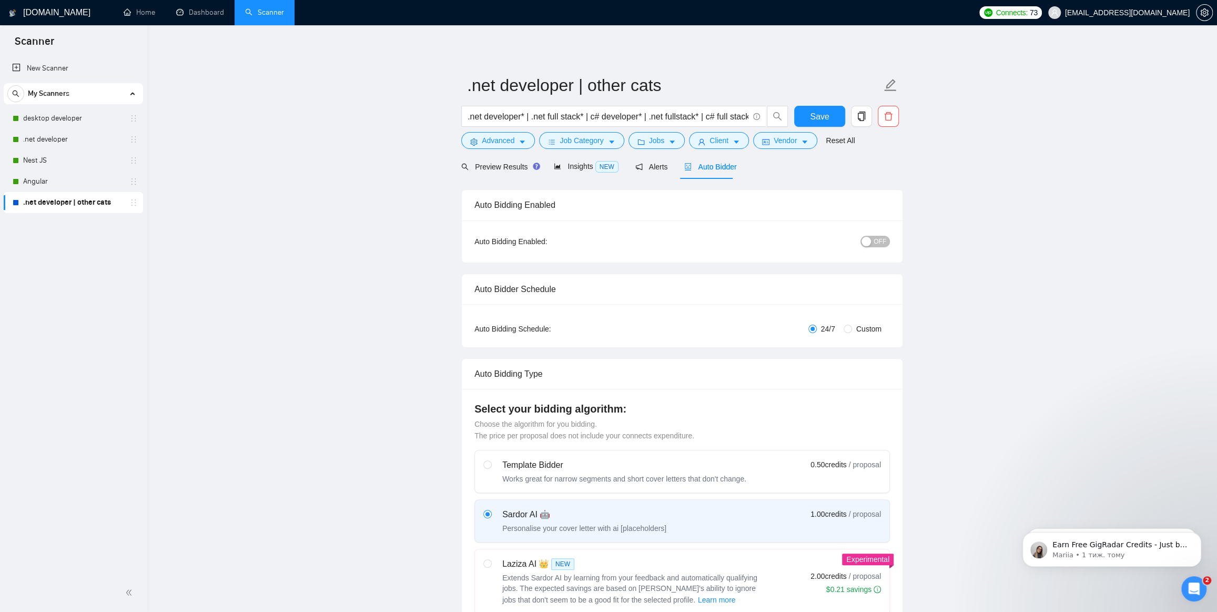
click at [877, 239] on span "OFF" at bounding box center [880, 242] width 13 height 12
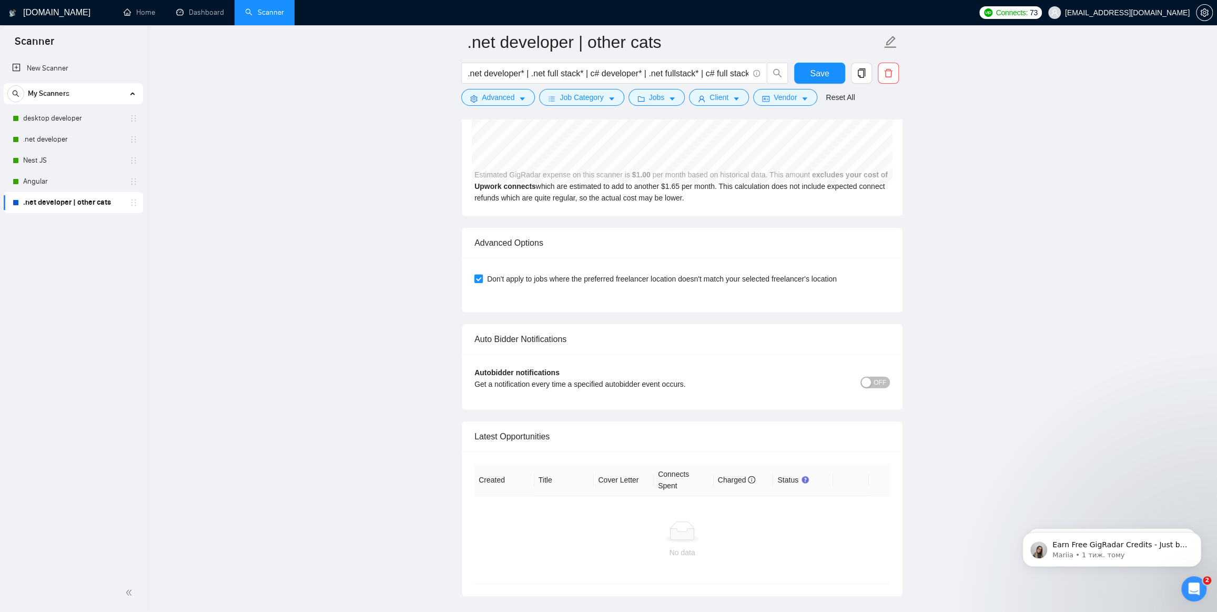
scroll to position [2311, 0]
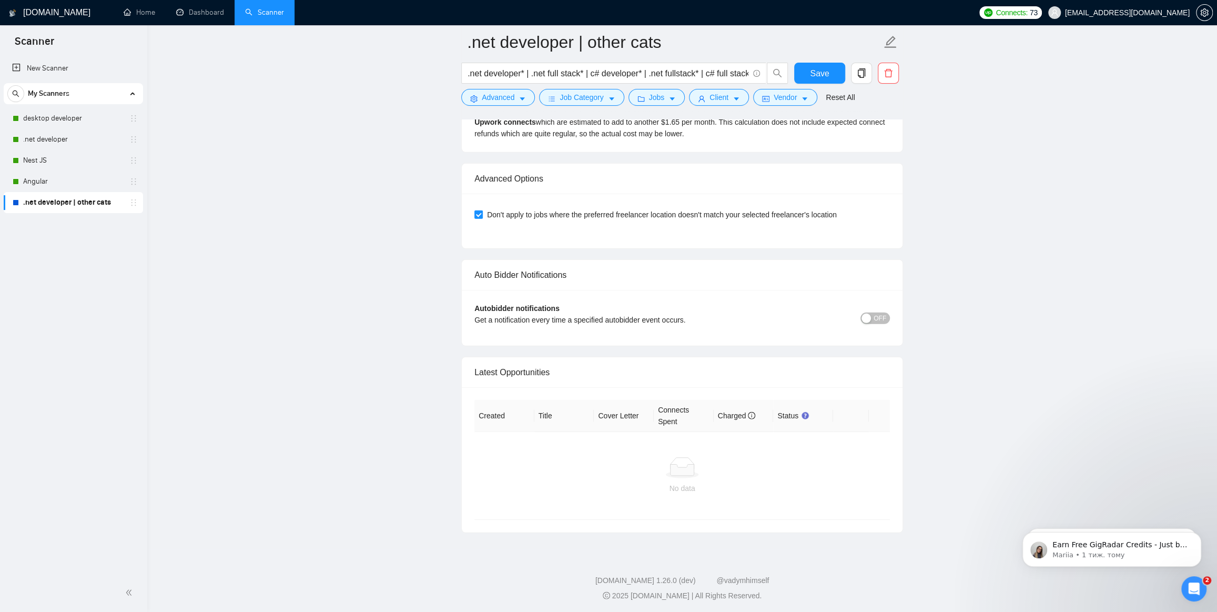
click at [875, 313] on span "OFF" at bounding box center [880, 318] width 13 height 12
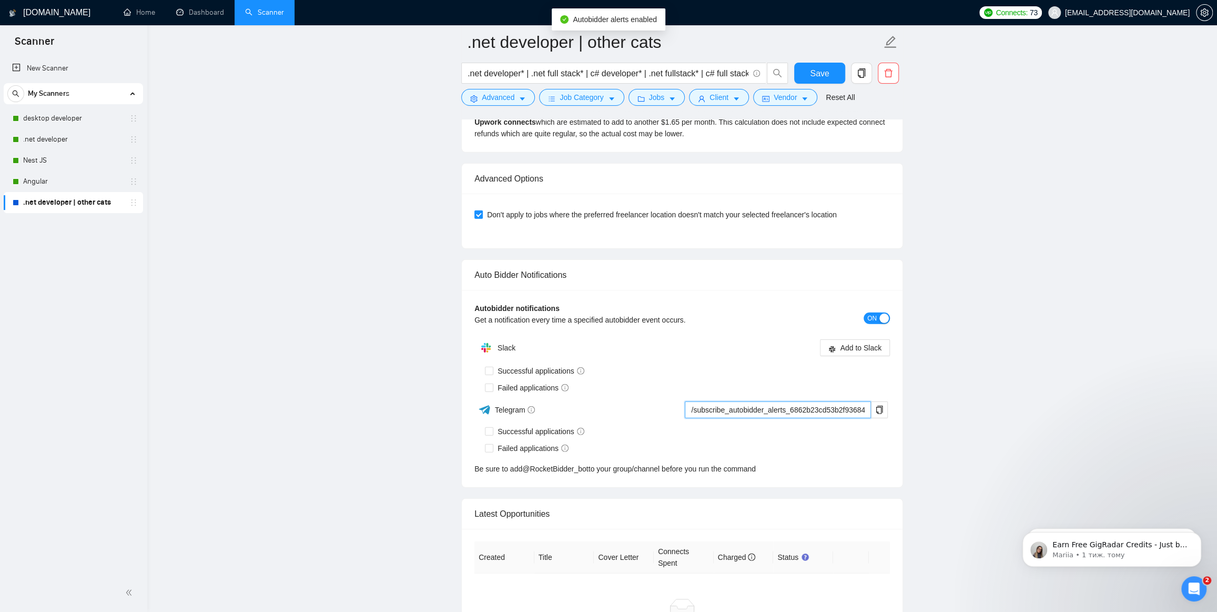
scroll to position [0, 77]
drag, startPoint x: 854, startPoint y: 405, endPoint x: 878, endPoint y: 407, distance: 24.2
click at [884, 407] on div "/subscribe_autobidder_alerts_6862b23cd53b2f9368427f6f@RocketBidder_bot" at bounding box center [784, 409] width 207 height 17
click at [786, 427] on div "Successful applications" at bounding box center [687, 431] width 405 height 12
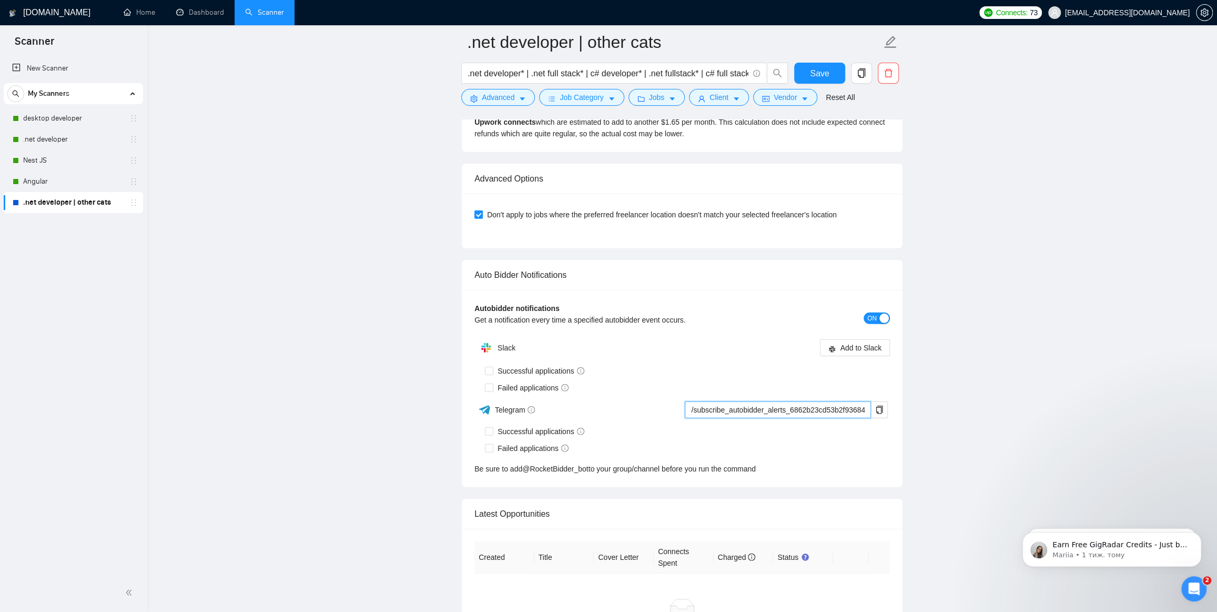
drag, startPoint x: 719, startPoint y: 404, endPoint x: 650, endPoint y: 417, distance: 70.5
click at [649, 417] on div "Slack Add to Slack Successful applications Failed applications Telegram /subscr…" at bounding box center [681, 405] width 415 height 137
click at [728, 423] on div "Successful applications" at bounding box center [687, 431] width 405 height 17
click at [491, 431] on input "Successful applications" at bounding box center [488, 430] width 7 height 7
checkbox input "true"
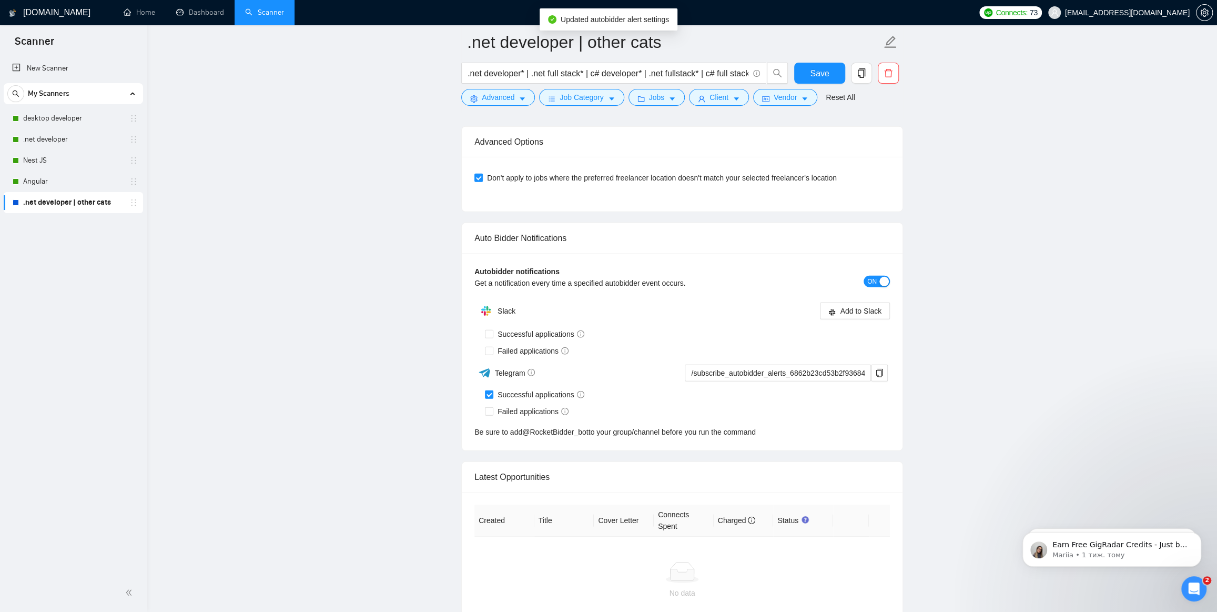
click at [489, 448] on div "Auto Bidder Notifications Autobidder notifications Get a notification every tim…" at bounding box center [682, 336] width 442 height 228
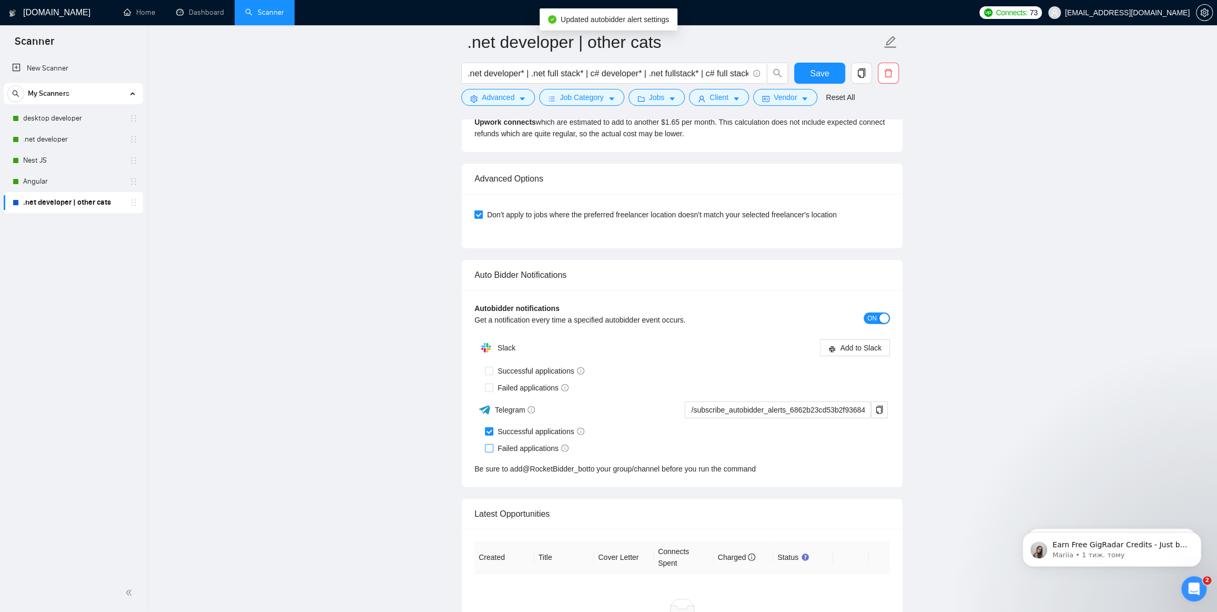
click at [492, 447] on input "Failed applications" at bounding box center [488, 447] width 7 height 7
checkbox input "true"
drag, startPoint x: 691, startPoint y: 408, endPoint x: 881, endPoint y: 400, distance: 190.6
click at [882, 401] on div "/subscribe_autobidder_alerts_6862b23cd53b2f9368427f6f@RocketBidder_bot" at bounding box center [784, 409] width 207 height 17
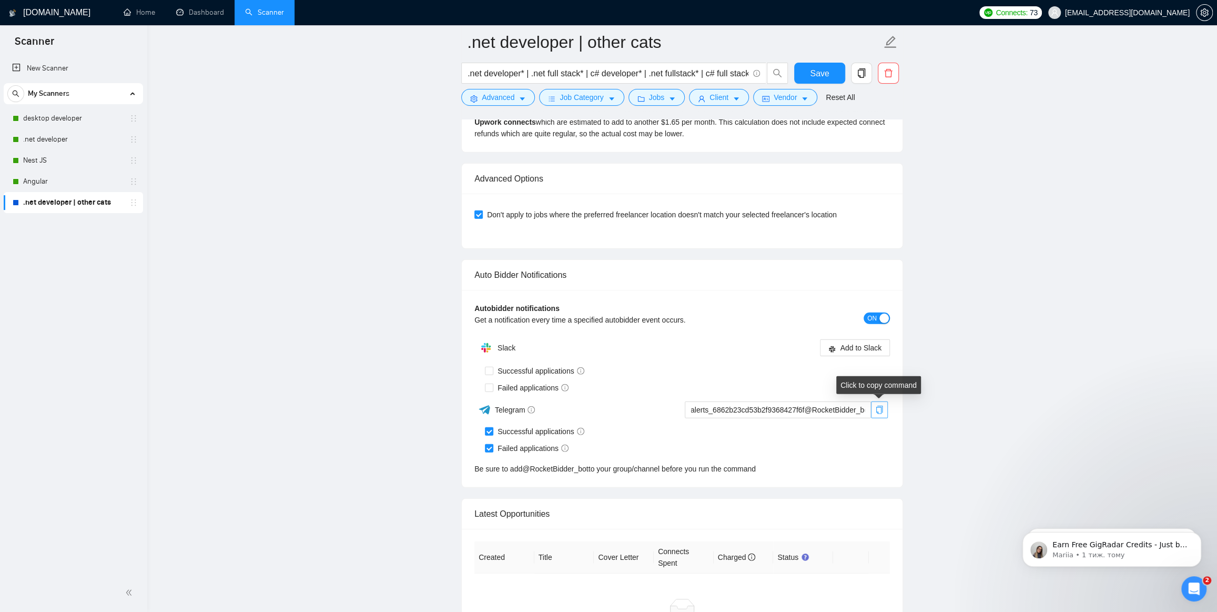
click at [880, 405] on icon "copy" at bounding box center [879, 409] width 8 height 8
click at [815, 81] on button "Save" at bounding box center [819, 73] width 51 height 21
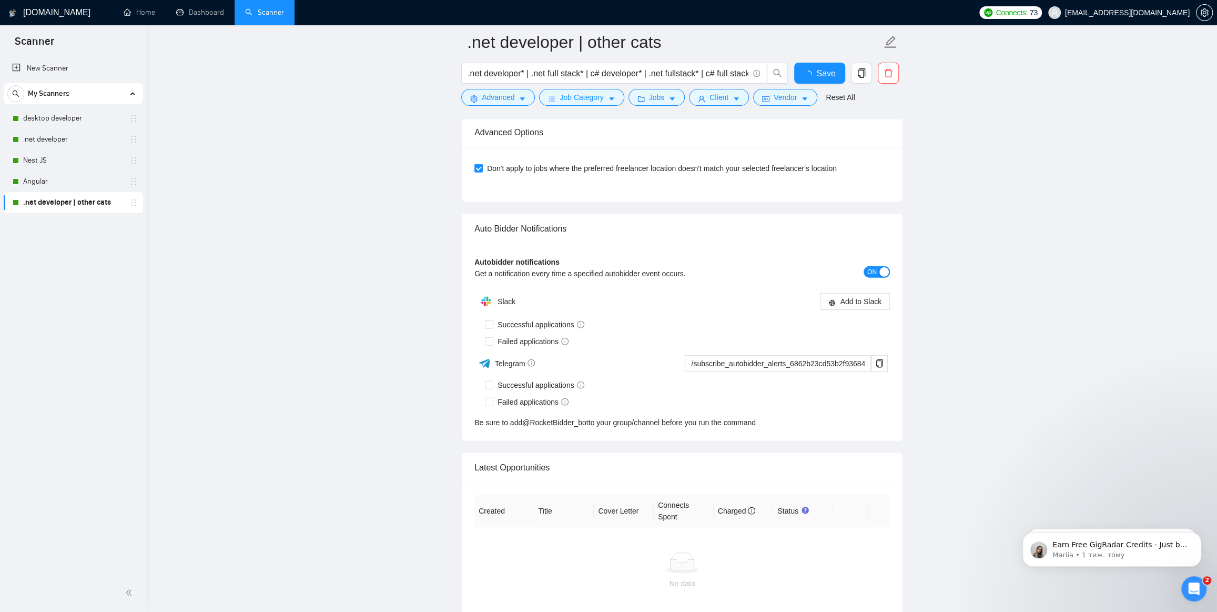
checkbox input "true"
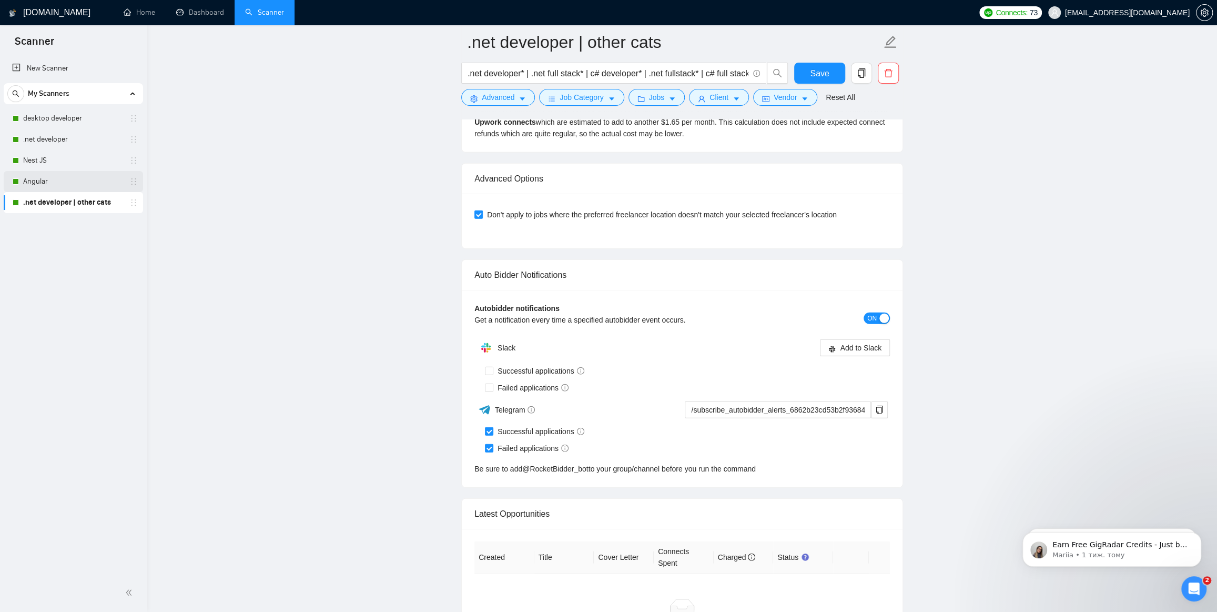
click at [51, 180] on link "Angular" at bounding box center [73, 181] width 100 height 21
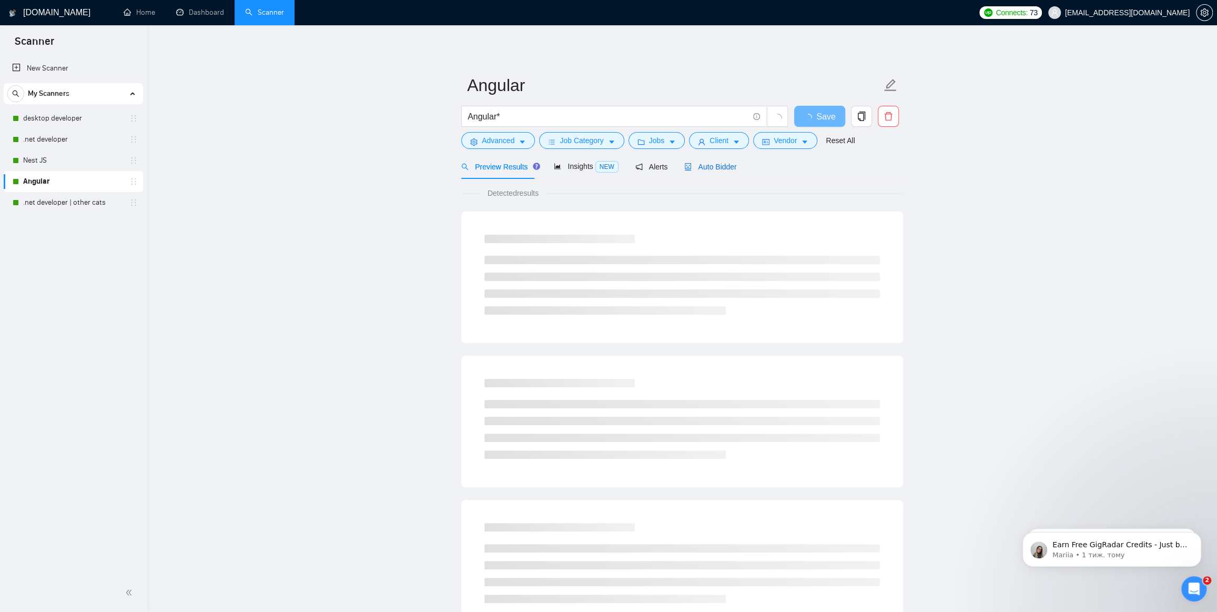
click at [715, 163] on span "Auto Bidder" at bounding box center [710, 167] width 52 height 8
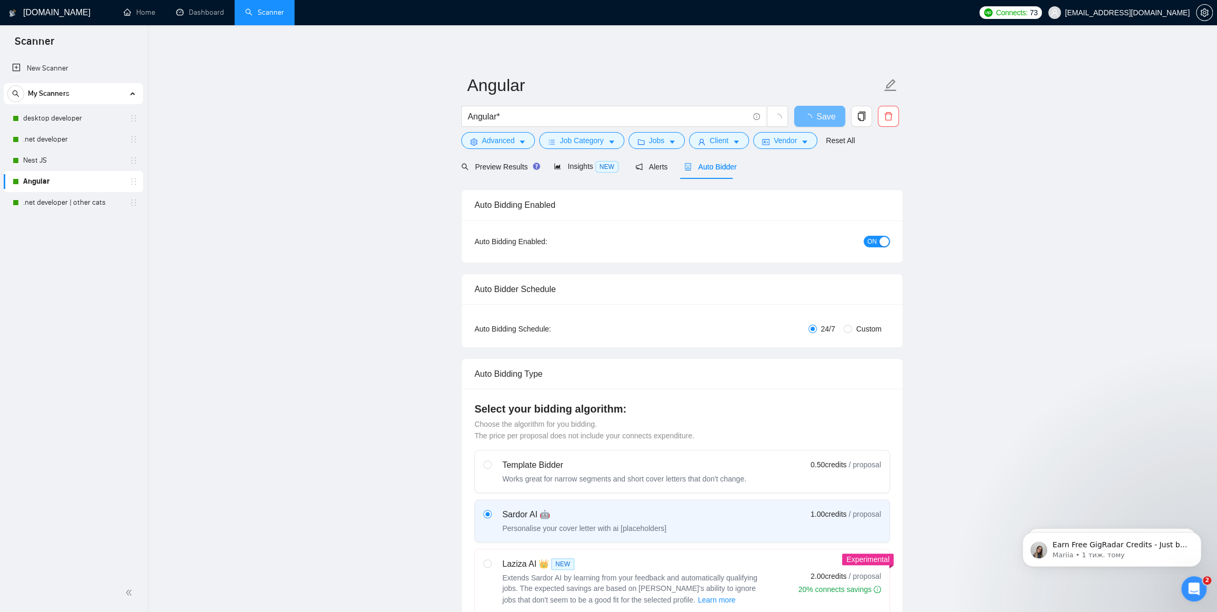
checkbox input "true"
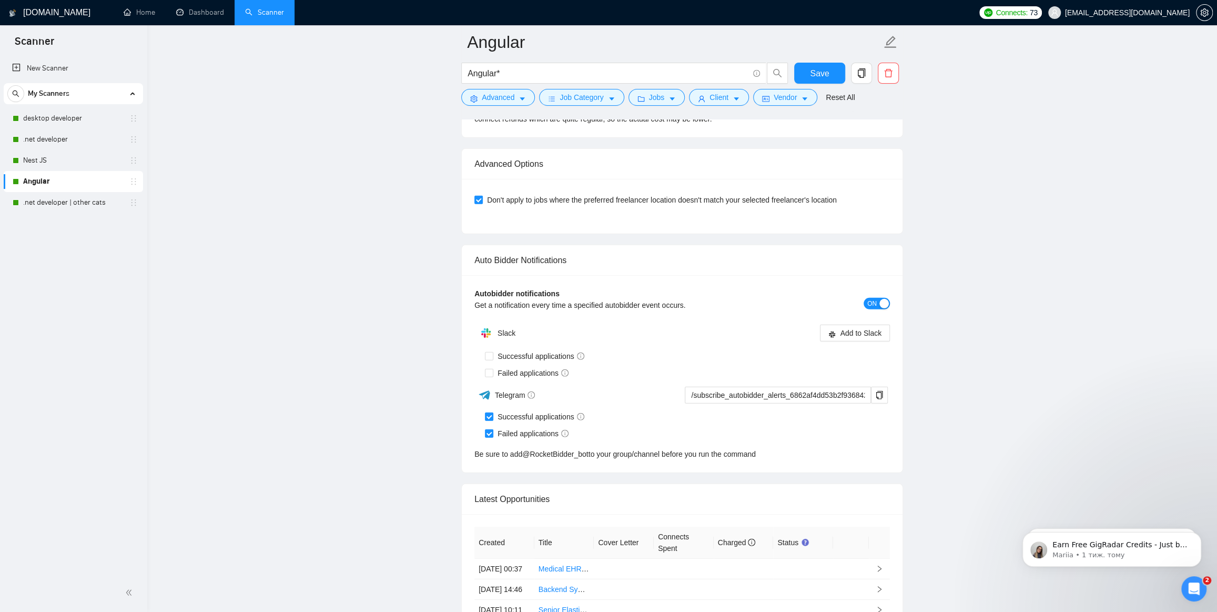
scroll to position [2534, 0]
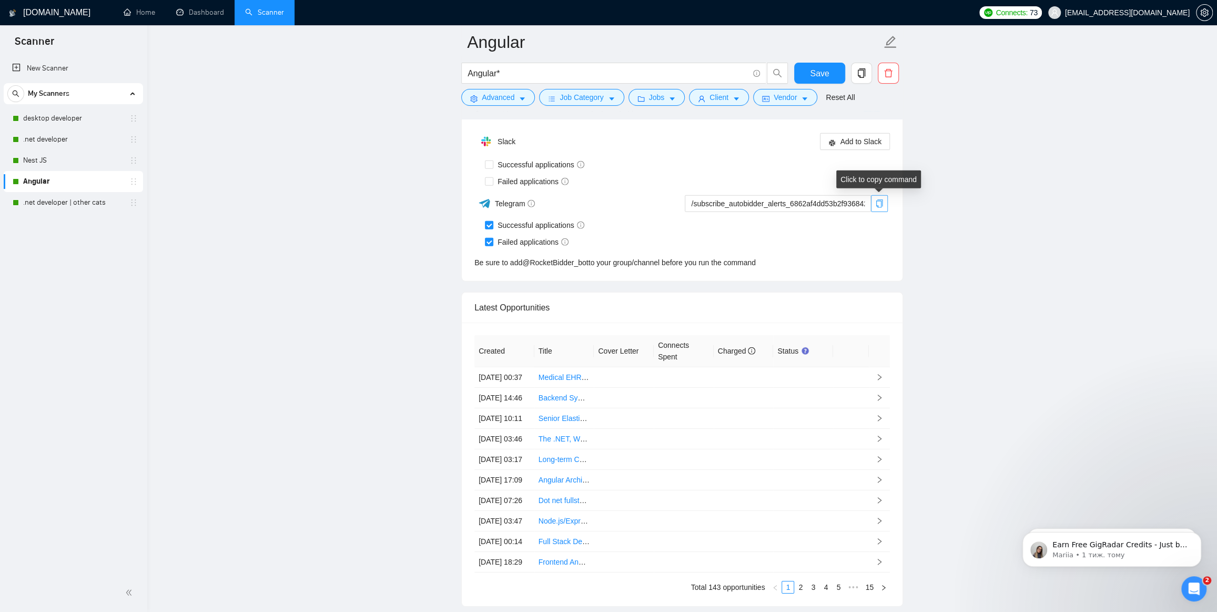
click at [877, 202] on icon "copy" at bounding box center [879, 203] width 8 height 8
click at [36, 158] on link "Nest JS" at bounding box center [73, 160] width 100 height 21
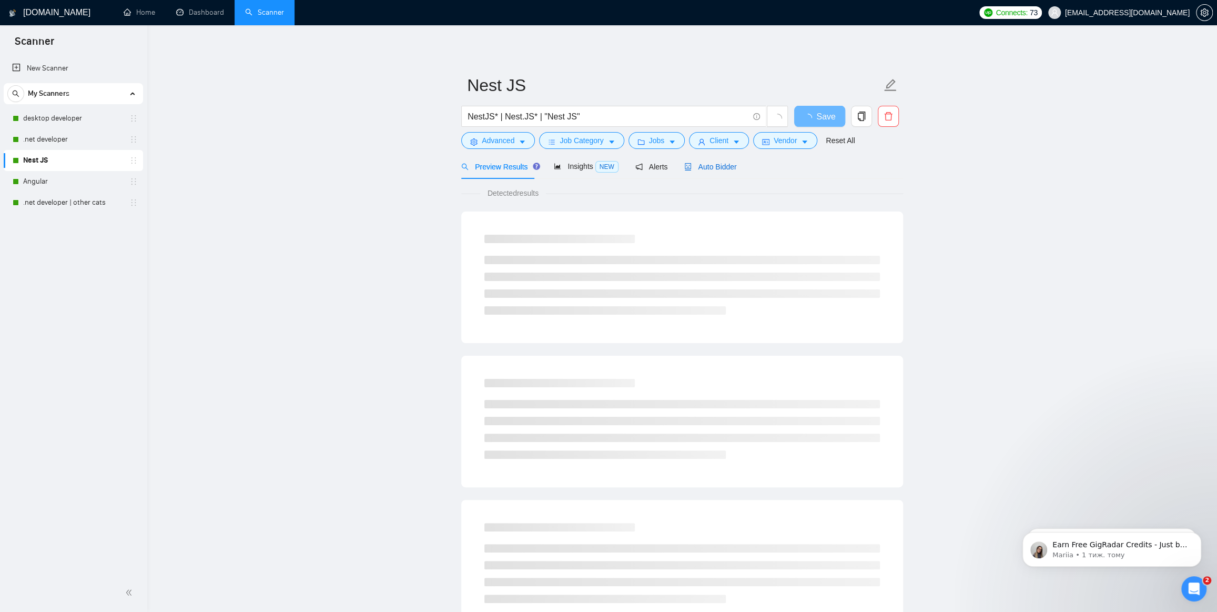
click at [725, 165] on span "Auto Bidder" at bounding box center [710, 167] width 52 height 8
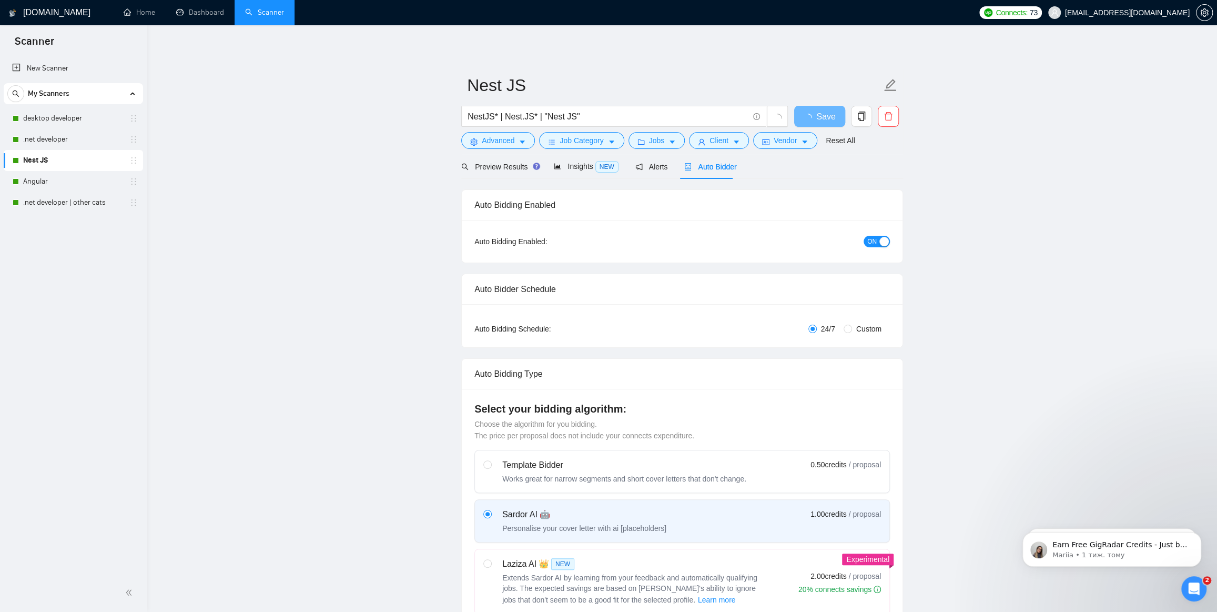
checkbox input "true"
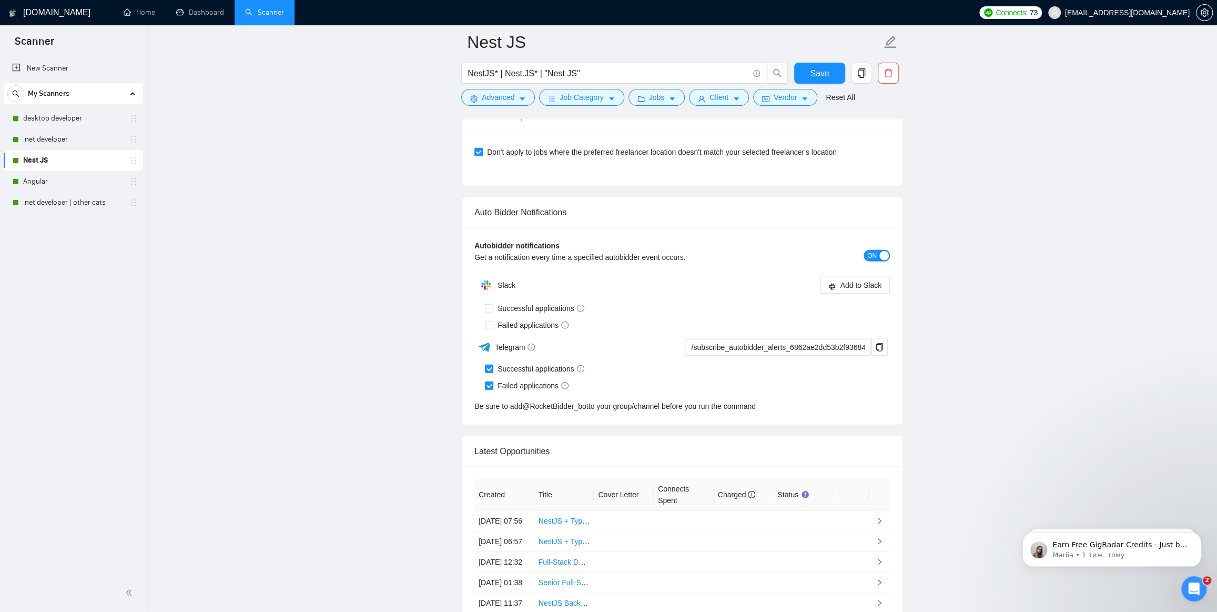
scroll to position [2486, 0]
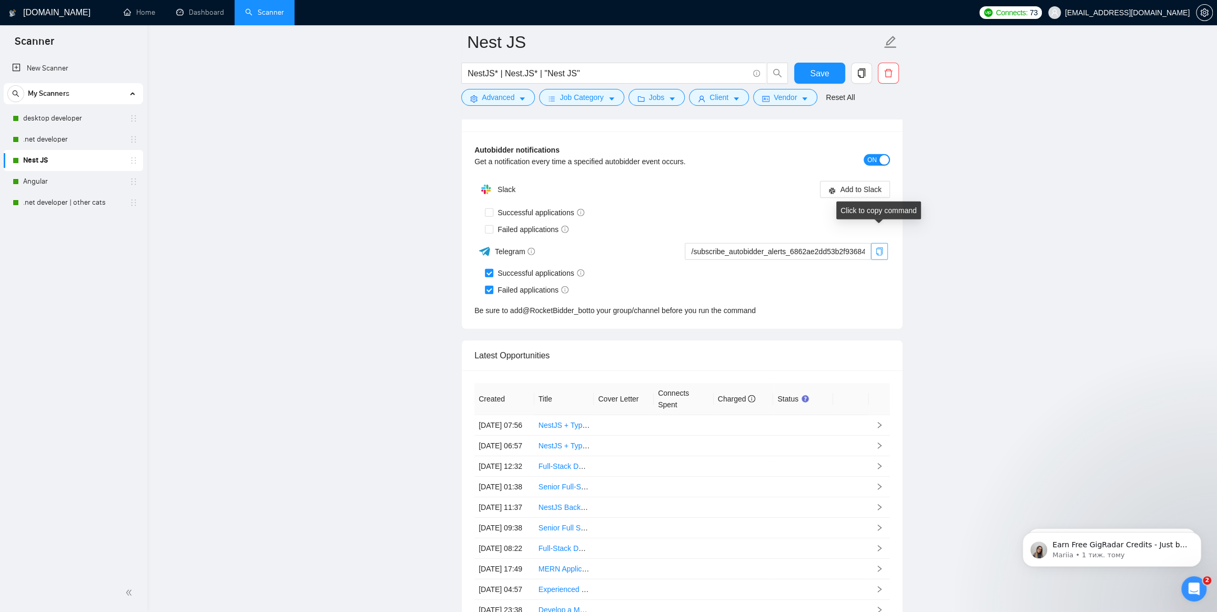
click at [877, 247] on icon "copy" at bounding box center [879, 251] width 8 height 8
click at [29, 138] on link ".net developer" at bounding box center [73, 139] width 100 height 21
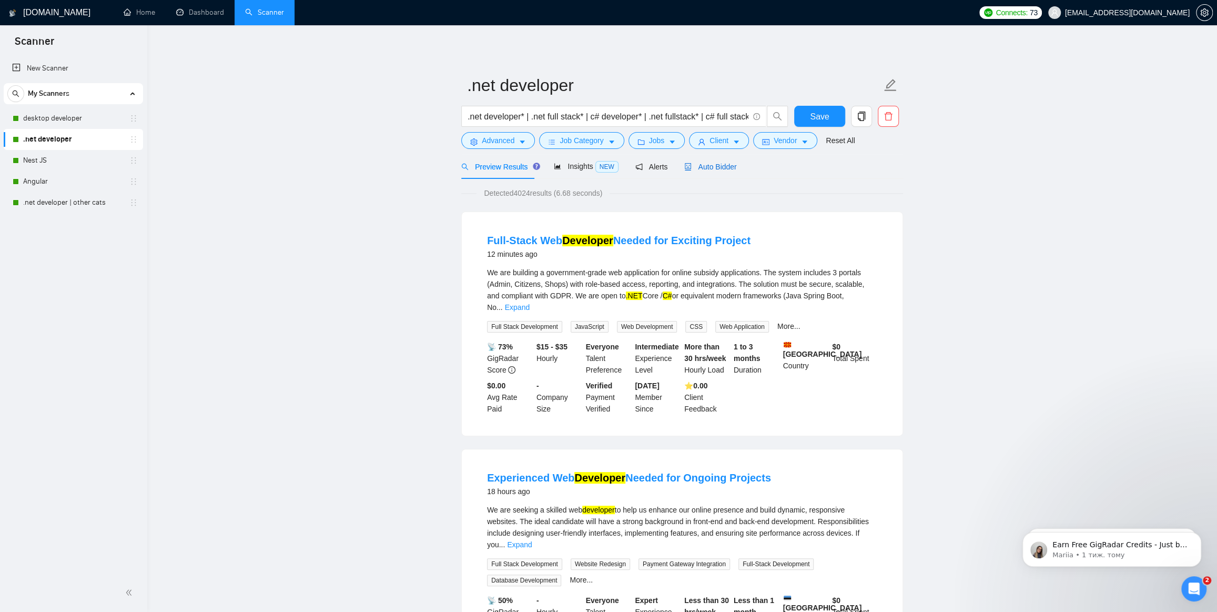
click at [723, 167] on span "Auto Bidder" at bounding box center [710, 167] width 52 height 8
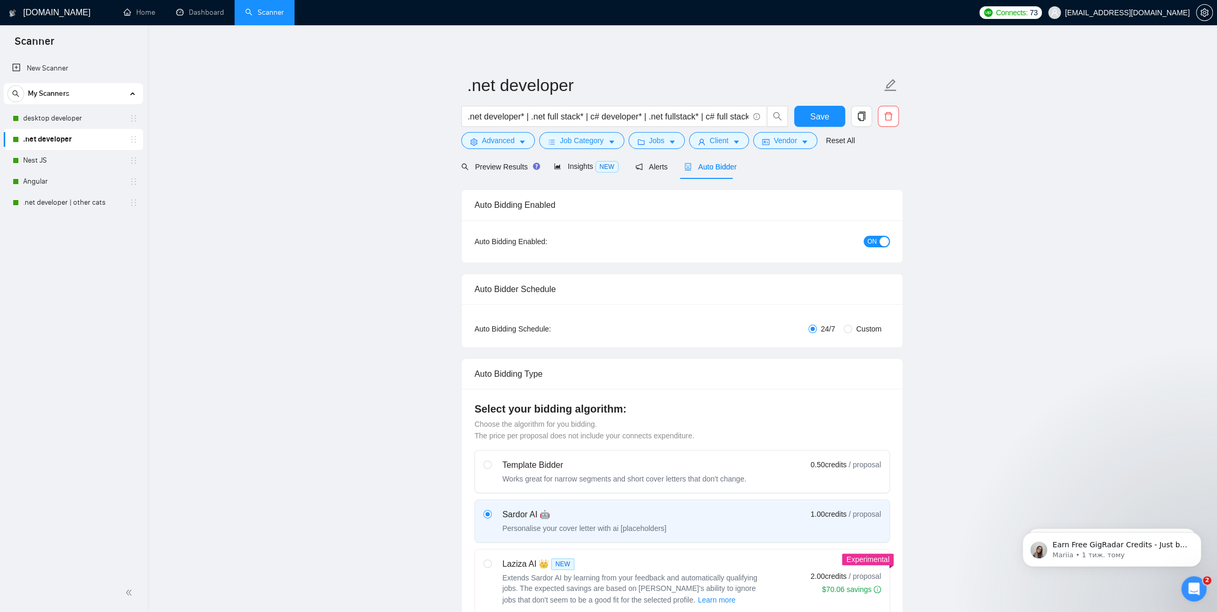
checkbox input "true"
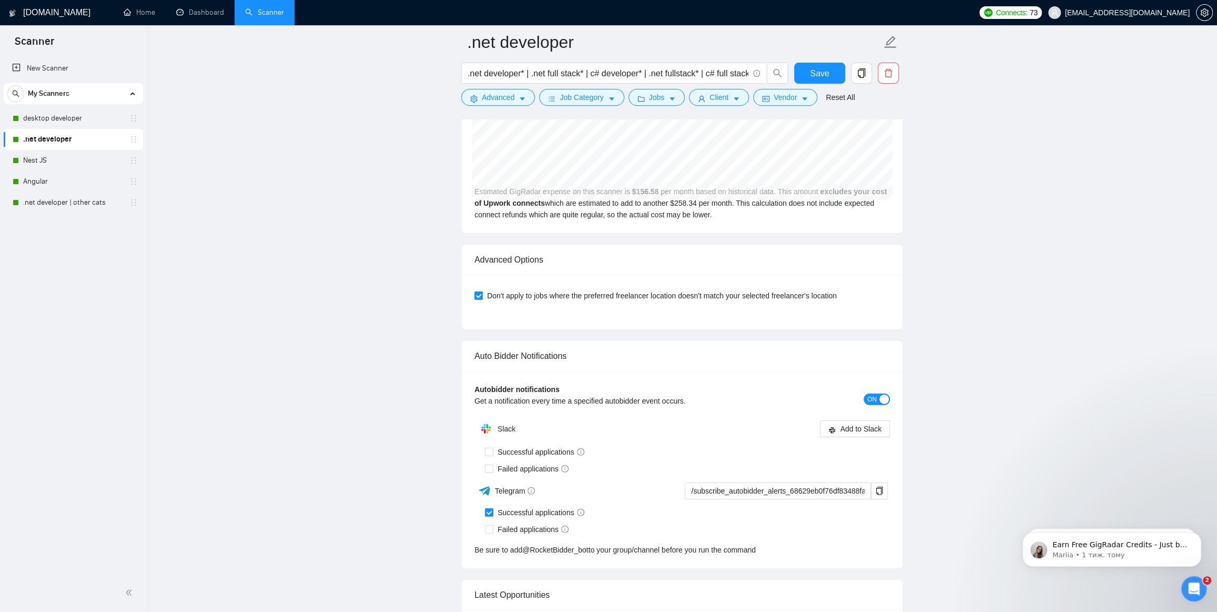
scroll to position [2438, 0]
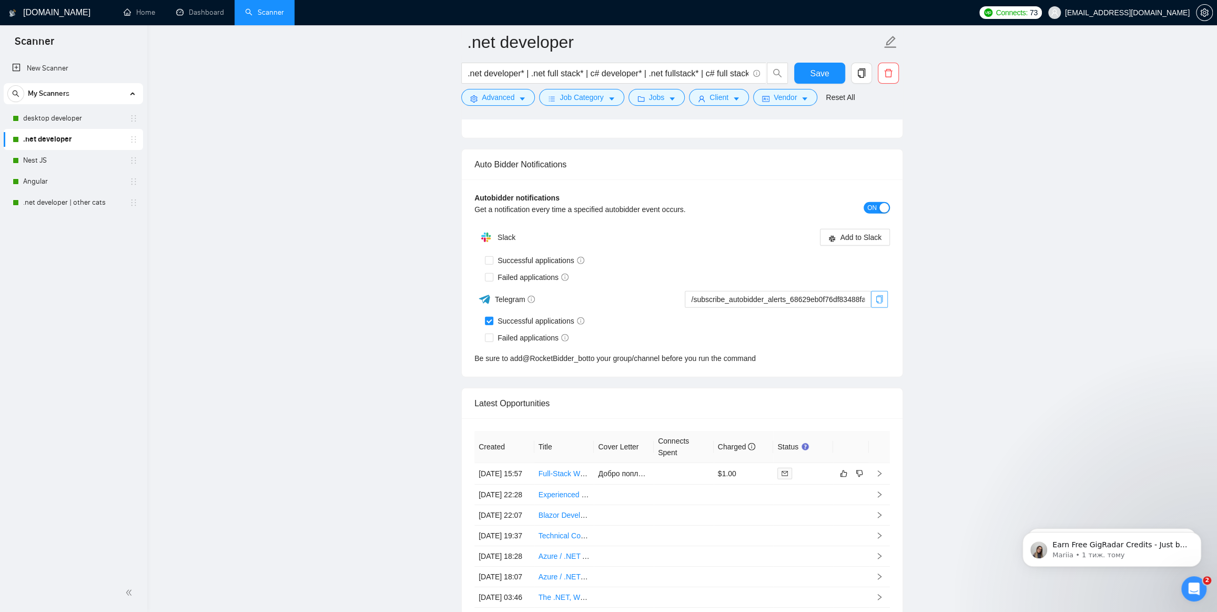
click at [883, 295] on icon "copy" at bounding box center [879, 299] width 7 height 8
click at [490, 333] on input "Failed applications" at bounding box center [488, 336] width 7 height 7
checkbox input "true"
click at [818, 72] on span "Save" at bounding box center [819, 73] width 19 height 13
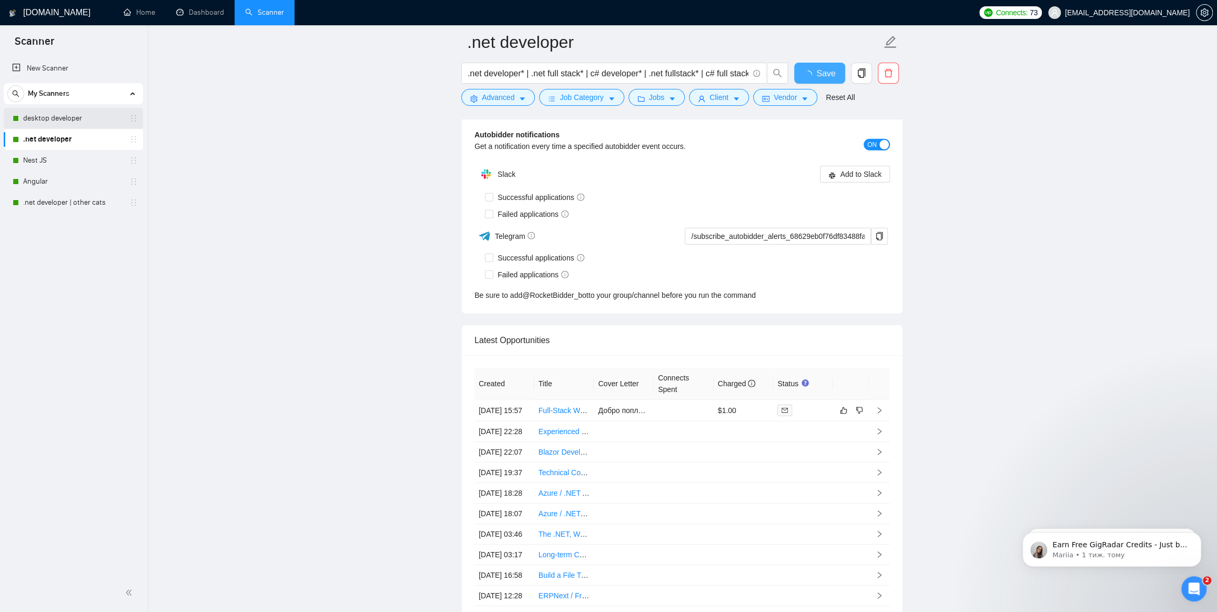
checkbox input "true"
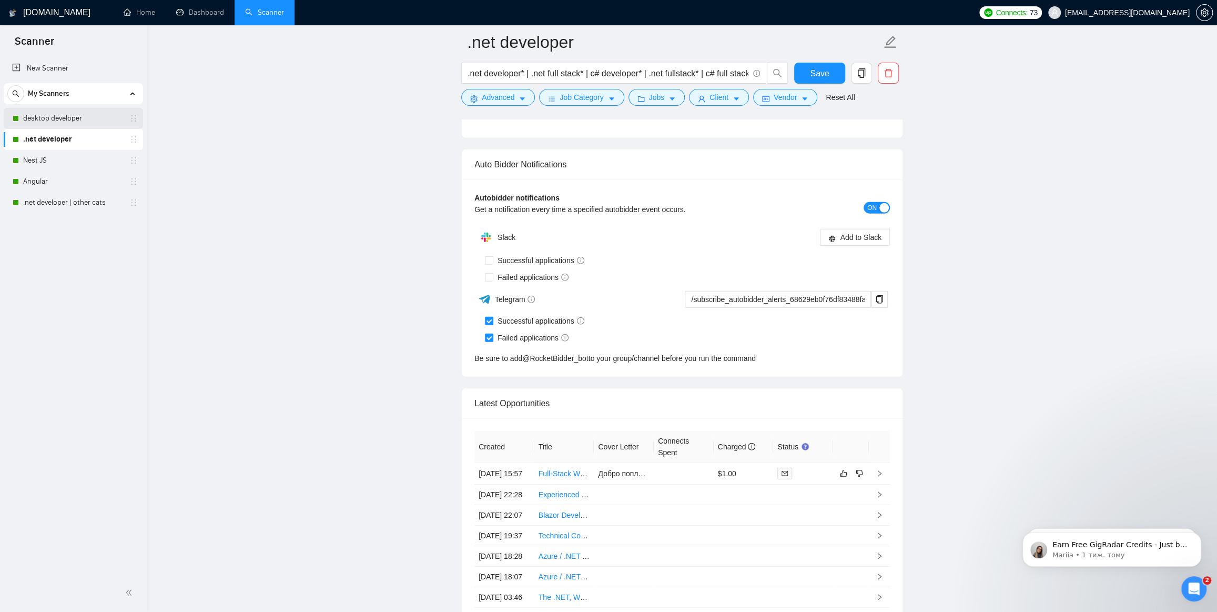
click at [58, 117] on link "desktop developer" at bounding box center [73, 118] width 100 height 21
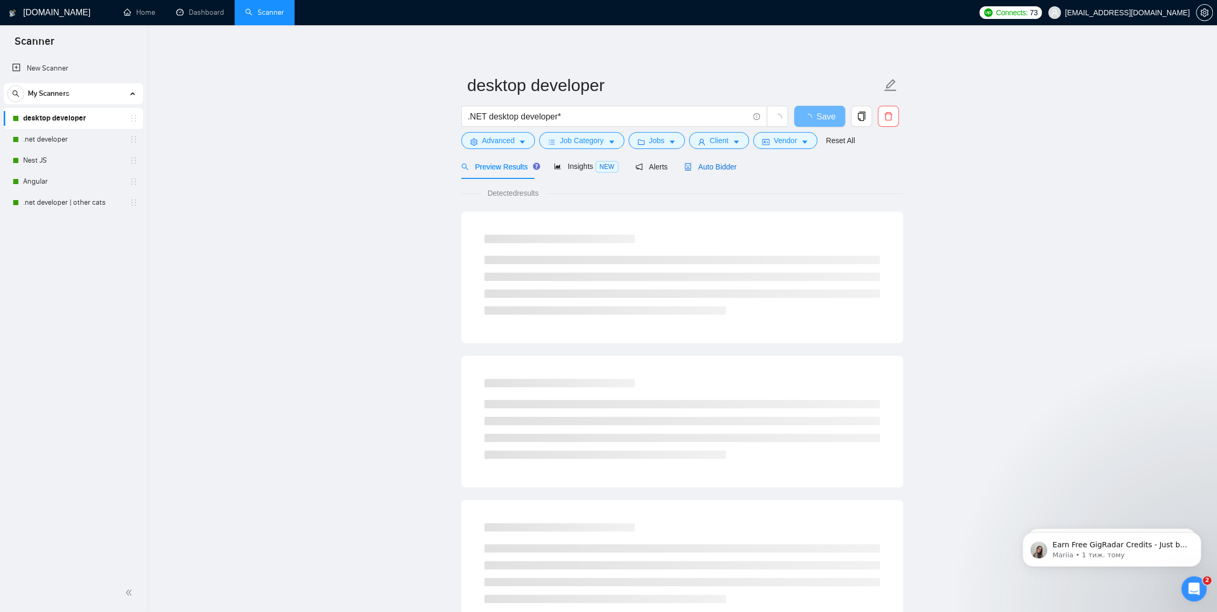
click at [720, 166] on span "Auto Bidder" at bounding box center [710, 167] width 52 height 8
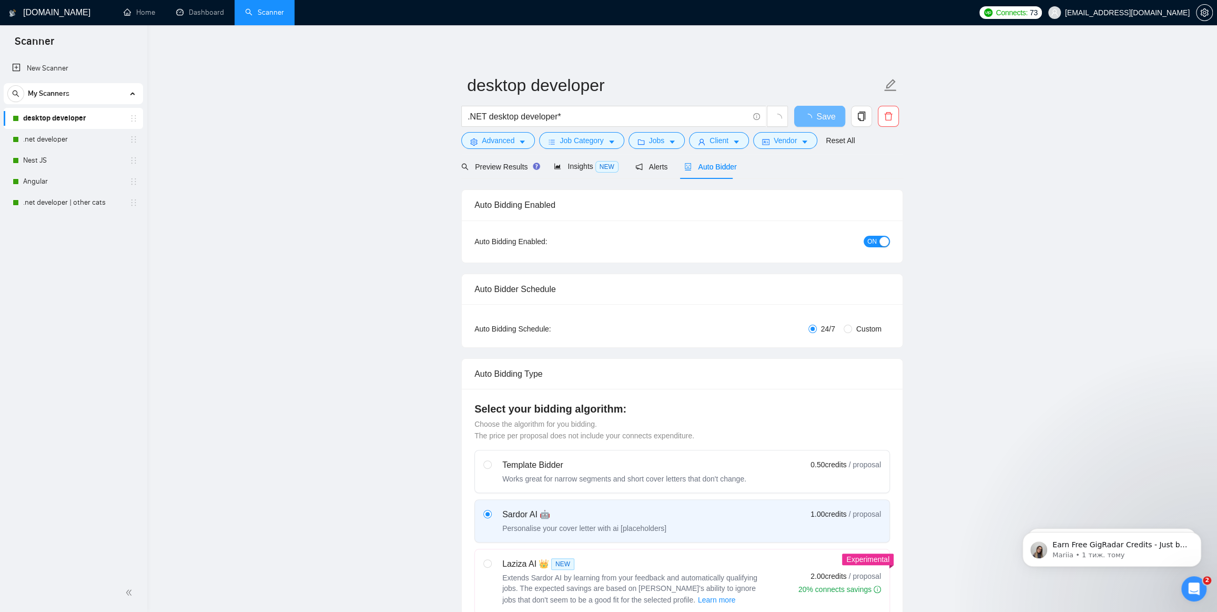
checkbox input "true"
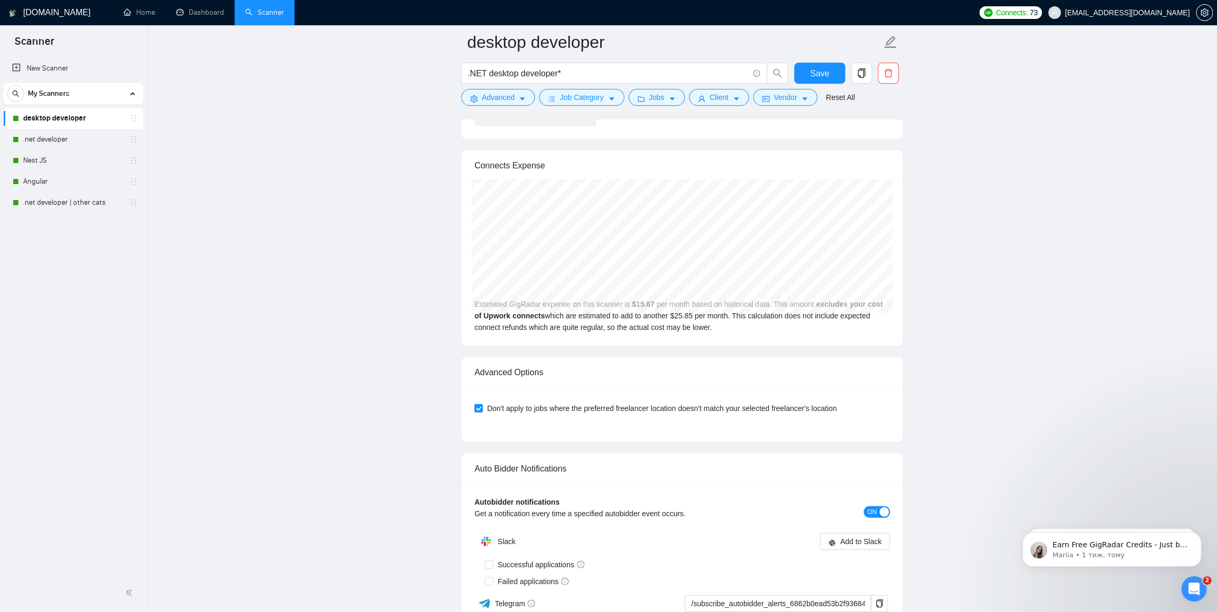
scroll to position [2295, 0]
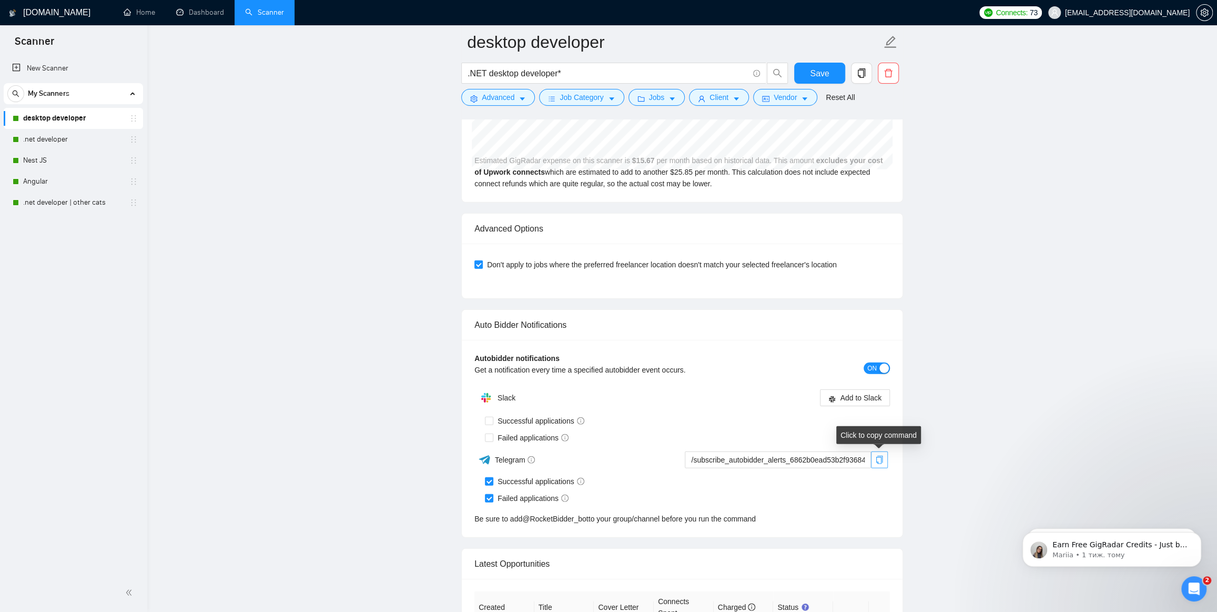
click at [881, 459] on icon "copy" at bounding box center [879, 459] width 8 height 8
